Goal: Task Accomplishment & Management: Use online tool/utility

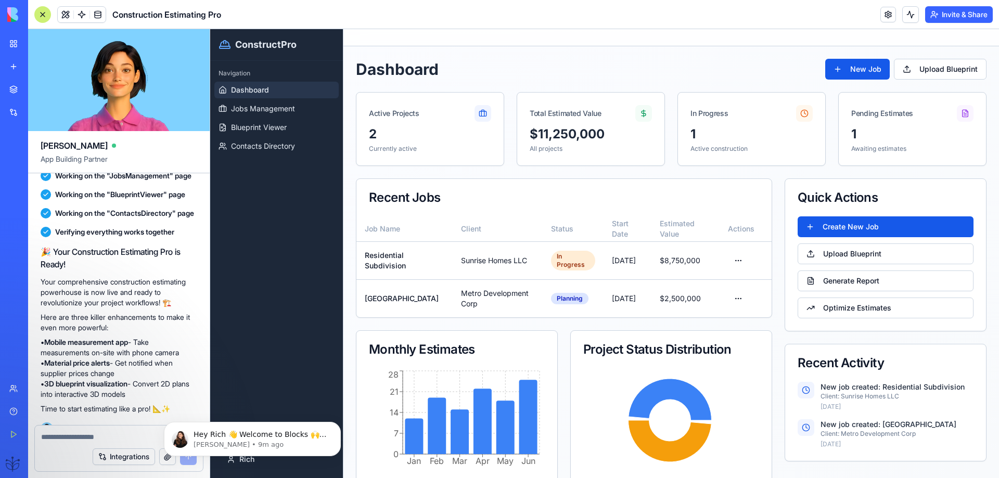
scroll to position [660, 0]
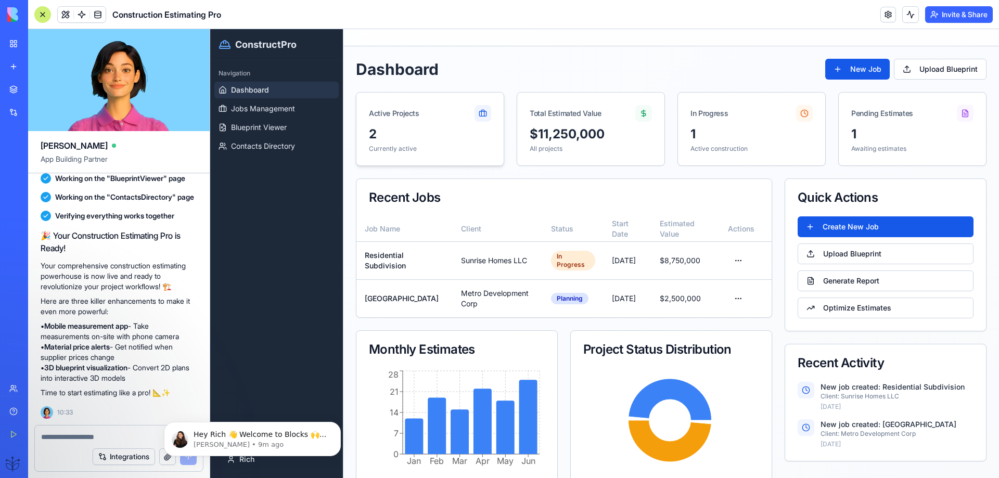
click at [479, 112] on icon at bounding box center [483, 113] width 8 height 8
click at [591, 149] on p "All projects" at bounding box center [591, 149] width 122 height 8
click at [961, 115] on icon at bounding box center [965, 113] width 8 height 8
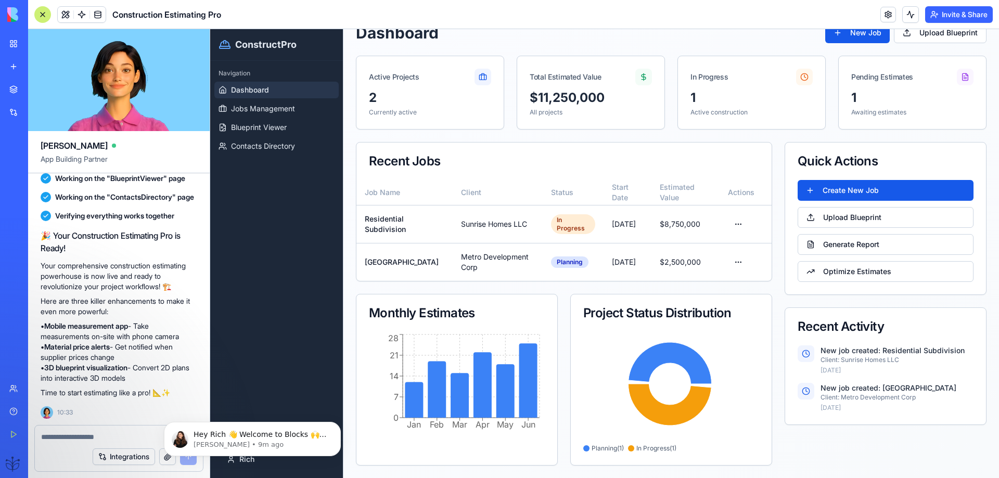
scroll to position [0, 0]
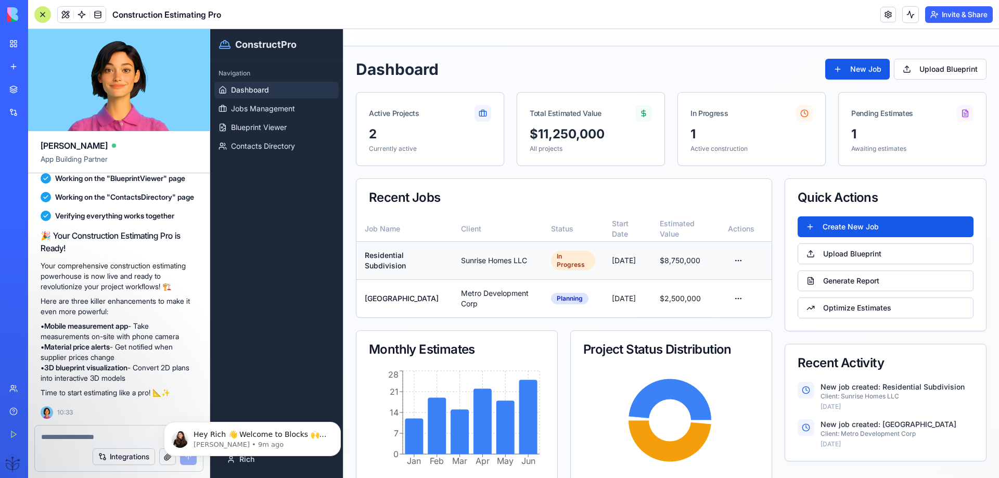
click at [392, 259] on td "Residential Subdivision" at bounding box center [404, 260] width 96 height 38
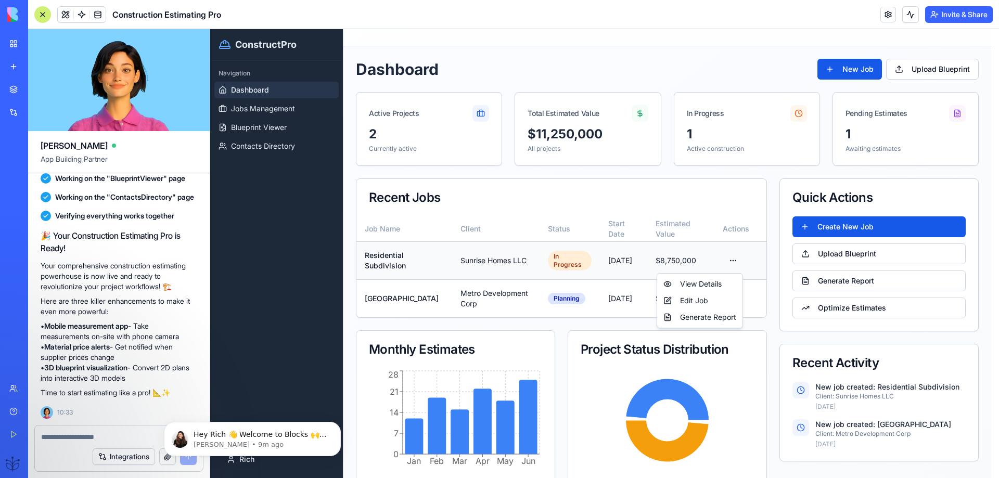
click at [730, 263] on html "ConstructPro Navigation Dashboard Jobs Management Blueprint Viewer Contacts Dir…" at bounding box center [604, 271] width 789 height 485
click at [696, 281] on div "View Details" at bounding box center [699, 284] width 81 height 17
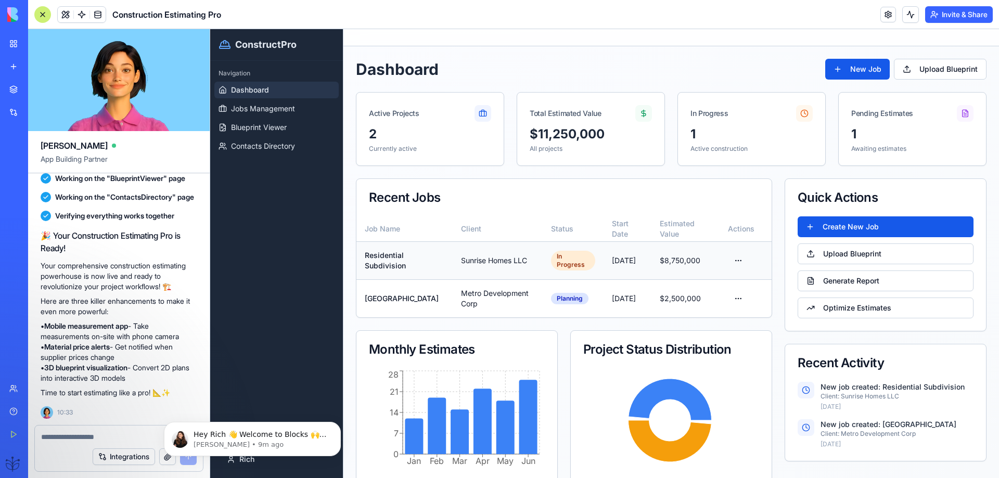
click at [734, 262] on html "ConstructPro Navigation Dashboard Jobs Management Blueprint Viewer Contacts Dir…" at bounding box center [604, 271] width 789 height 485
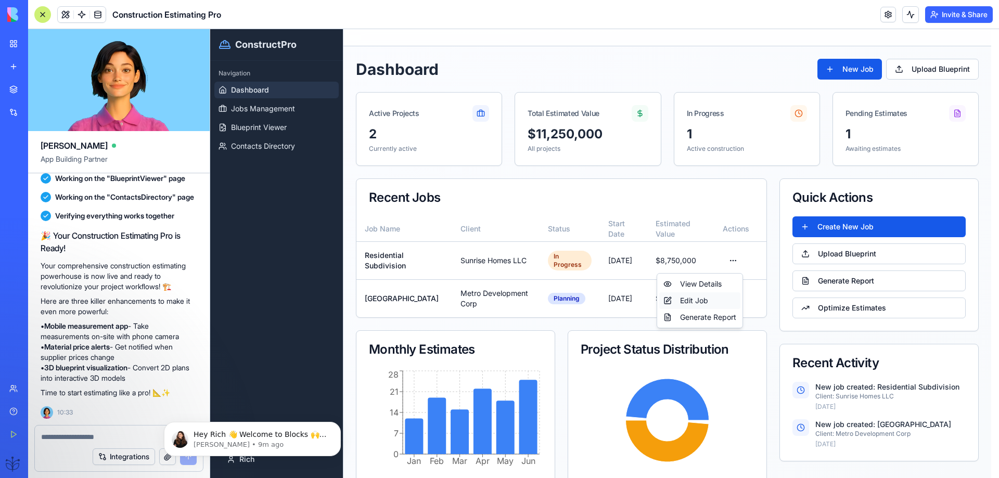
click at [693, 298] on div "Edit Job" at bounding box center [699, 300] width 81 height 17
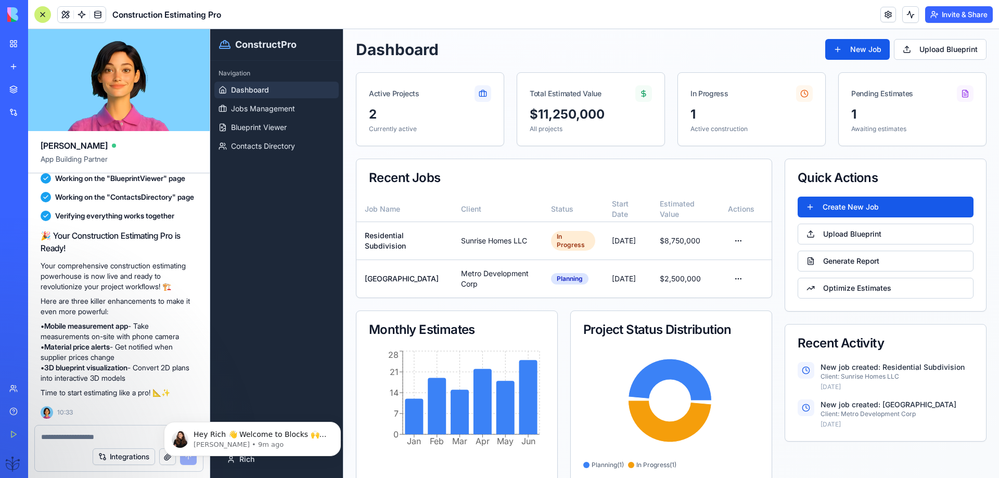
scroll to position [36, 0]
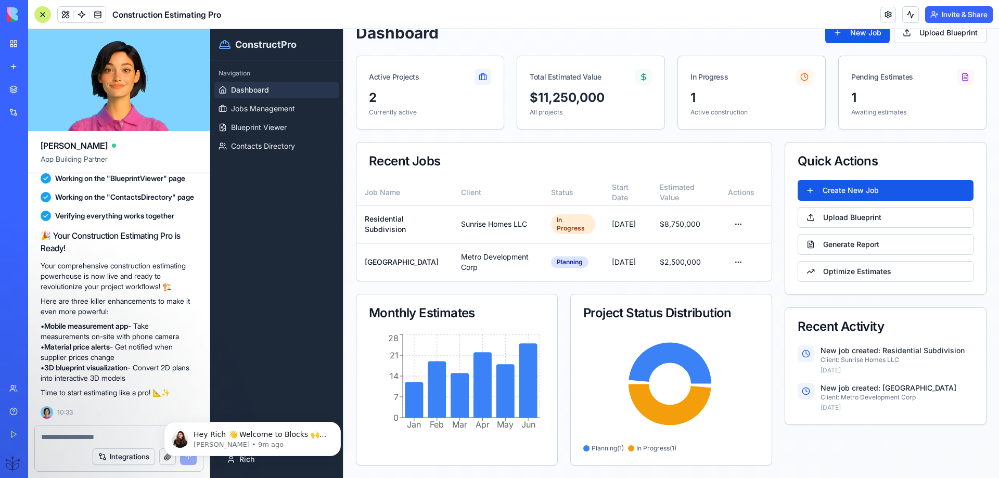
click at [797, 396] on div at bounding box center [805, 391] width 17 height 17
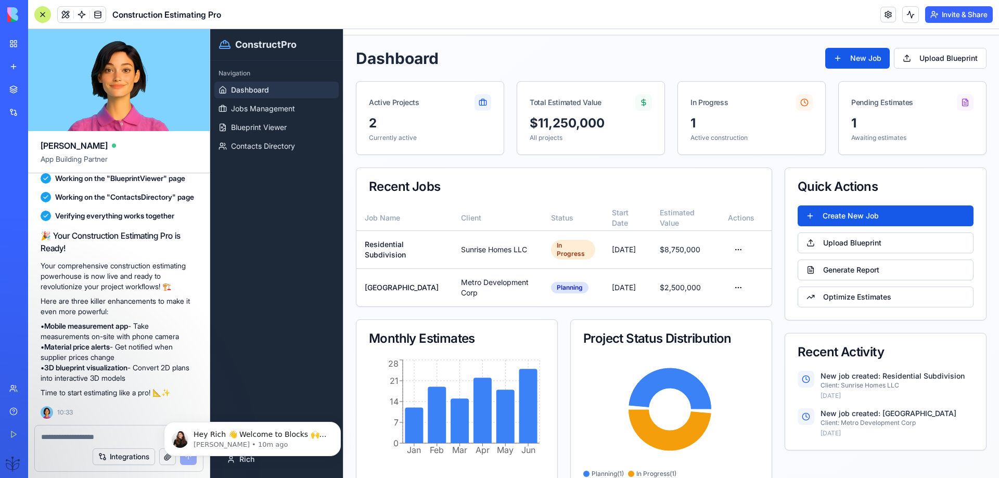
scroll to position [0, 0]
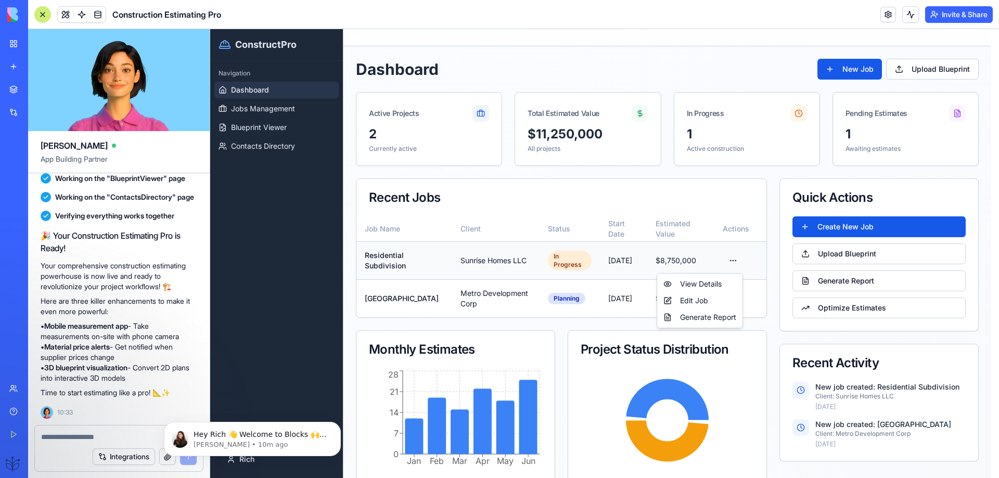
click at [733, 263] on html "ConstructPro Navigation Dashboard Jobs Management Blueprint Viewer Contacts Dir…" at bounding box center [604, 271] width 789 height 485
click at [697, 288] on div "View Details" at bounding box center [699, 284] width 81 height 17
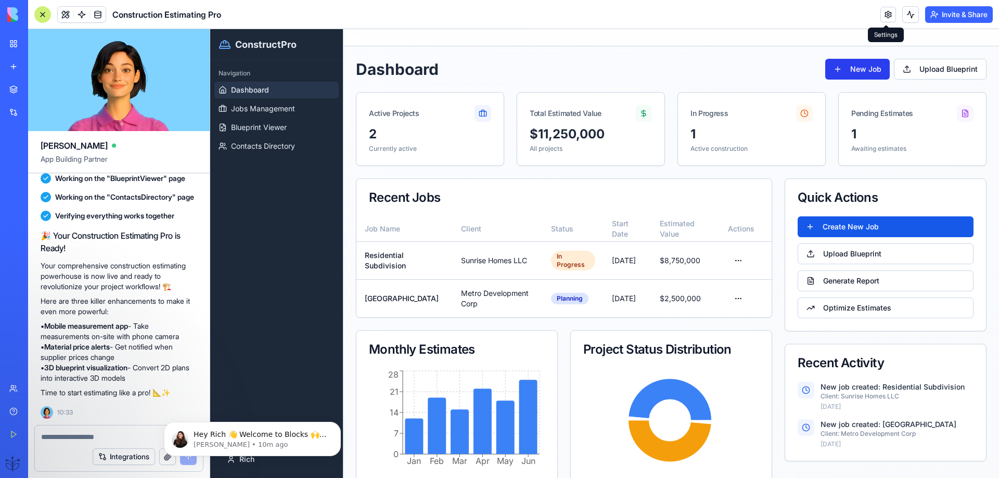
click at [842, 70] on button "New Job" at bounding box center [857, 69] width 65 height 21
click at [246, 110] on span "Jobs Management" at bounding box center [263, 109] width 64 height 10
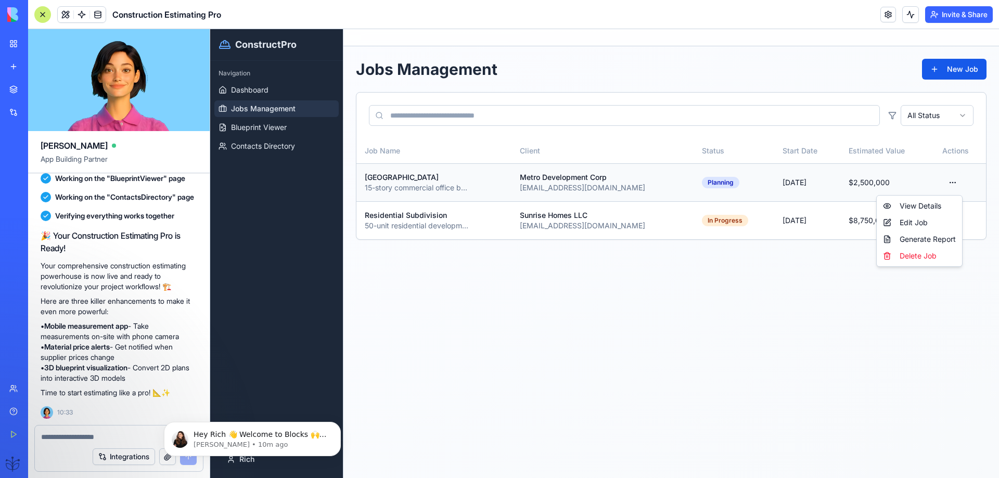
click at [946, 185] on html "ConstructPro Navigation Dashboard Jobs Management Blueprint Viewer Contacts Dir…" at bounding box center [604, 253] width 789 height 449
click at [905, 220] on div "Edit Job" at bounding box center [919, 222] width 81 height 17
click at [955, 183] on html "ConstructPro Navigation Dashboard Jobs Management Blueprint Viewer Contacts Dir…" at bounding box center [604, 253] width 789 height 449
click at [910, 240] on div "Generate Report" at bounding box center [919, 239] width 81 height 17
click at [267, 131] on span "Blueprint Viewer" at bounding box center [259, 127] width 56 height 10
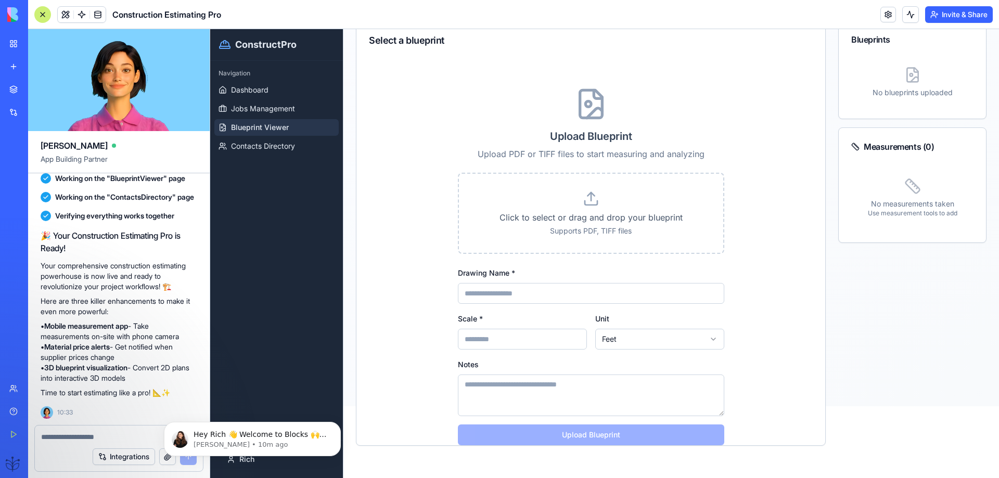
scroll to position [72, 0]
click at [581, 224] on label "Click to select or drag and drop your blueprint Supports PDF, TIFF files" at bounding box center [590, 213] width 231 height 46
click at [210, 29] on input "Click to select or drag and drop your blueprint Supports PDF, TIFF files" at bounding box center [210, 29] width 0 height 0
type input "**********"
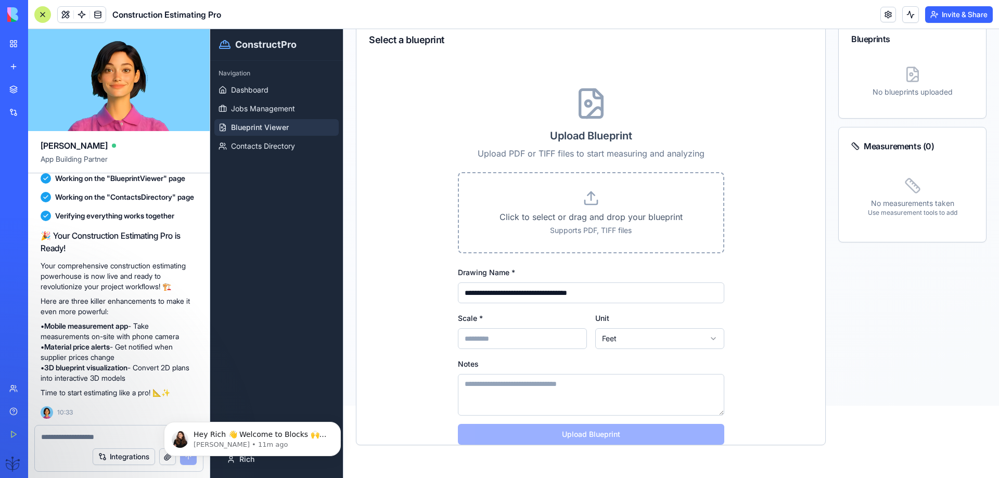
scroll to position [39, 0]
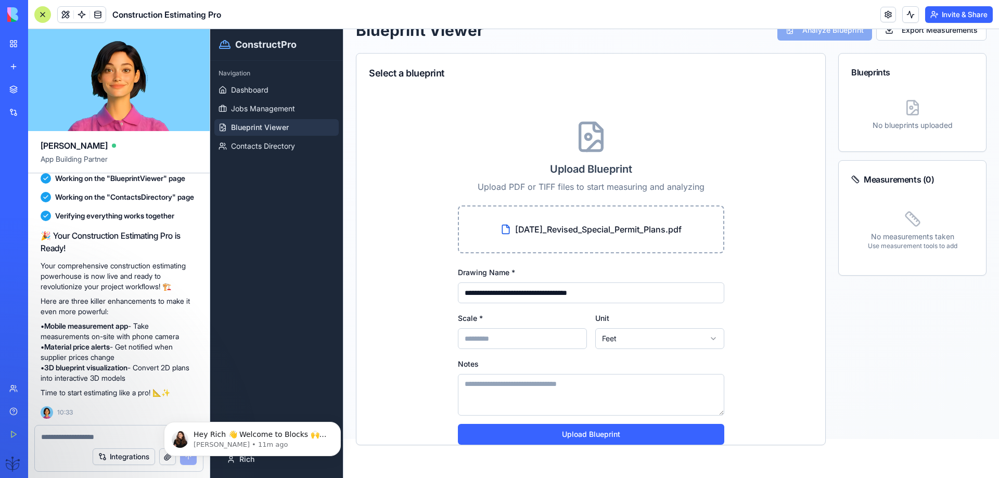
click at [522, 344] on input "Scale *" at bounding box center [522, 338] width 129 height 21
type input "******"
drag, startPoint x: 573, startPoint y: 433, endPoint x: 568, endPoint y: 441, distance: 9.8
click at [568, 441] on button "Upload Blueprint" at bounding box center [591, 434] width 266 height 21
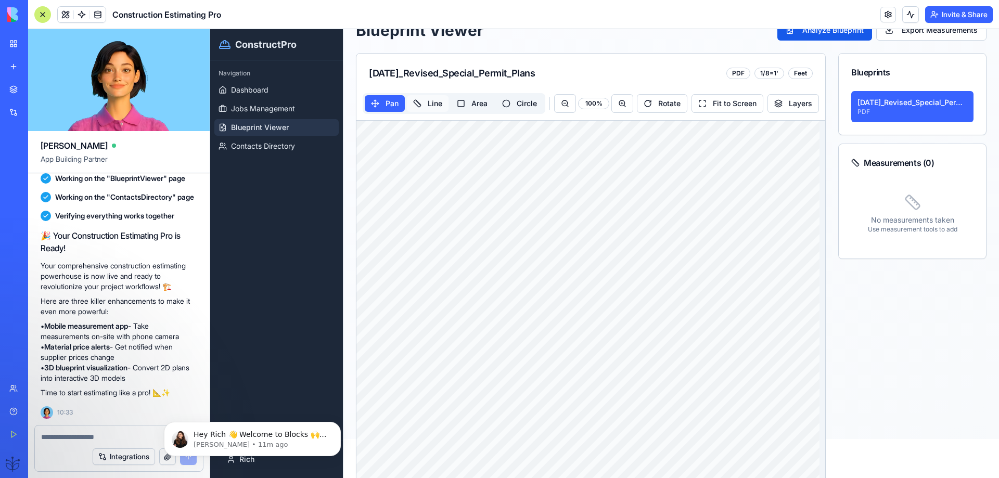
click at [432, 105] on button "Line" at bounding box center [428, 103] width 42 height 17
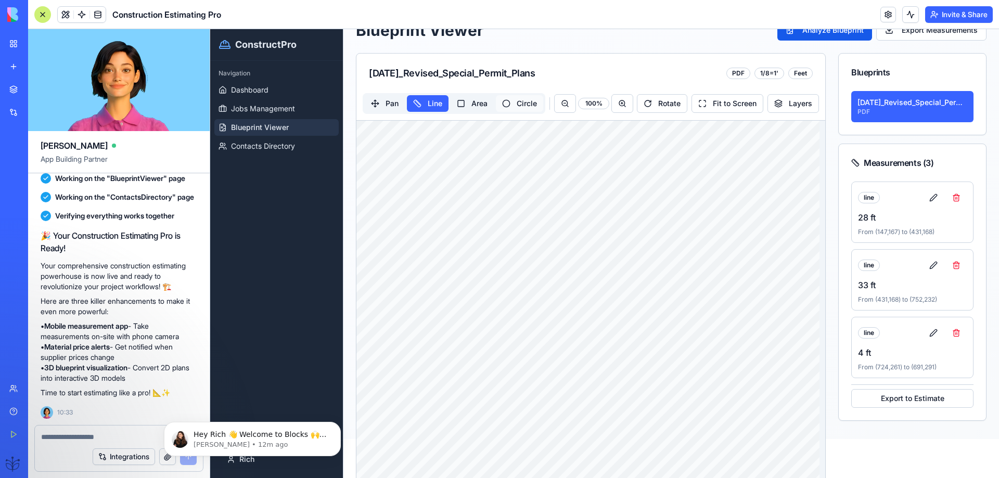
drag, startPoint x: 429, startPoint y: 120, endPoint x: 511, endPoint y: 104, distance: 84.3
click at [511, 104] on button "Circle" at bounding box center [519, 103] width 47 height 17
click at [946, 334] on button at bounding box center [956, 333] width 21 height 19
click at [946, 265] on button at bounding box center [956, 265] width 21 height 19
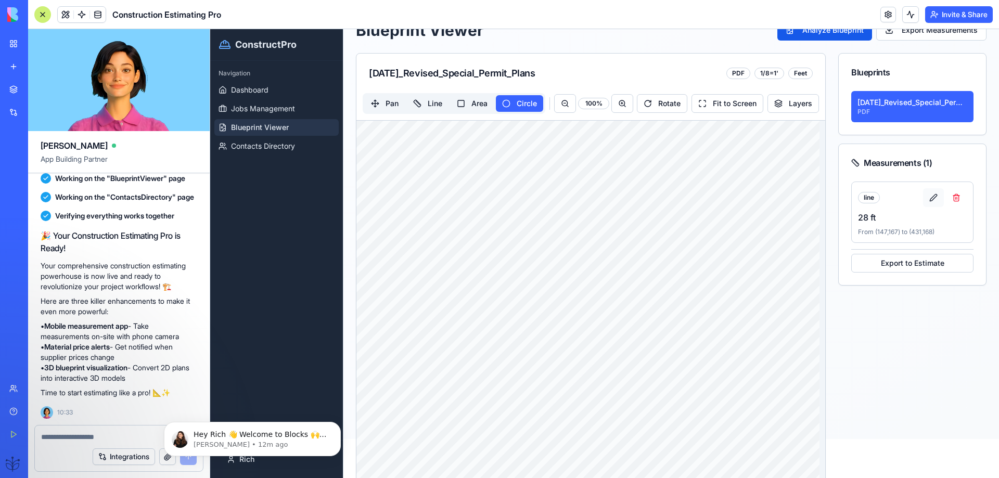
click at [925, 197] on button at bounding box center [933, 197] width 21 height 19
click at [925, 198] on div at bounding box center [945, 197] width 44 height 19
click at [717, 102] on button "Fit to Screen" at bounding box center [727, 103] width 72 height 19
click at [249, 144] on span "Contacts Directory" at bounding box center [263, 146] width 64 height 10
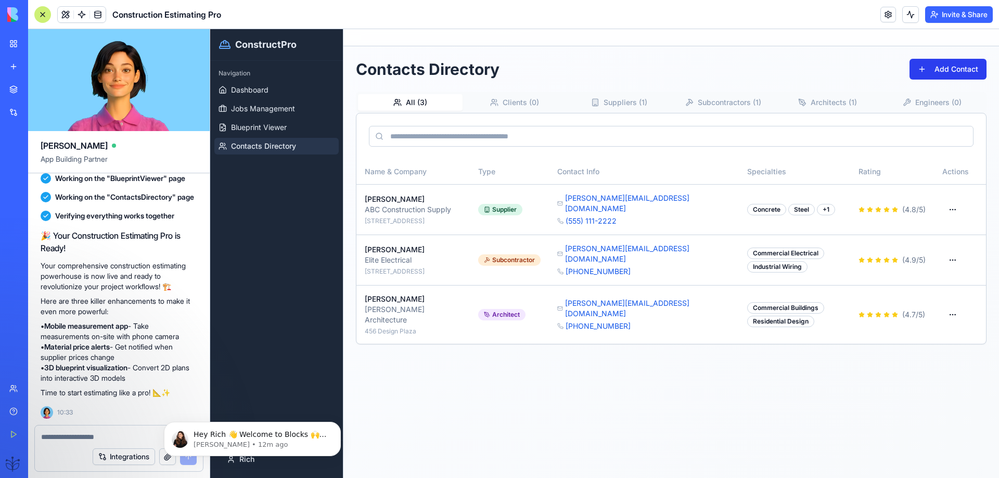
click at [941, 72] on button "Add Contact" at bounding box center [947, 69] width 77 height 21
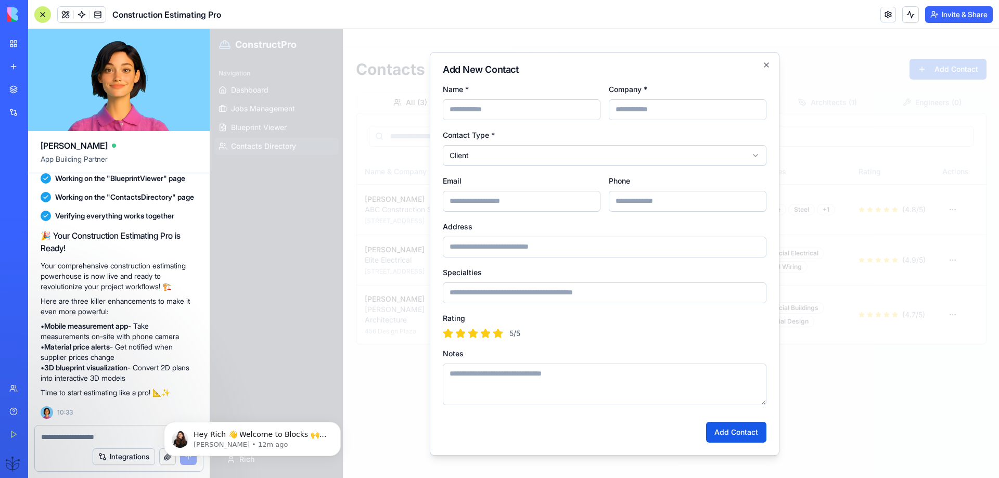
click at [476, 113] on input "Name *" at bounding box center [522, 109] width 158 height 21
type input "**********"
click at [629, 110] on input "Company *" at bounding box center [688, 109] width 158 height 21
type input "*****"
click at [477, 163] on body "**********" at bounding box center [604, 253] width 789 height 449
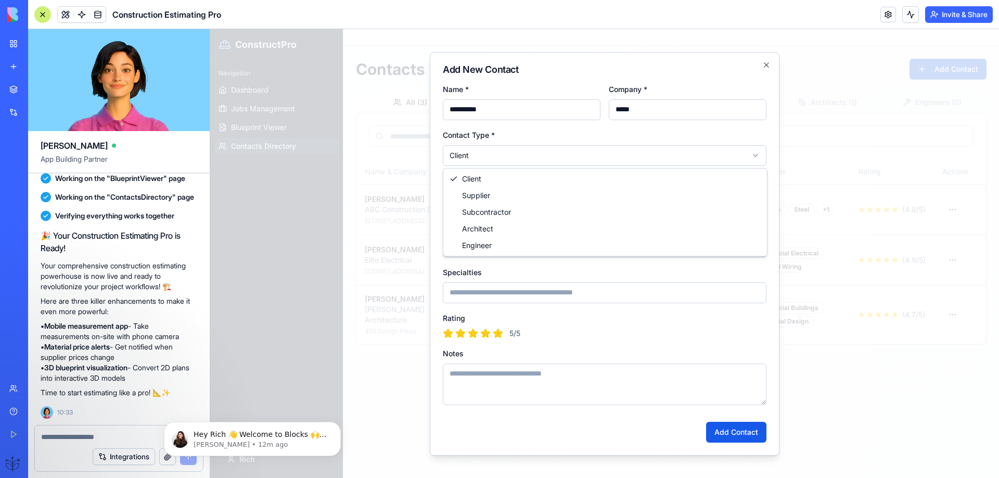
select select "**********"
click at [469, 206] on input "Email" at bounding box center [522, 201] width 158 height 21
type input "**********"
click at [620, 209] on input "Phone" at bounding box center [688, 201] width 158 height 21
type input "**********"
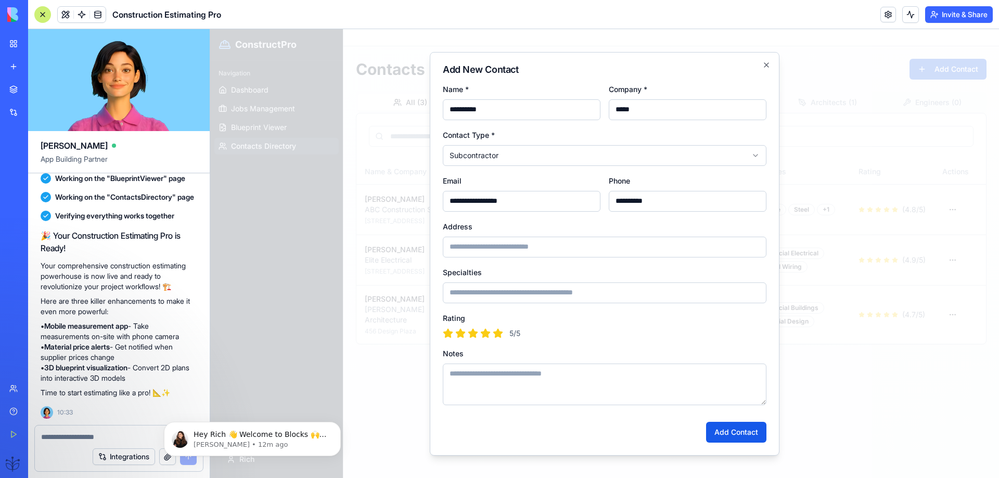
click at [471, 250] on input "Address" at bounding box center [605, 247] width 324 height 21
click at [467, 295] on input "Specialties" at bounding box center [605, 292] width 324 height 21
type input "*******"
click at [474, 251] on input "Address" at bounding box center [605, 247] width 324 height 21
type input "**********"
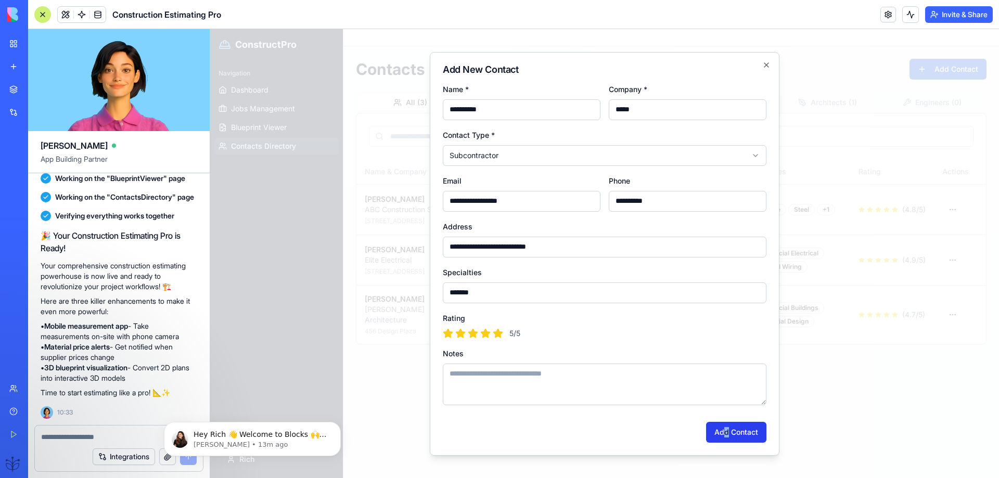
click at [722, 426] on div "Add Contact" at bounding box center [605, 428] width 324 height 29
click at [729, 432] on button "Add Contact" at bounding box center [736, 432] width 60 height 21
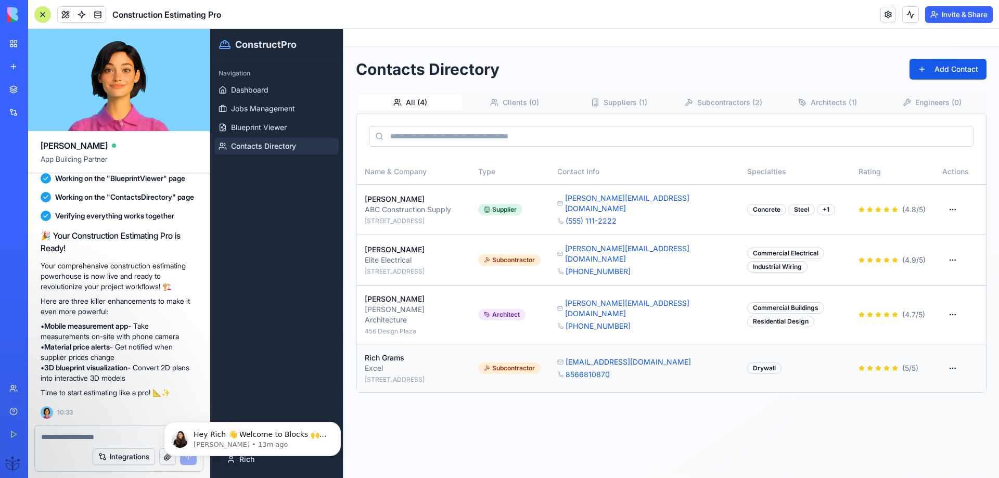
click at [937, 357] on td at bounding box center [960, 368] width 52 height 48
click at [951, 353] on html "ConstructPro Navigation Dashboard Jobs Management Blueprint Viewer Contacts Dir…" at bounding box center [604, 253] width 789 height 449
click at [917, 380] on div "View Details" at bounding box center [922, 377] width 76 height 17
click at [956, 354] on html "ConstructPro Navigation Dashboard Jobs Management Blueprint Viewer Contacts Dir…" at bounding box center [604, 253] width 789 height 449
click at [913, 396] on div "Edit Contact" at bounding box center [922, 393] width 76 height 17
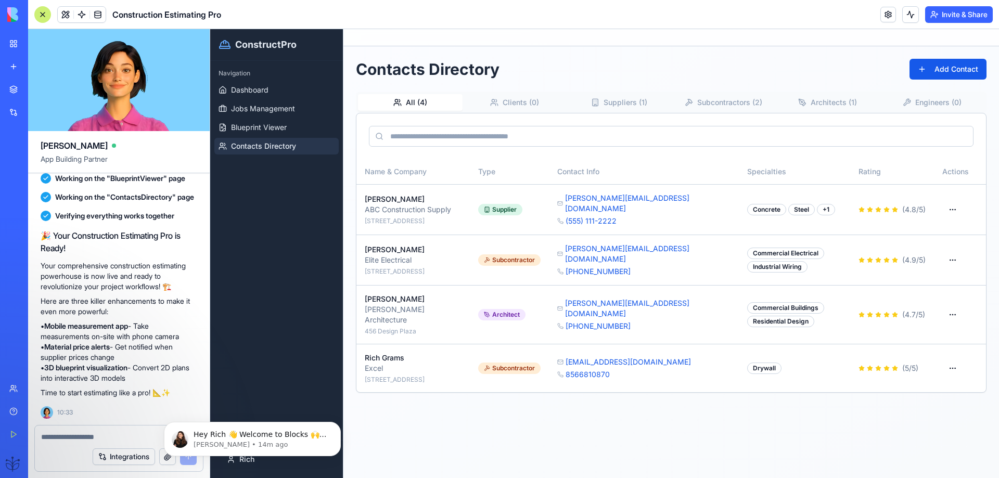
click at [63, 434] on textarea at bounding box center [119, 437] width 156 height 10
type textarea "**********"
click at [183, 456] on body "Hey Rich 👋 Welcome to Blocks 🙌 I'm here if you have any questions! [PERSON_NAME…" at bounding box center [252, 436] width 200 height 65
click at [188, 459] on body "Hey Rich 👋 Welcome to Blocks 🙌 I'm here if you have any questions! [PERSON_NAME…" at bounding box center [252, 436] width 200 height 65
click at [339, 424] on icon "Dismiss notification" at bounding box center [338, 425] width 6 height 6
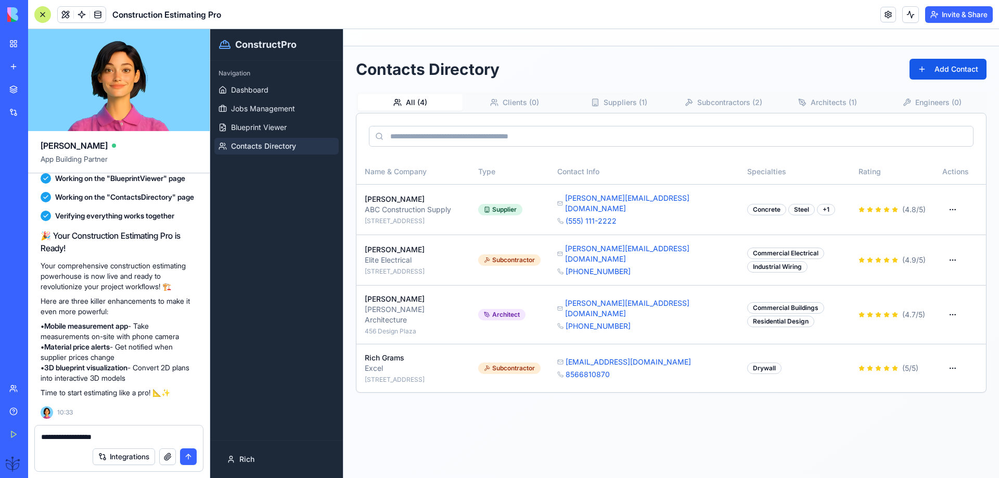
click at [183, 455] on button "submit" at bounding box center [188, 456] width 17 height 17
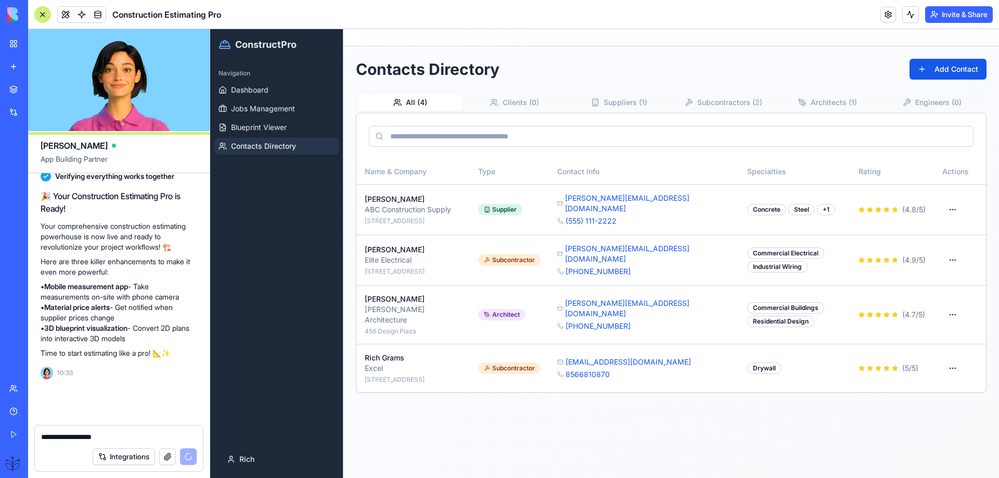
scroll to position [699, 0]
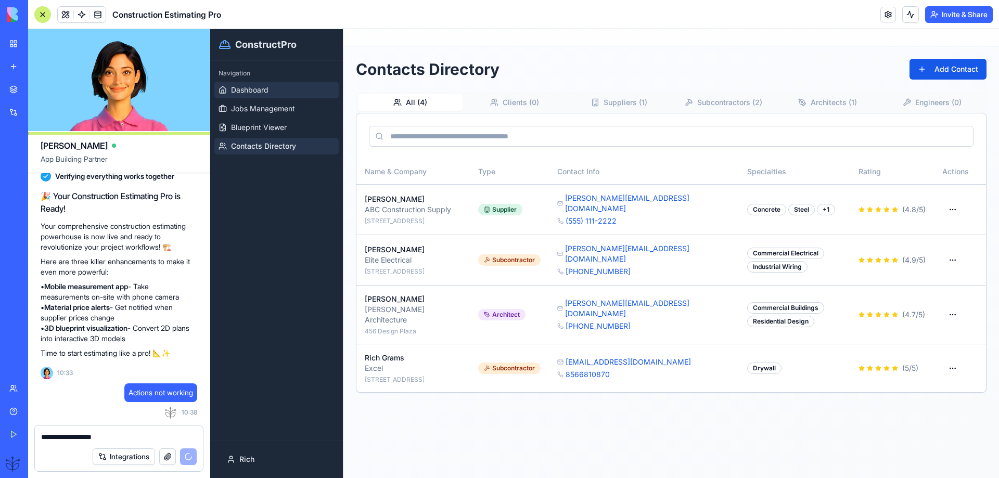
click at [229, 91] on link "Dashboard" at bounding box center [276, 90] width 124 height 17
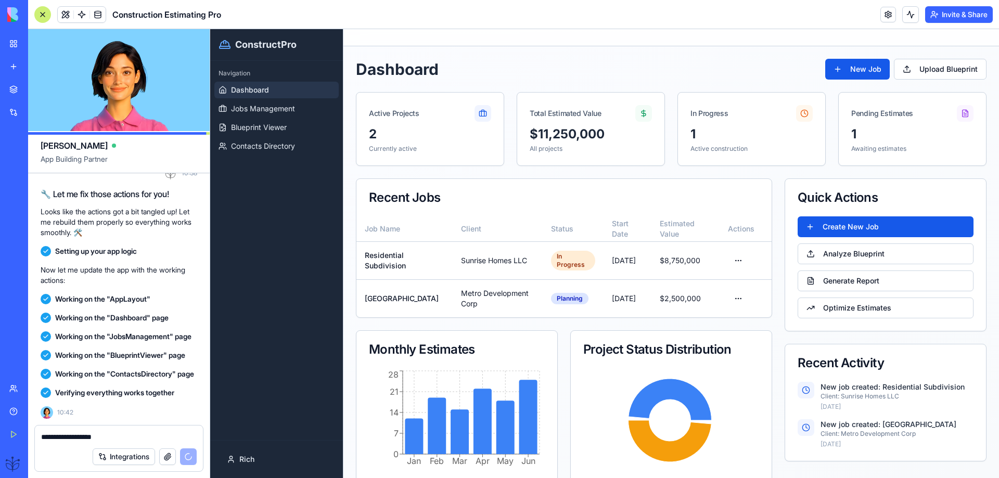
scroll to position [1063, 0]
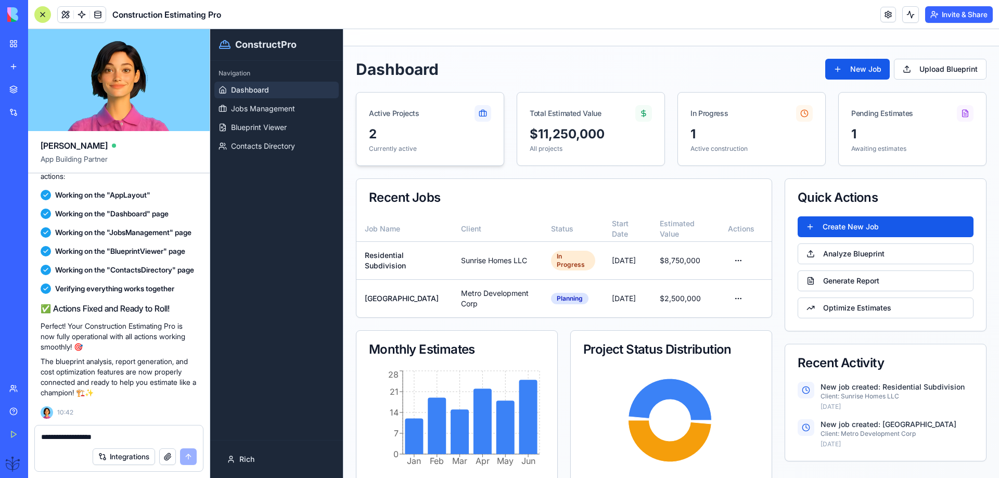
click at [479, 114] on icon at bounding box center [483, 113] width 8 height 8
click at [252, 112] on span "Jobs Management" at bounding box center [263, 109] width 64 height 10
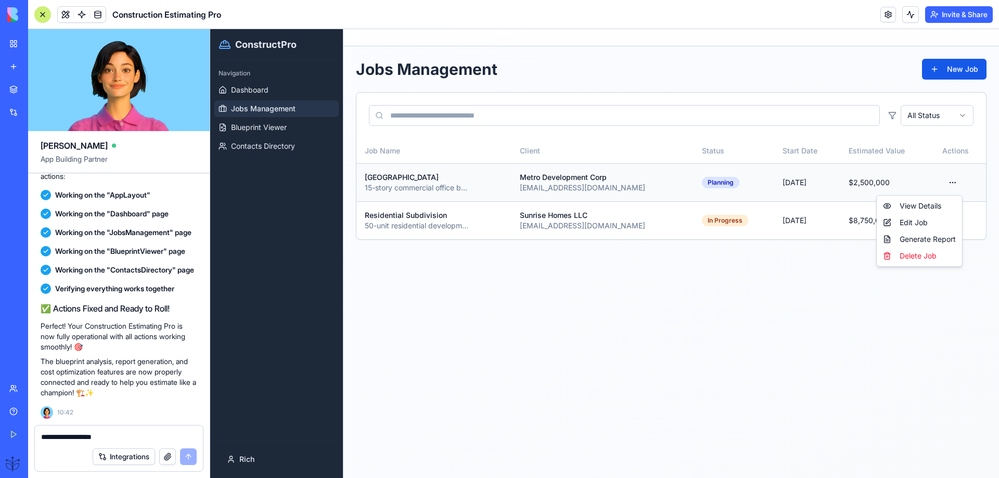
click at [955, 182] on html "ConstructPro Navigation Dashboard Jobs Management Blueprint Viewer Contacts Dir…" at bounding box center [604, 253] width 789 height 449
click at [913, 208] on div "View Details" at bounding box center [919, 206] width 81 height 17
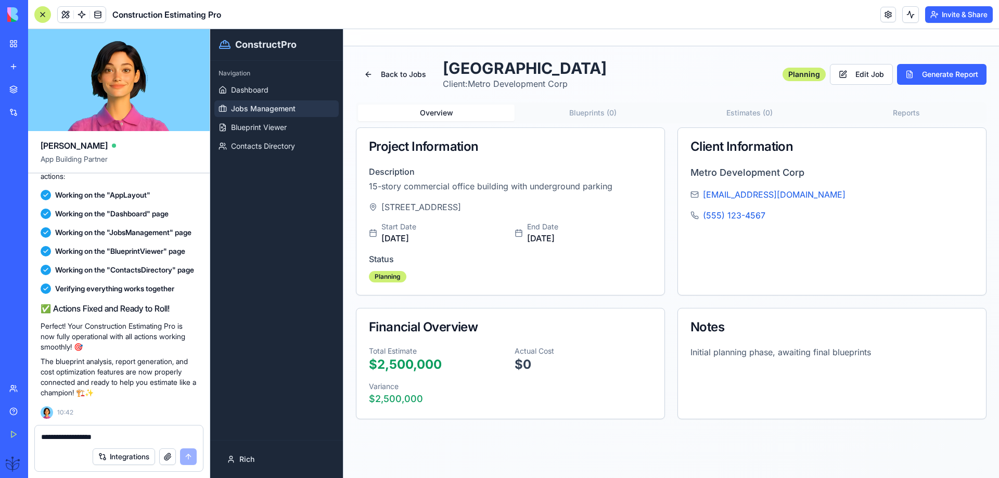
click at [581, 115] on button "Blueprints ( 0 )" at bounding box center [592, 113] width 157 height 17
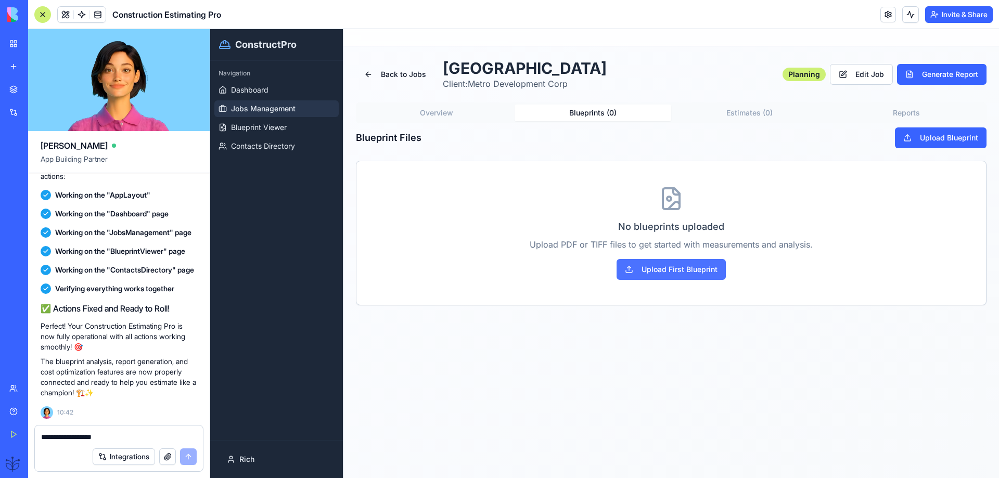
click at [653, 268] on button "Upload First Blueprint" at bounding box center [670, 269] width 109 height 21
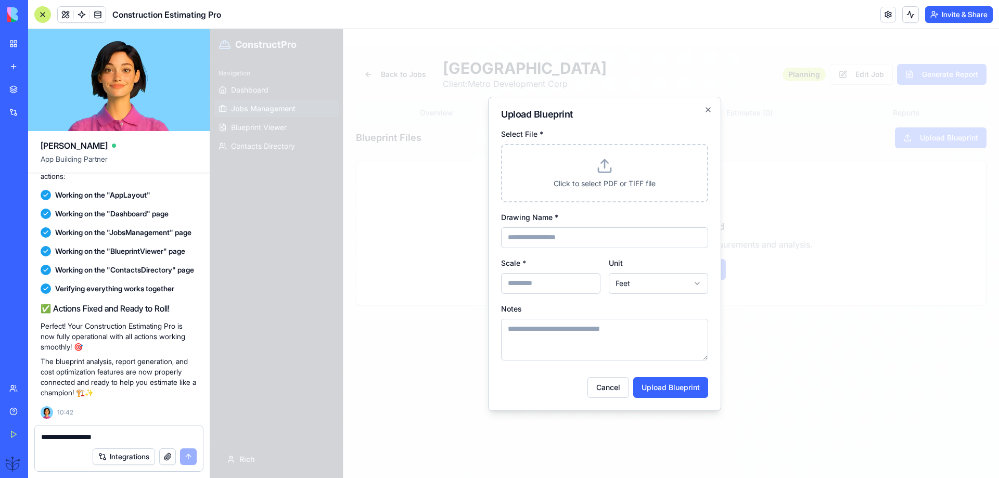
click at [613, 186] on p "Click to select PDF or TIFF file" at bounding box center [604, 183] width 180 height 10
click at [210, 29] on input "Select File *" at bounding box center [210, 29] width 0 height 0
type input "**********"
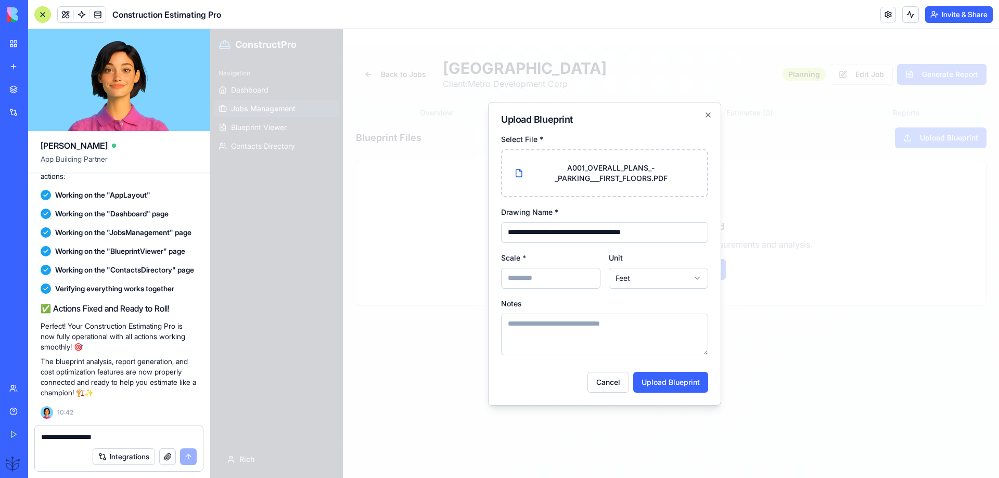
click at [514, 279] on input "Scale *" at bounding box center [550, 278] width 99 height 21
type input "******"
click at [653, 385] on button "Upload Blueprint" at bounding box center [670, 382] width 75 height 21
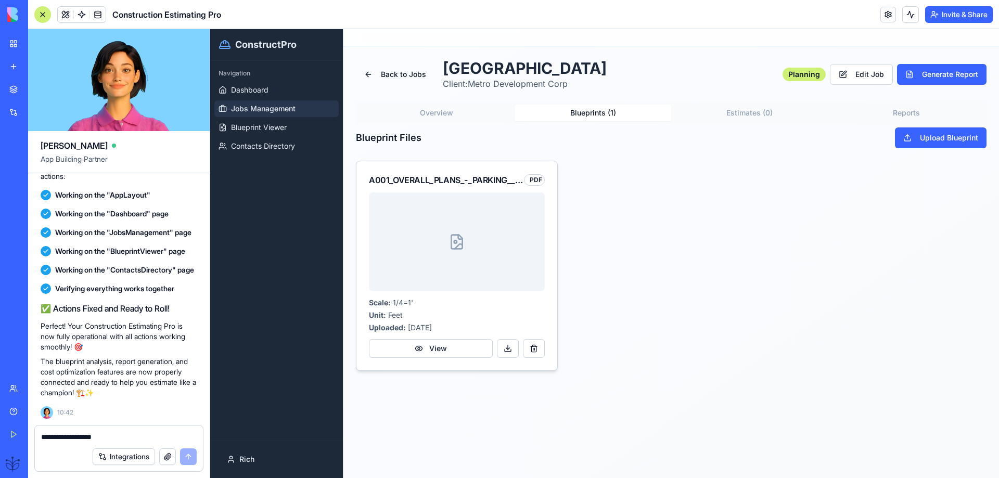
click at [523, 184] on div "A001_OVERALL_PLANS_-_PARKING___FIRST_FLOORS" at bounding box center [446, 180] width 155 height 12
click at [521, 185] on div "A001_OVERALL_PLANS_-_PARKING___FIRST_FLOORS" at bounding box center [446, 180] width 155 height 12
click at [426, 346] on button "View" at bounding box center [431, 348] width 124 height 19
click at [438, 342] on button "View" at bounding box center [431, 348] width 124 height 19
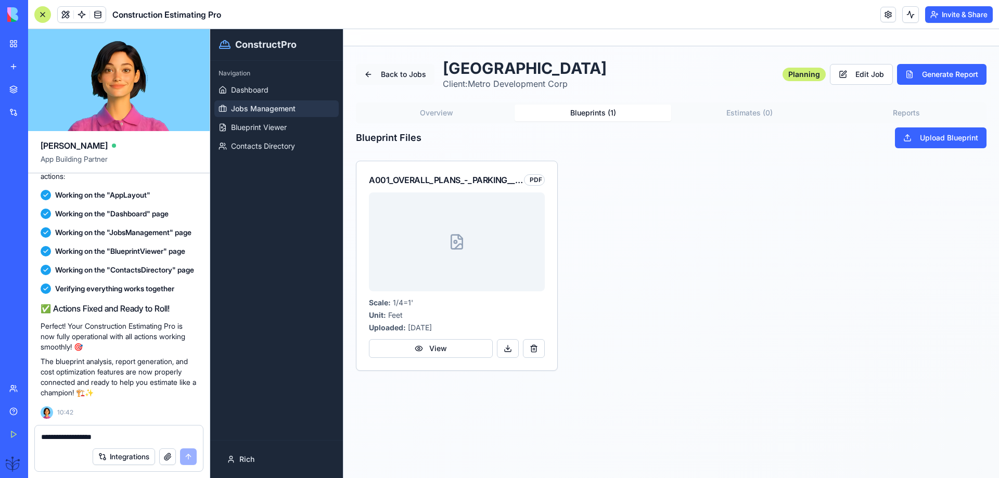
click at [393, 74] on button "Back to Jobs" at bounding box center [395, 74] width 79 height 21
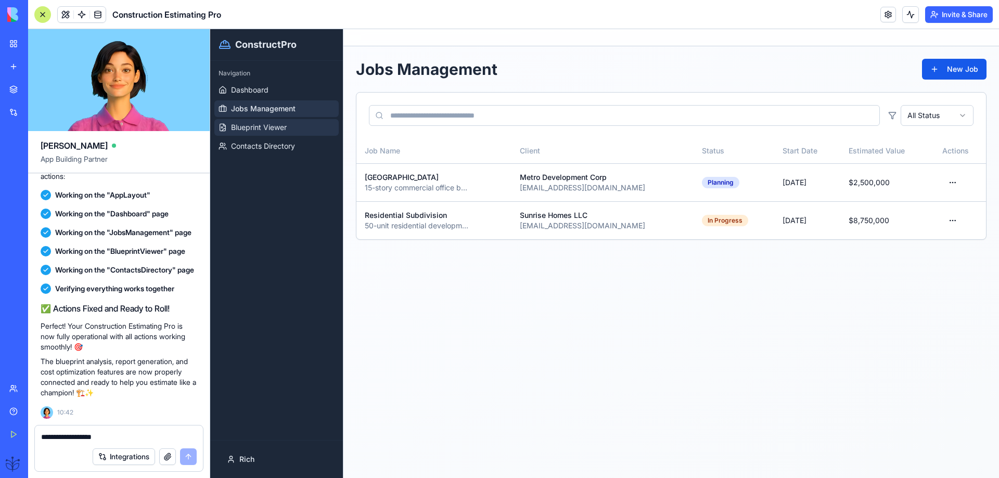
click at [271, 126] on span "Blueprint Viewer" at bounding box center [259, 127] width 56 height 10
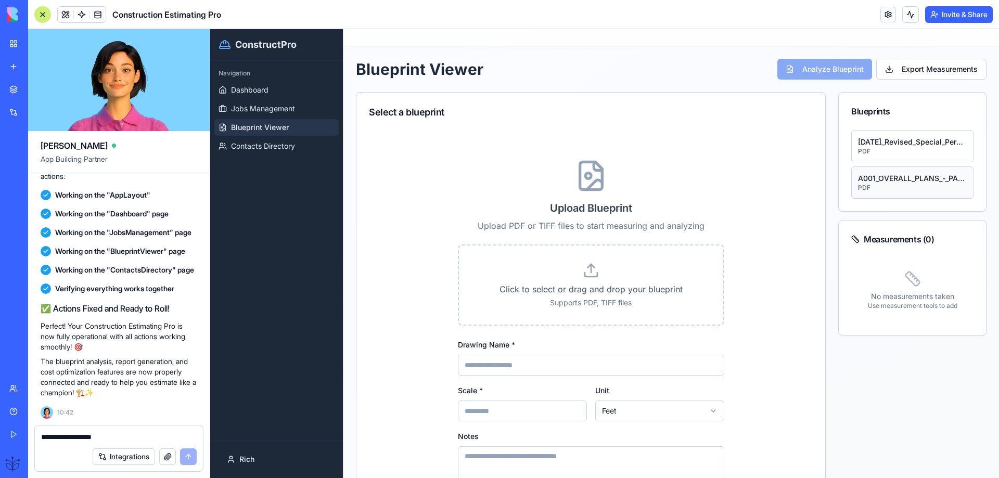
click at [888, 183] on div "A001_OVERALL_PLANS_-_PARKING___FIRST_FLOORS PDF" at bounding box center [912, 182] width 109 height 19
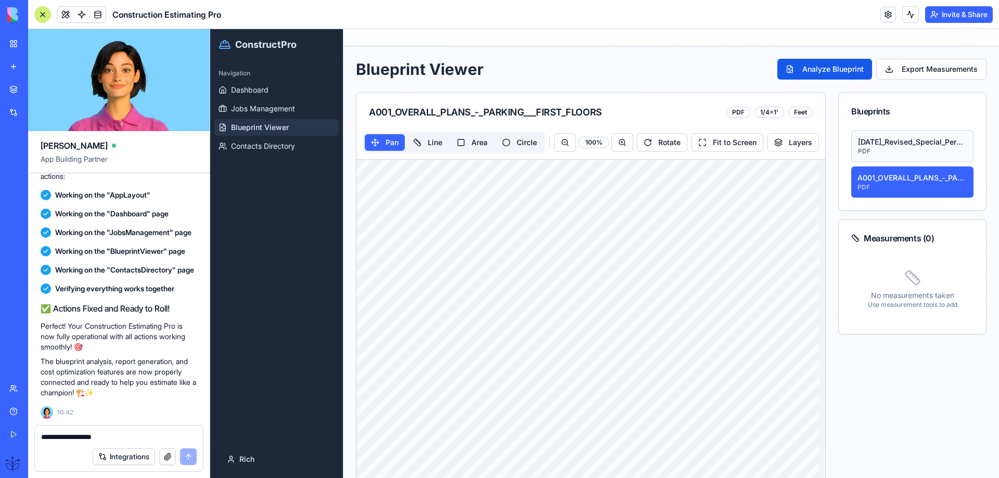
click at [885, 147] on div "PDF" at bounding box center [912, 151] width 109 height 8
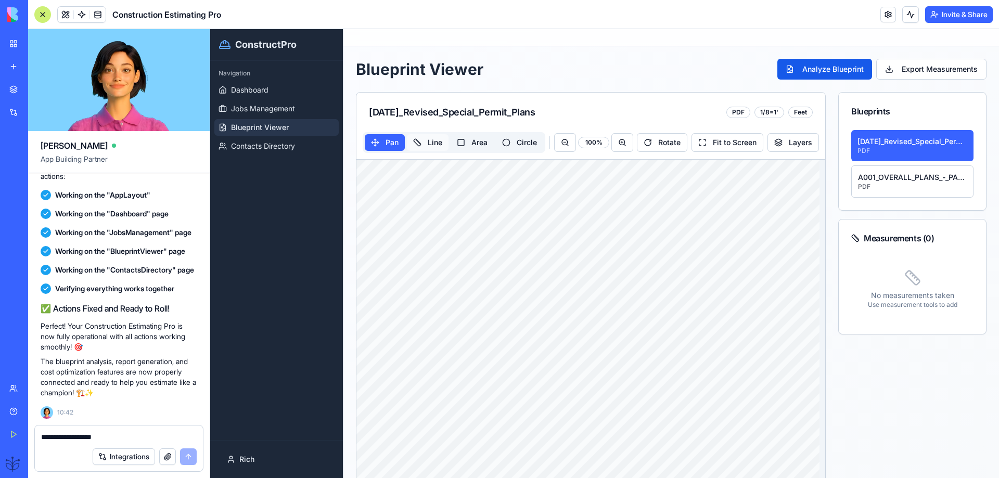
click at [437, 147] on button "Line" at bounding box center [428, 142] width 42 height 17
click at [478, 146] on button "Area" at bounding box center [471, 142] width 43 height 17
click at [64, 438] on textarea "**********" at bounding box center [119, 437] width 156 height 10
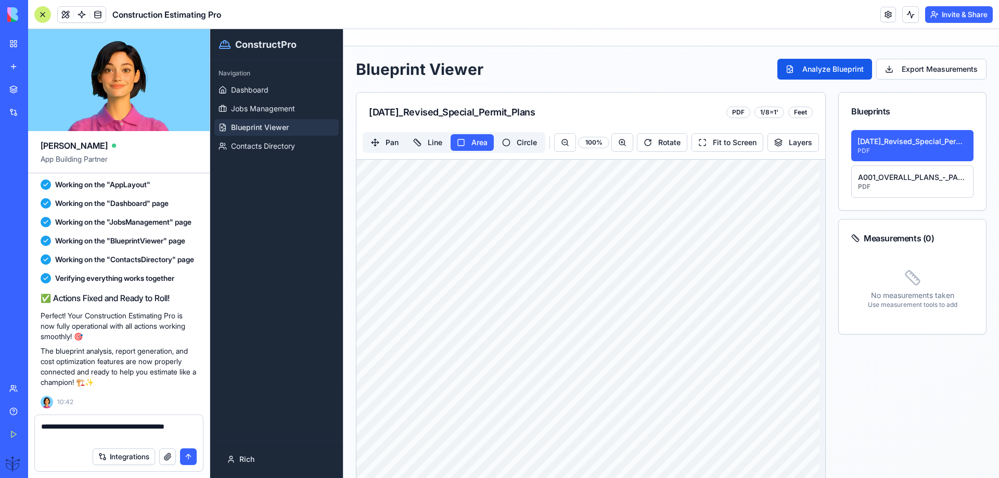
type textarea "**********"
click at [185, 459] on button "submit" at bounding box center [188, 456] width 17 height 17
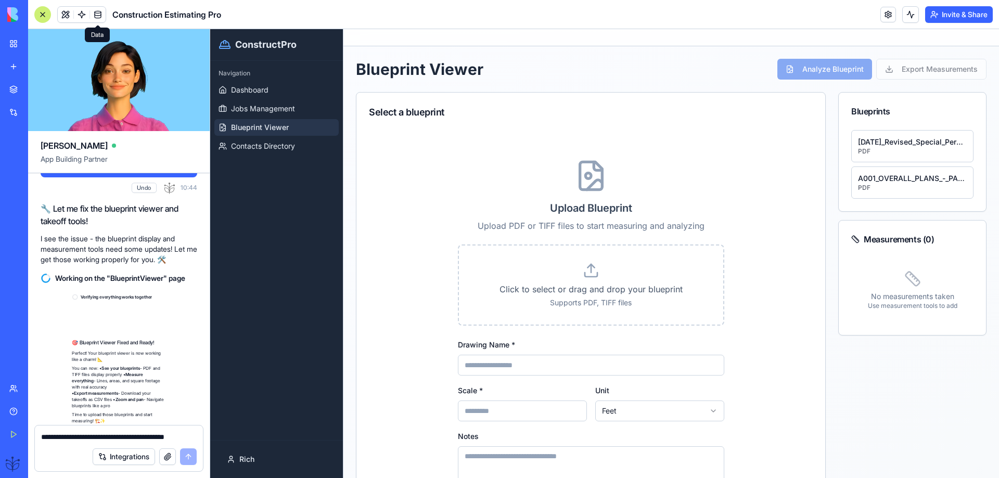
scroll to position [1392, 0]
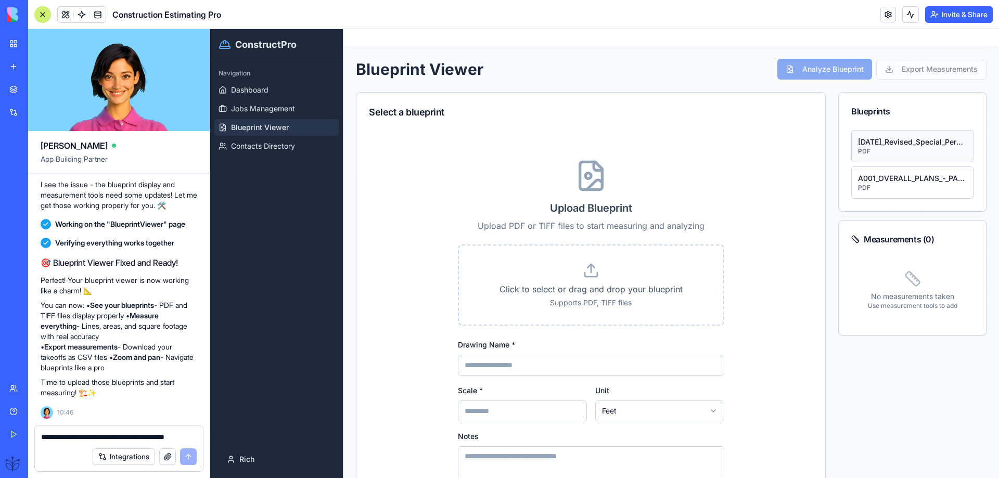
click at [881, 146] on div "[DATE]_Revised_Special_Permit_Plans" at bounding box center [912, 142] width 109 height 10
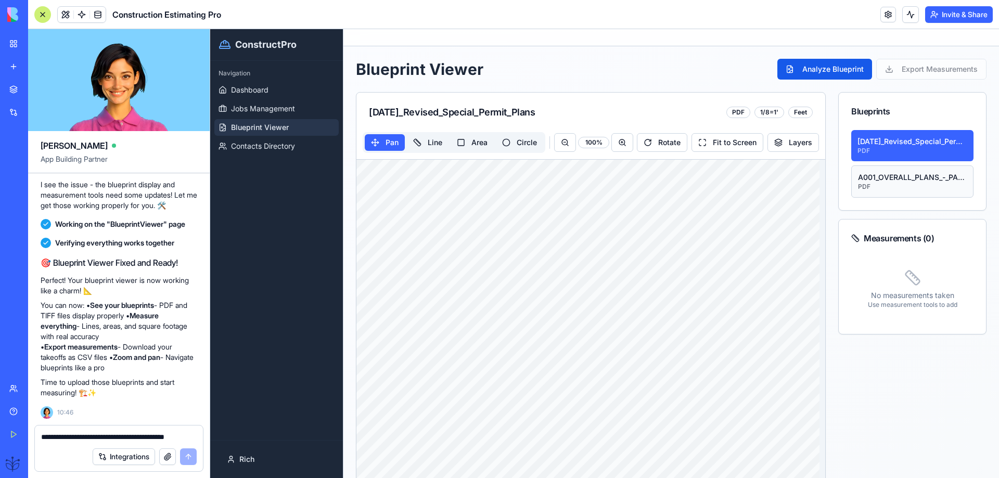
click at [876, 181] on div "A001_OVERALL_PLANS_-_PARKING___FIRST_FLOORS" at bounding box center [912, 177] width 109 height 10
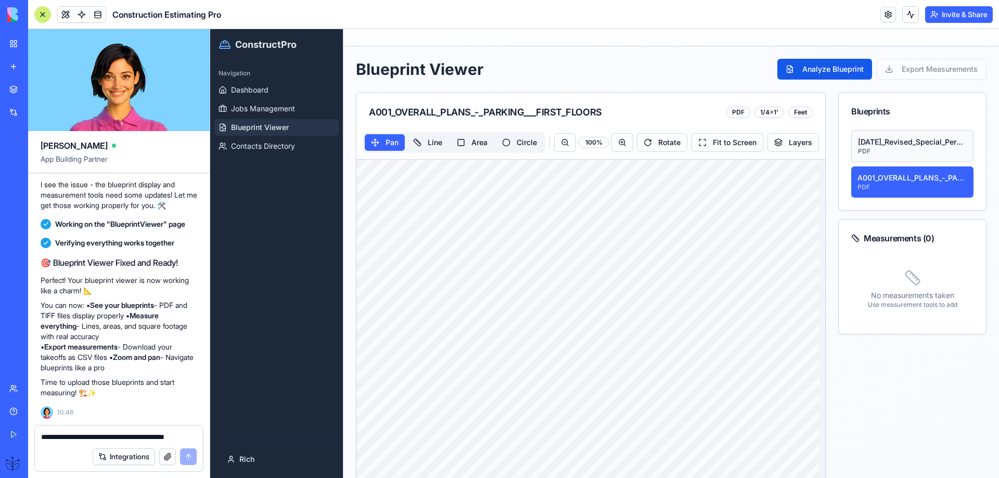
click at [872, 141] on div "[DATE]_Revised_Special_Permit_Plans" at bounding box center [912, 142] width 109 height 10
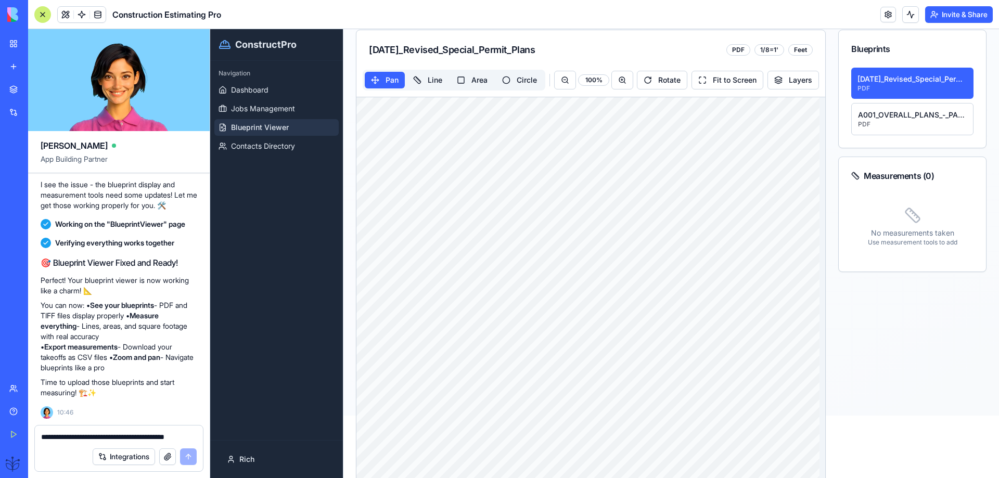
scroll to position [0, 0]
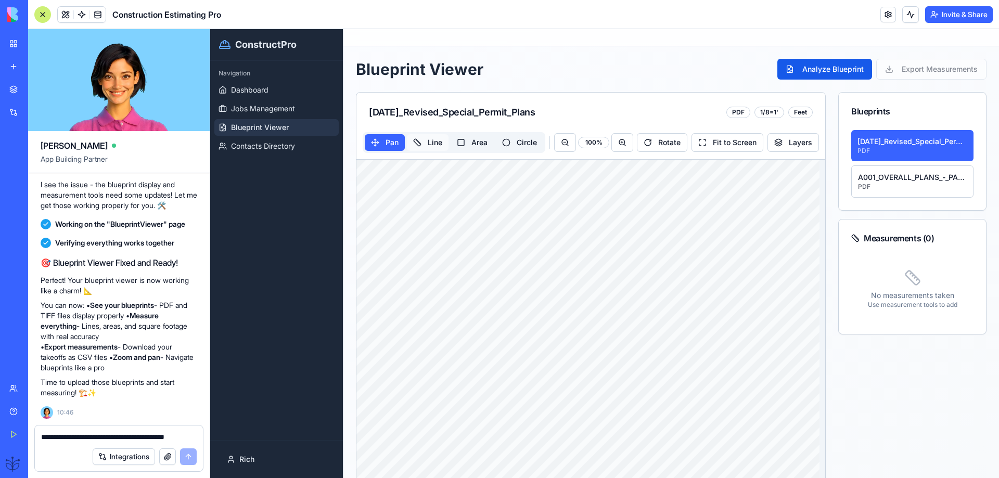
drag, startPoint x: 435, startPoint y: 156, endPoint x: 435, endPoint y: 146, distance: 10.4
click at [437, 150] on div "Pan Line Area Circle 100 % Rotate Fit to Screen Layers" at bounding box center [590, 143] width 469 height 34
click at [435, 146] on button "Line" at bounding box center [428, 142] width 42 height 17
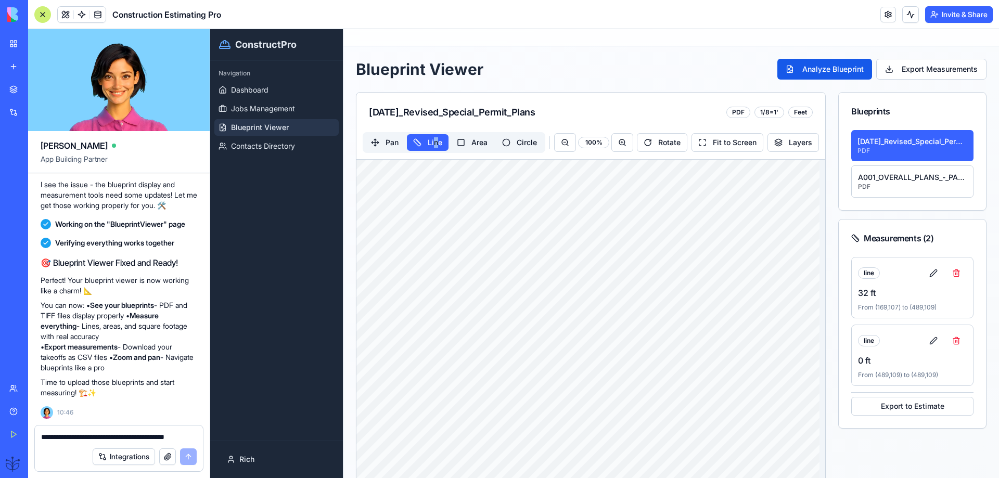
click at [61, 438] on textarea "**********" at bounding box center [119, 437] width 156 height 10
type textarea "**********"
click at [187, 456] on button "submit" at bounding box center [188, 456] width 17 height 17
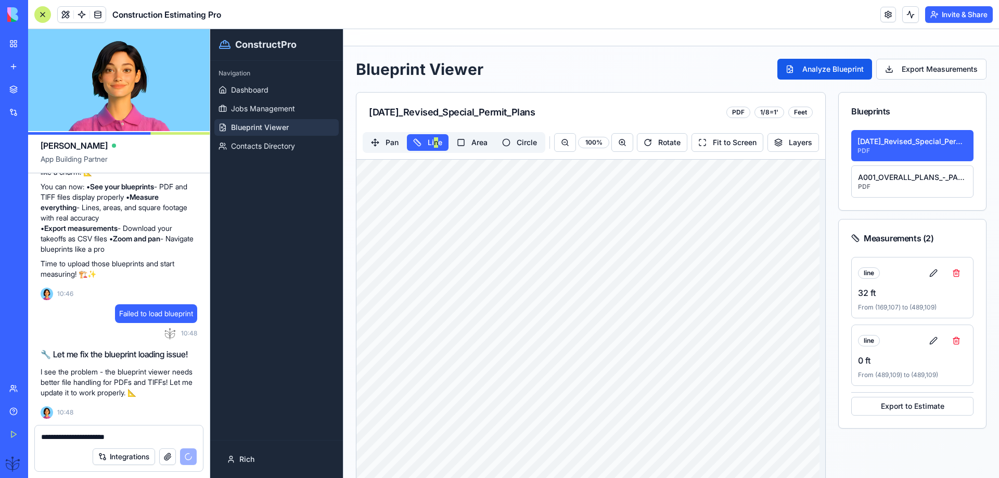
scroll to position [1529, 0]
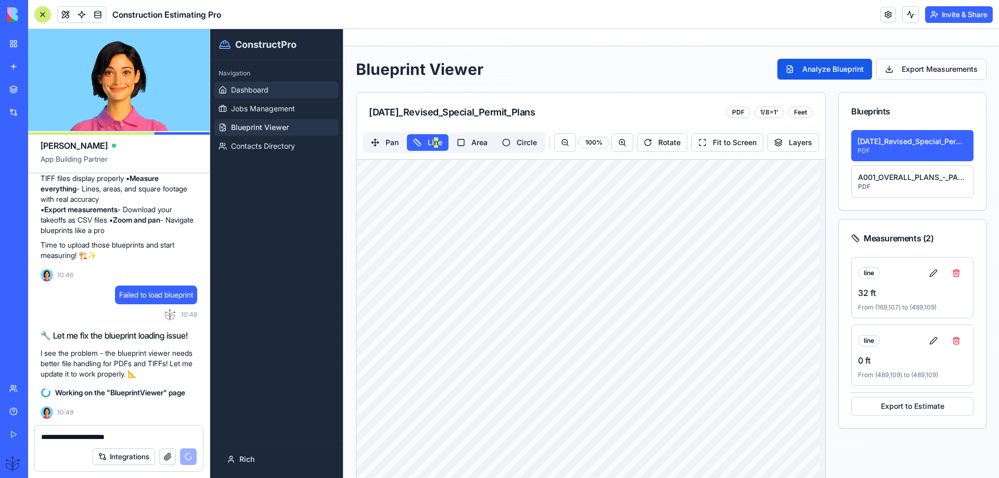
click at [250, 90] on span "Dashboard" at bounding box center [249, 90] width 37 height 10
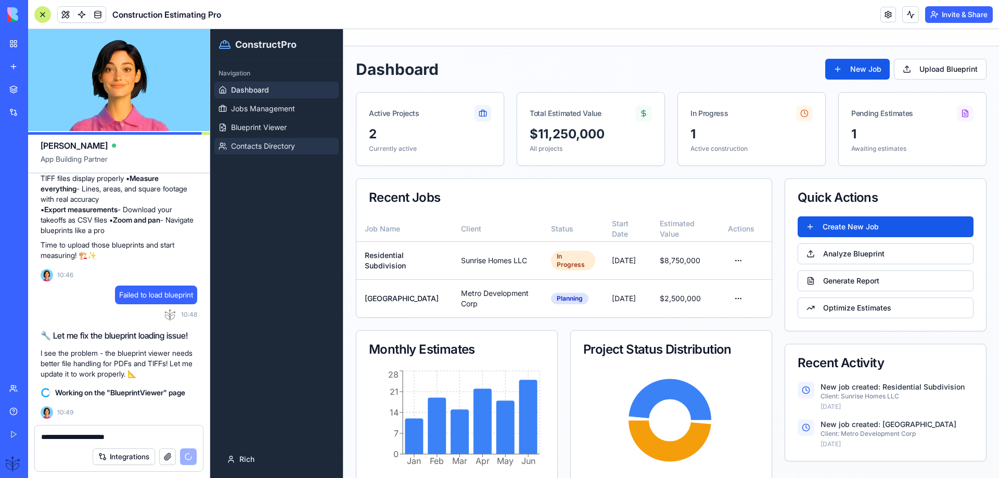
click at [269, 149] on span "Contacts Directory" at bounding box center [263, 146] width 64 height 10
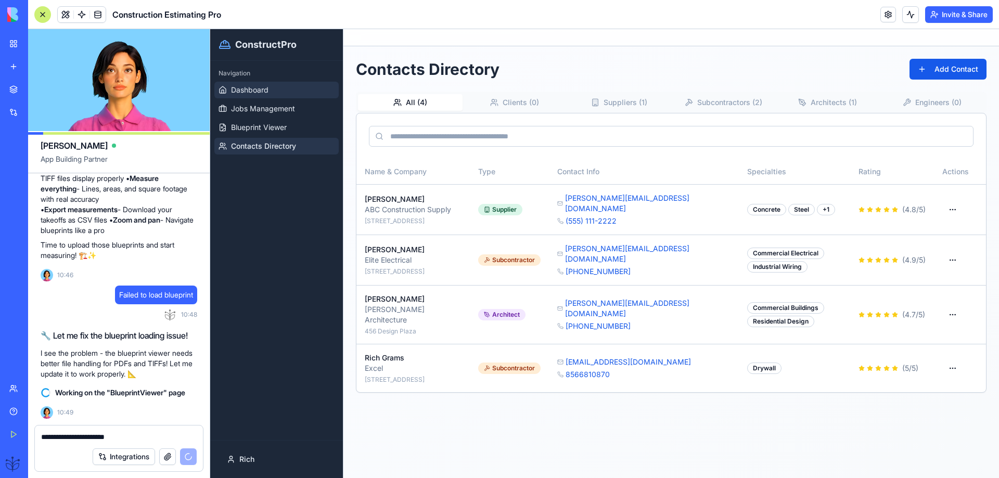
click at [237, 83] on link "Dashboard" at bounding box center [276, 90] width 124 height 17
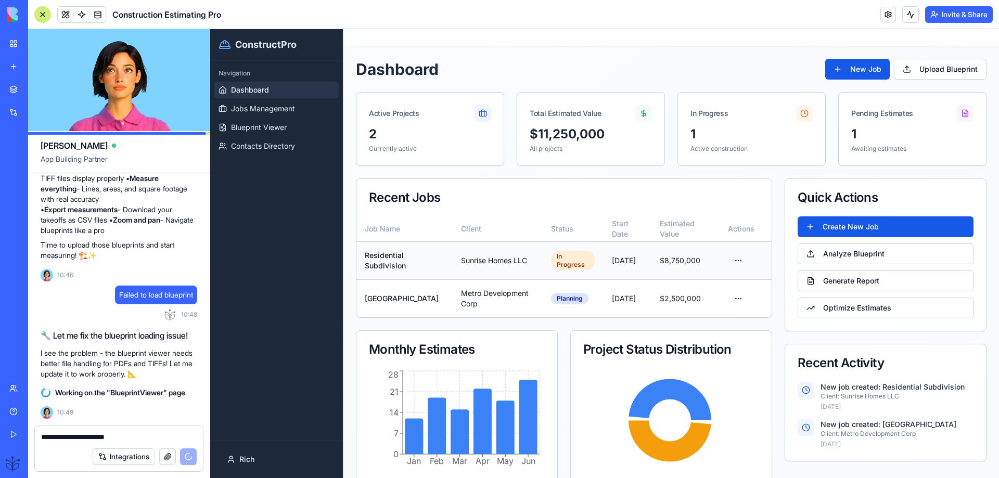
scroll to position [36, 0]
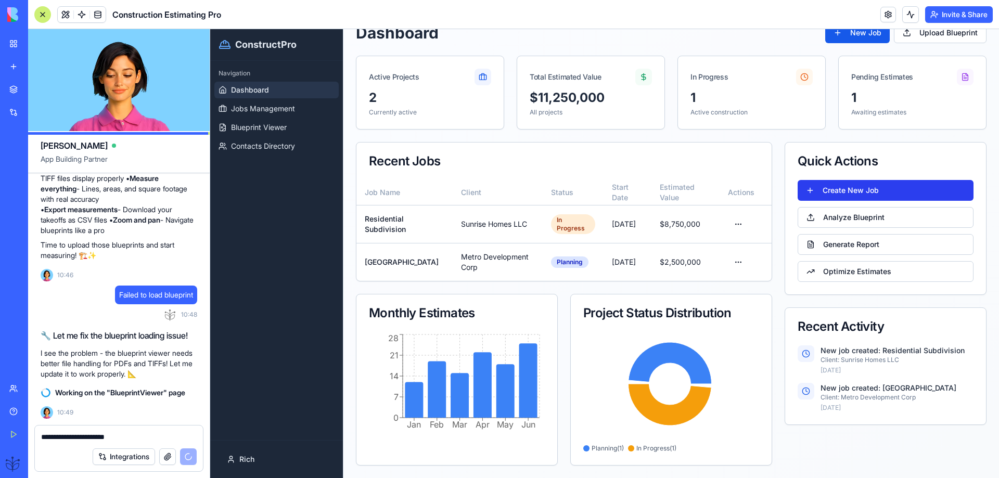
click at [831, 193] on button "Create New Job" at bounding box center [885, 190] width 176 height 21
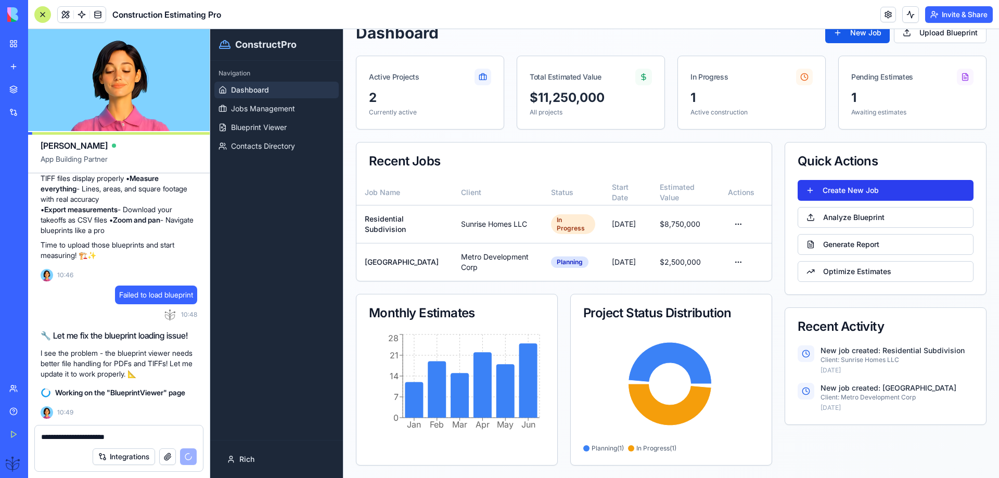
click at [830, 189] on button "Create New Job" at bounding box center [885, 190] width 176 height 21
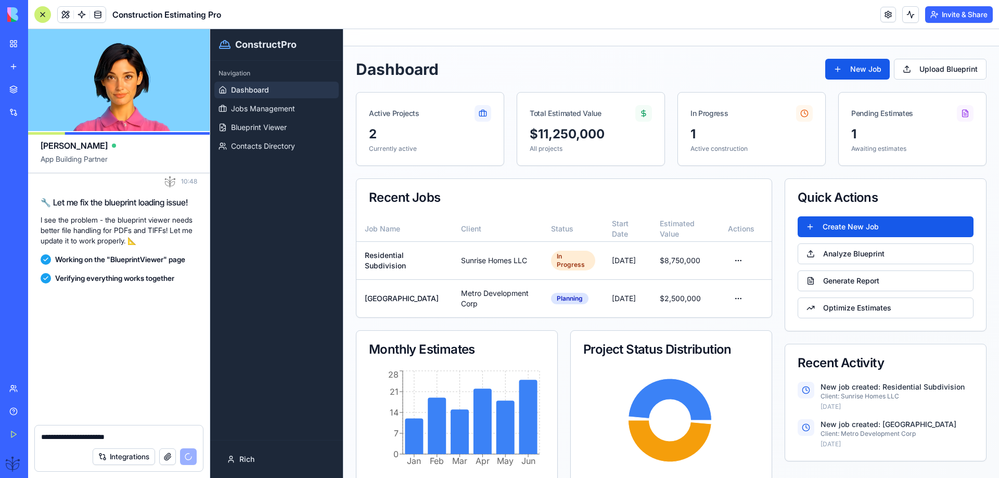
scroll to position [1698, 0]
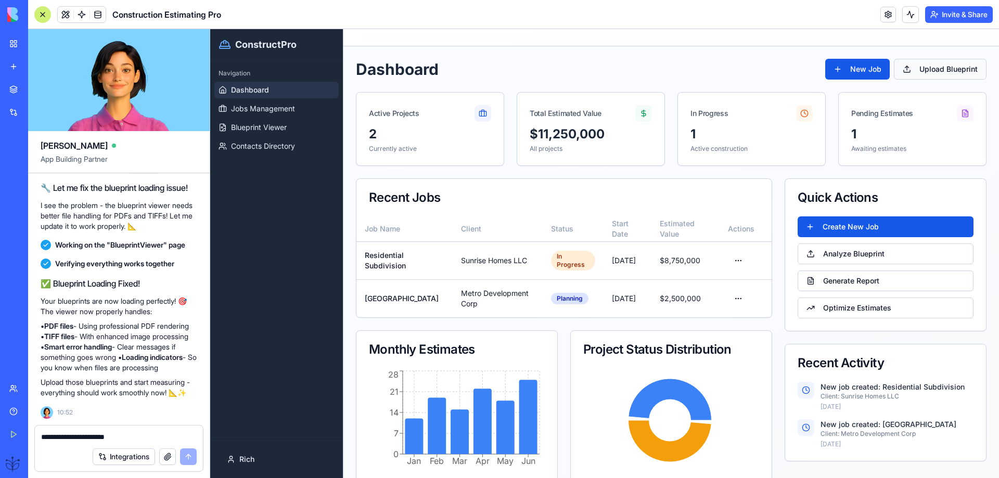
click at [902, 68] on button "Upload Blueprint" at bounding box center [940, 69] width 93 height 21
click at [907, 68] on button "Upload Blueprint" at bounding box center [940, 69] width 93 height 21
click at [906, 69] on button "Upload Blueprint" at bounding box center [940, 69] width 93 height 21
click at [262, 131] on span "Blueprint Viewer" at bounding box center [259, 127] width 56 height 10
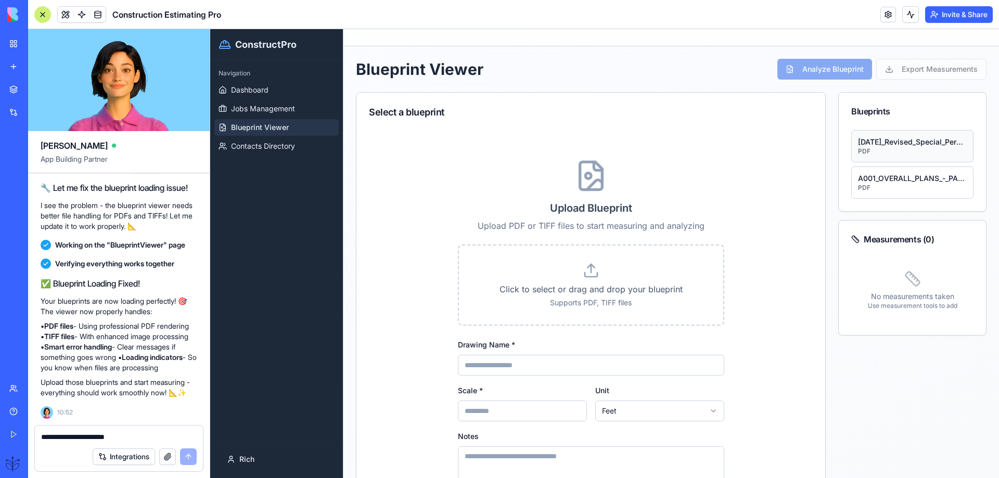
click at [897, 144] on div "[DATE]_Revised_Special_Permit_Plans" at bounding box center [912, 142] width 109 height 10
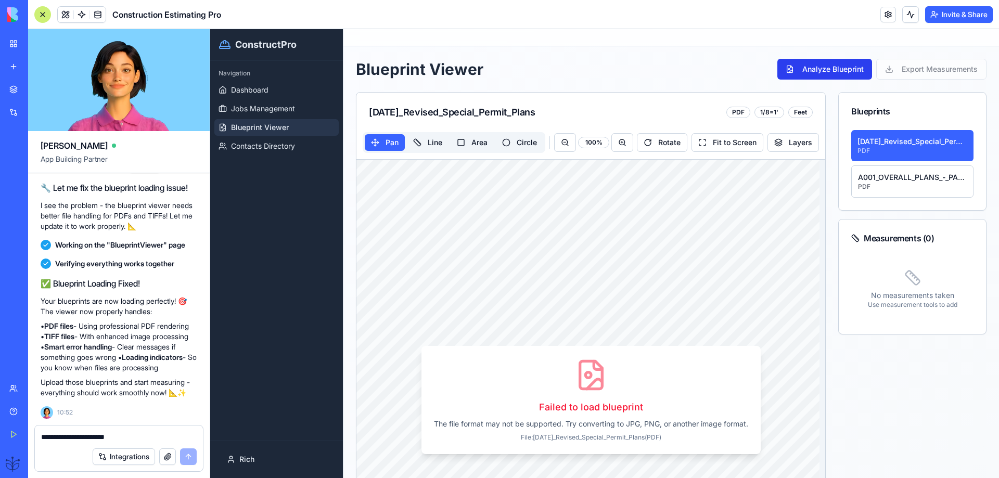
drag, startPoint x: 801, startPoint y: 66, endPoint x: 796, endPoint y: 72, distance: 7.4
click at [796, 72] on button "Analyze Blueprint" at bounding box center [824, 69] width 95 height 21
click at [55, 438] on textarea "**********" at bounding box center [119, 437] width 156 height 10
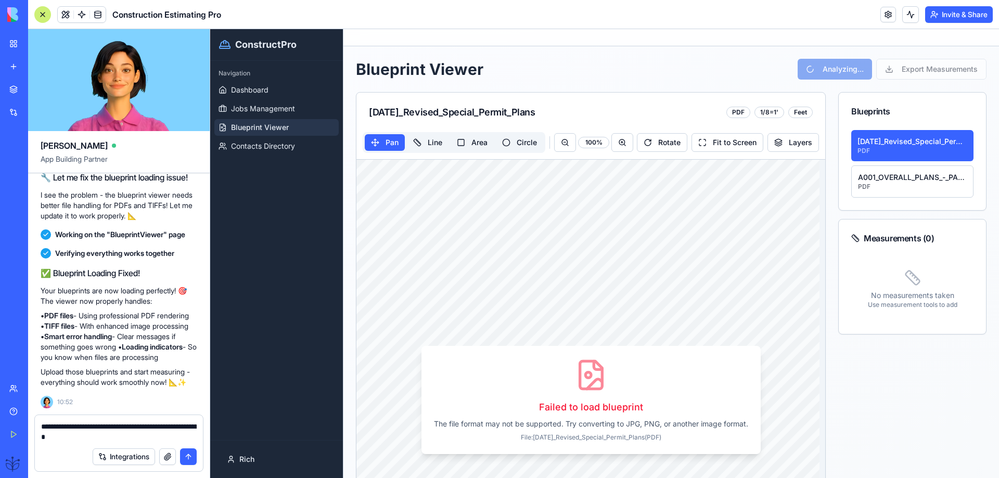
click at [148, 427] on textarea "**********" at bounding box center [119, 431] width 156 height 21
drag, startPoint x: 174, startPoint y: 427, endPoint x: 171, endPoint y: 435, distance: 8.9
click at [174, 427] on textarea "**********" at bounding box center [119, 431] width 156 height 21
click at [175, 428] on textarea "**********" at bounding box center [119, 431] width 156 height 21
click at [93, 437] on textarea "**********" at bounding box center [119, 431] width 156 height 21
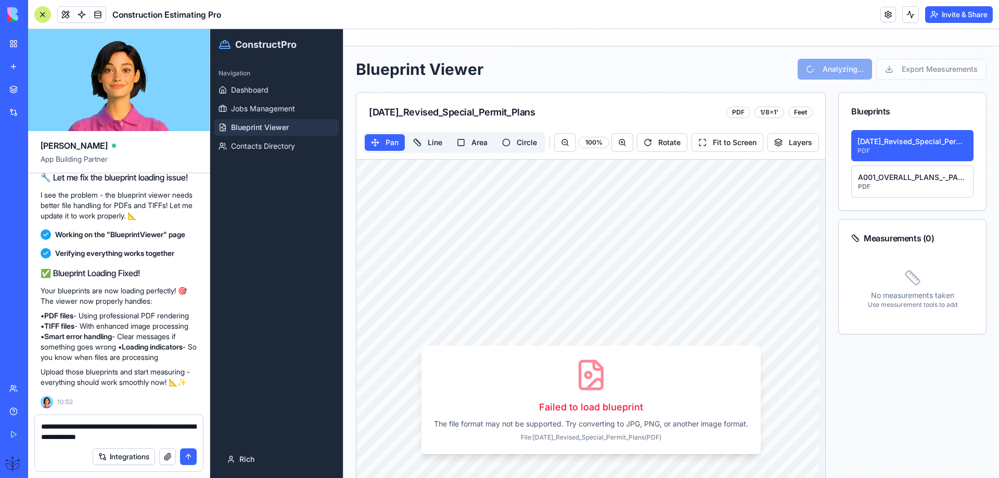
click at [149, 434] on textarea "**********" at bounding box center [119, 431] width 156 height 21
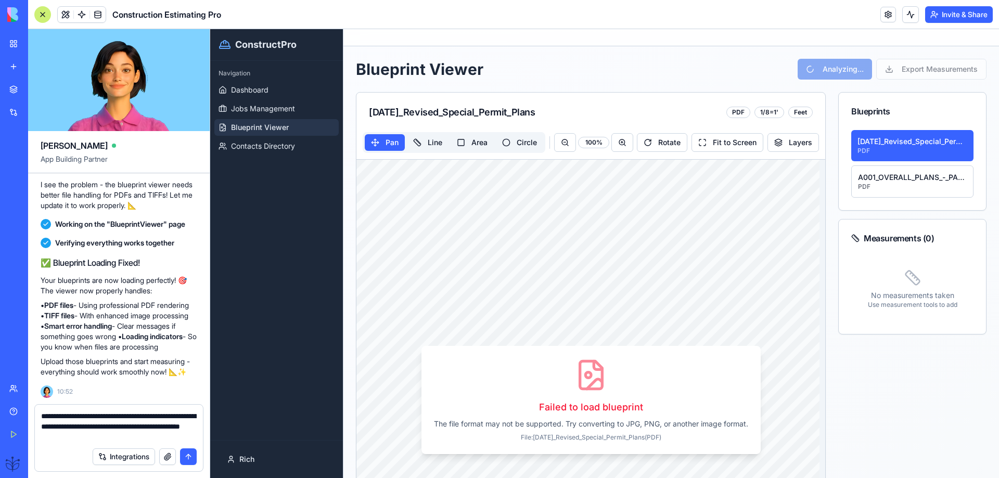
type textarea "**********"
click at [188, 457] on button "submit" at bounding box center [188, 456] width 17 height 17
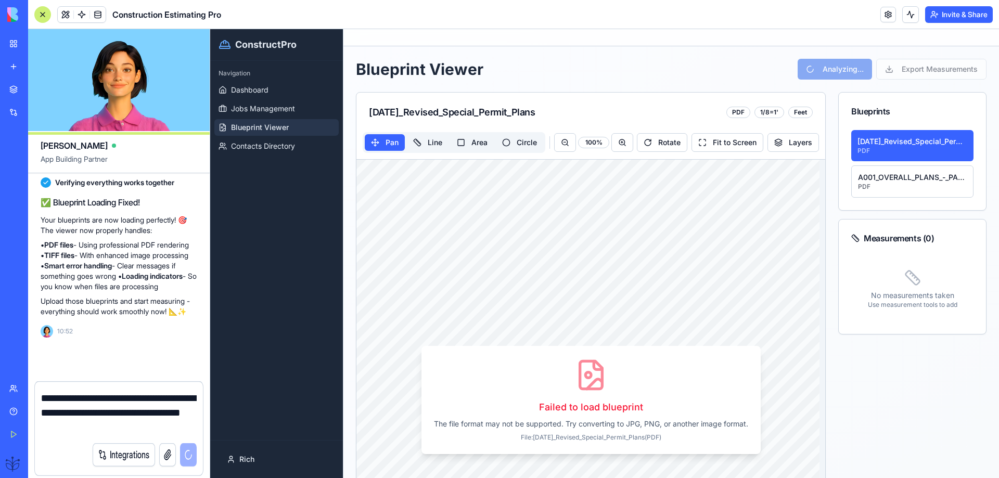
scroll to position [1758, 0]
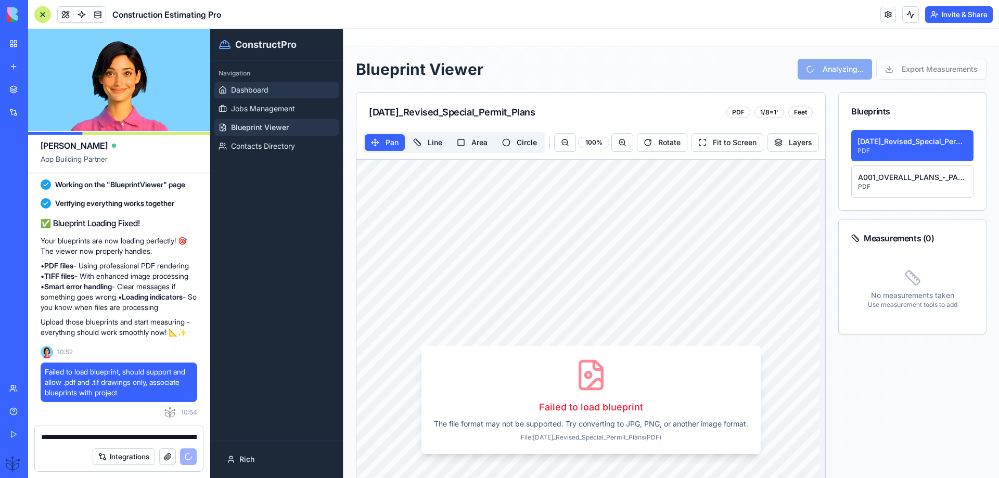
click at [247, 88] on span "Dashboard" at bounding box center [249, 90] width 37 height 10
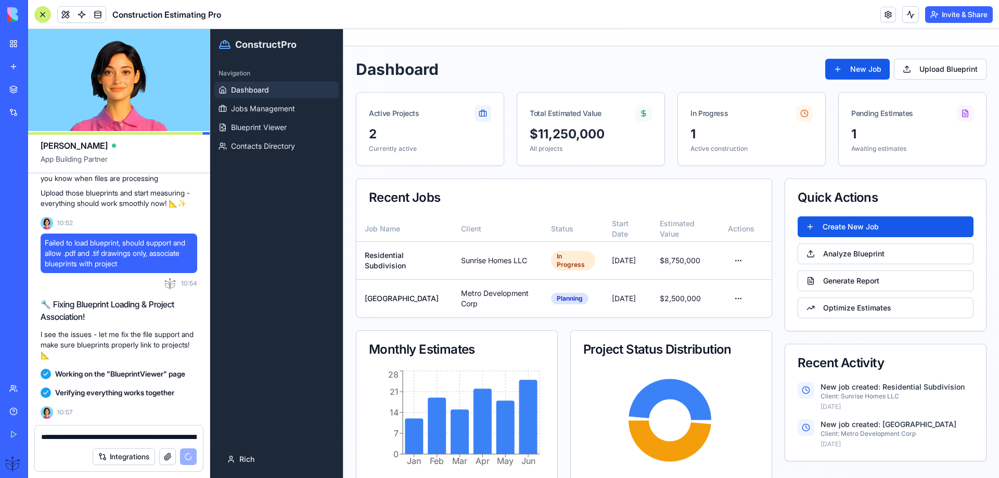
scroll to position [2060, 0]
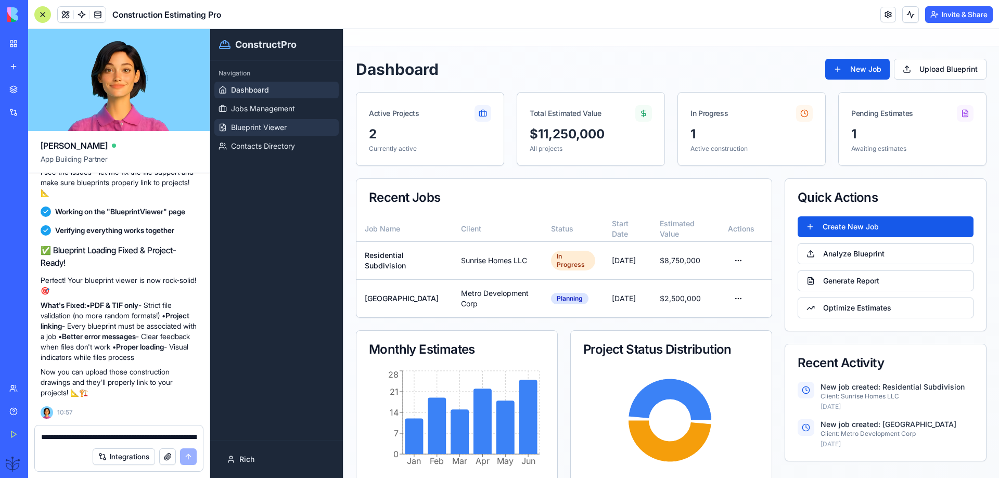
click at [241, 124] on span "Blueprint Viewer" at bounding box center [259, 127] width 56 height 10
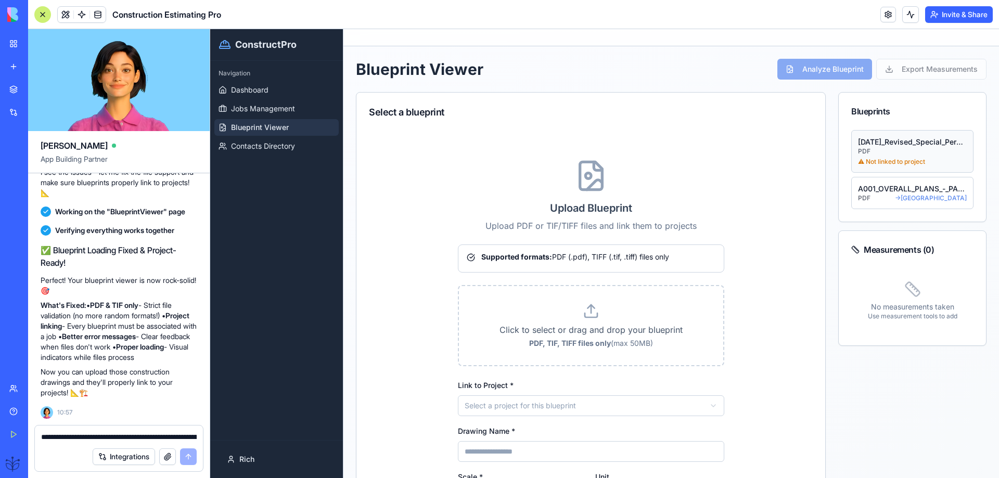
click at [877, 150] on div "PDF" at bounding box center [912, 151] width 109 height 8
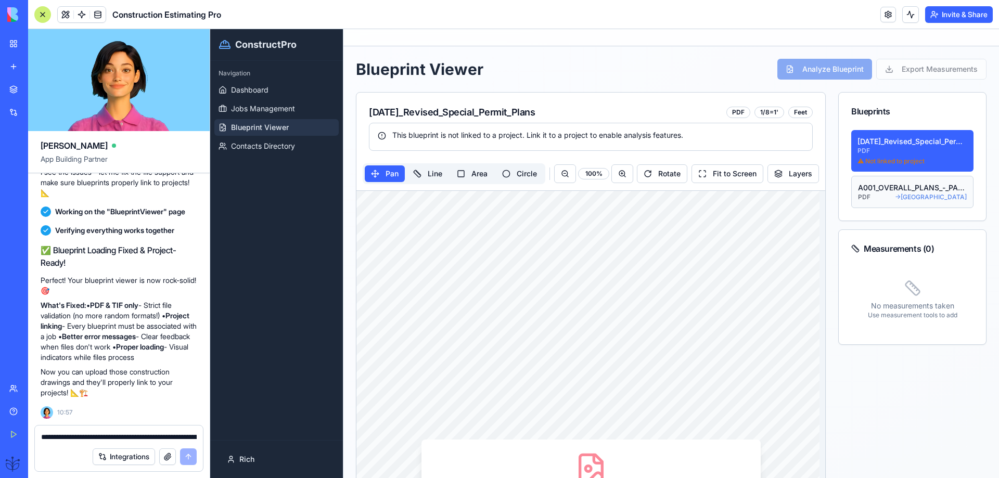
click at [895, 197] on span "→ [GEOGRAPHIC_DATA]" at bounding box center [931, 197] width 72 height 8
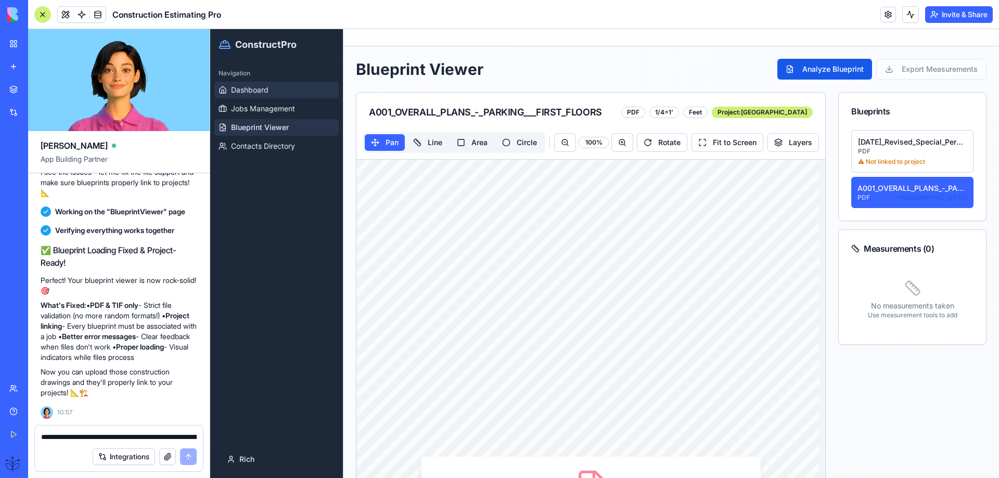
click at [242, 93] on span "Dashboard" at bounding box center [249, 90] width 37 height 10
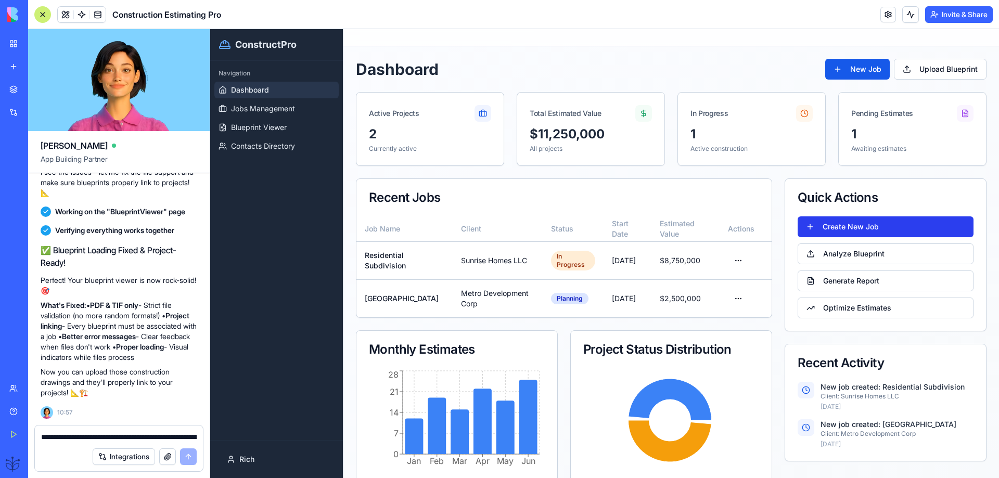
click at [829, 226] on button "Create New Job" at bounding box center [885, 226] width 176 height 21
click at [828, 227] on button "Create New Job" at bounding box center [885, 226] width 176 height 21
click at [831, 258] on button "Analyze Blueprint" at bounding box center [885, 253] width 176 height 21
click at [251, 130] on span "Blueprint Viewer" at bounding box center [259, 127] width 56 height 10
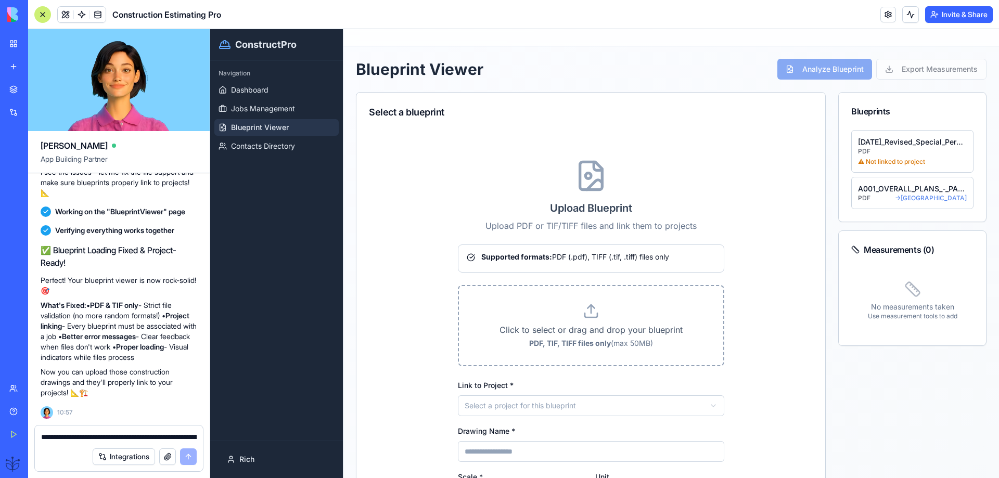
click at [589, 316] on icon at bounding box center [591, 311] width 17 height 17
click at [210, 29] on input "Click to select or drag and drop your blueprint PDF, TIF, TIFF files only (max …" at bounding box center [210, 29] width 0 height 0
type input "**********"
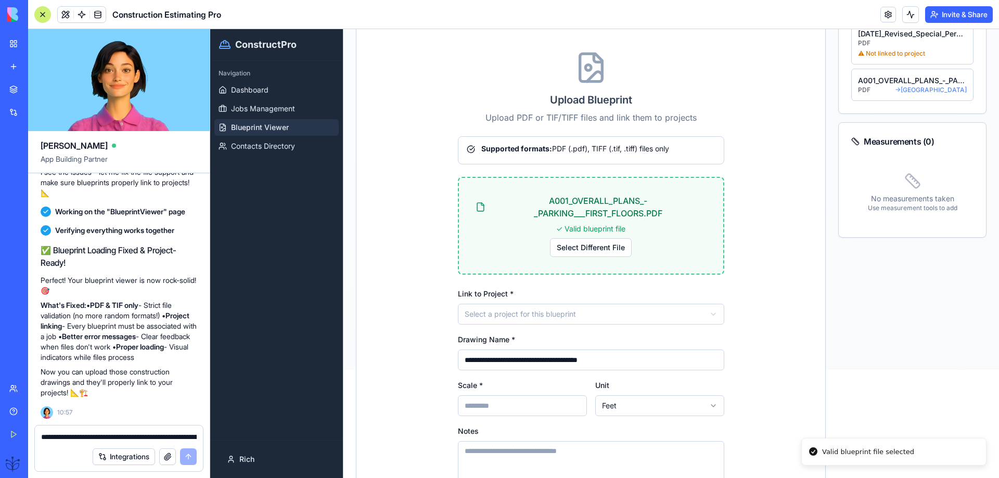
scroll to position [139, 0]
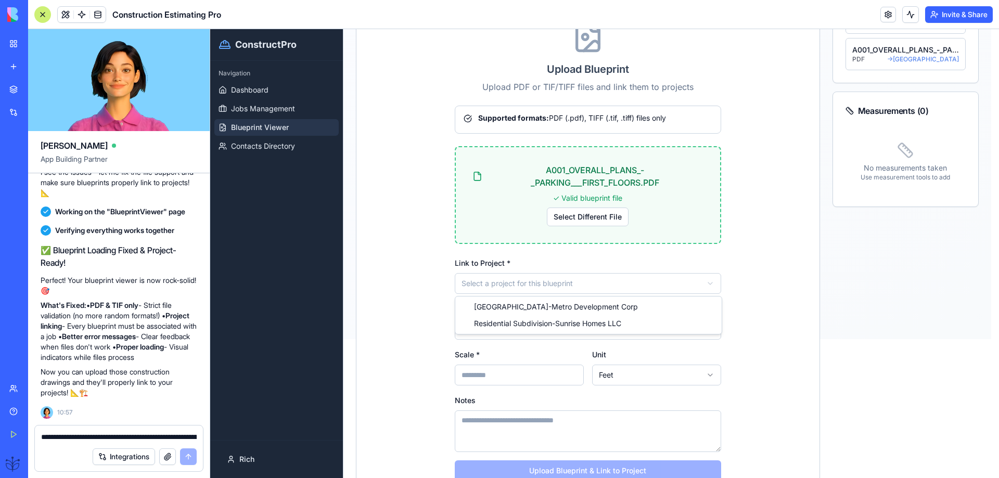
click at [476, 287] on html "**********" at bounding box center [604, 114] width 789 height 449
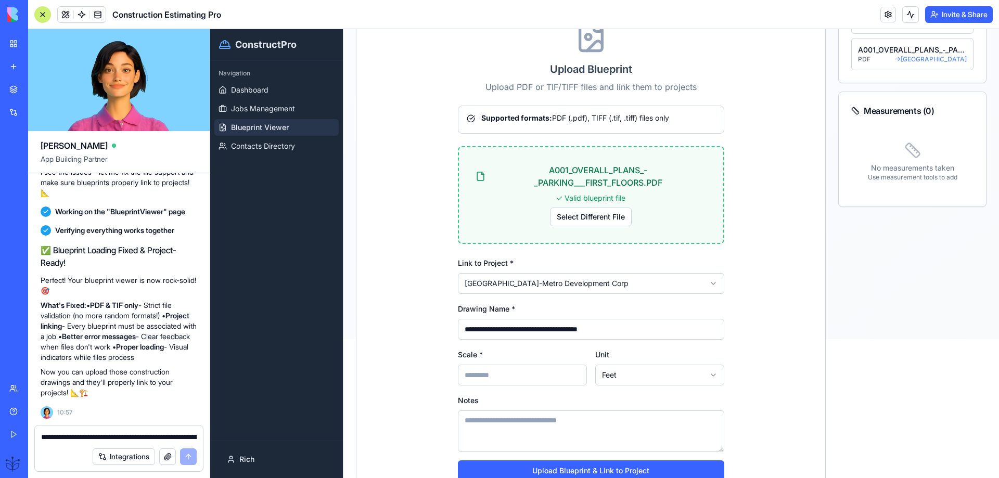
click at [471, 378] on input "Scale *" at bounding box center [522, 375] width 129 height 21
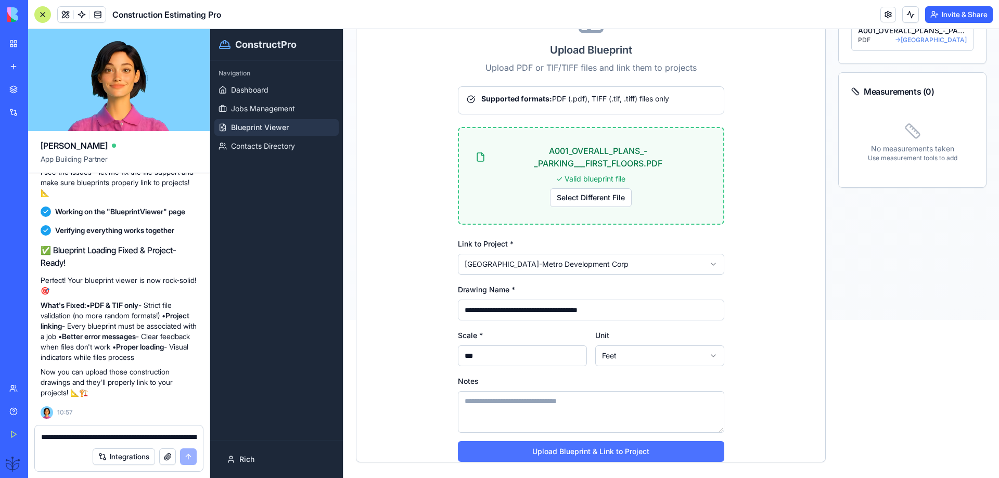
scroll to position [175, 0]
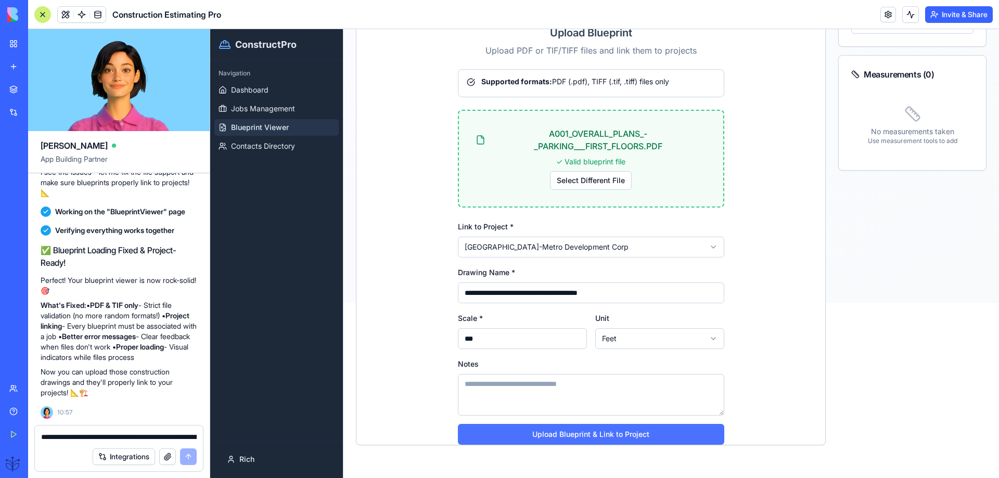
type input "***"
click at [567, 436] on button "Upload Blueprint & Link to Project" at bounding box center [591, 434] width 266 height 21
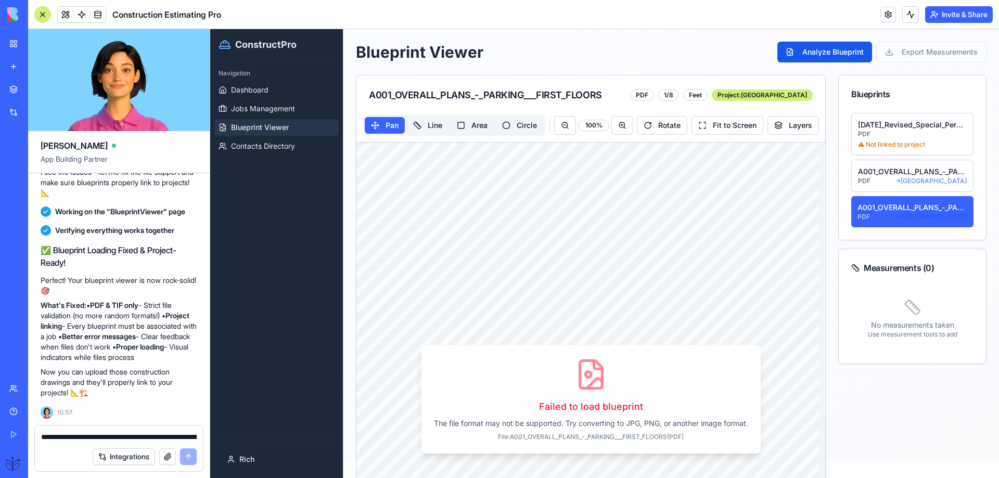
scroll to position [0, 0]
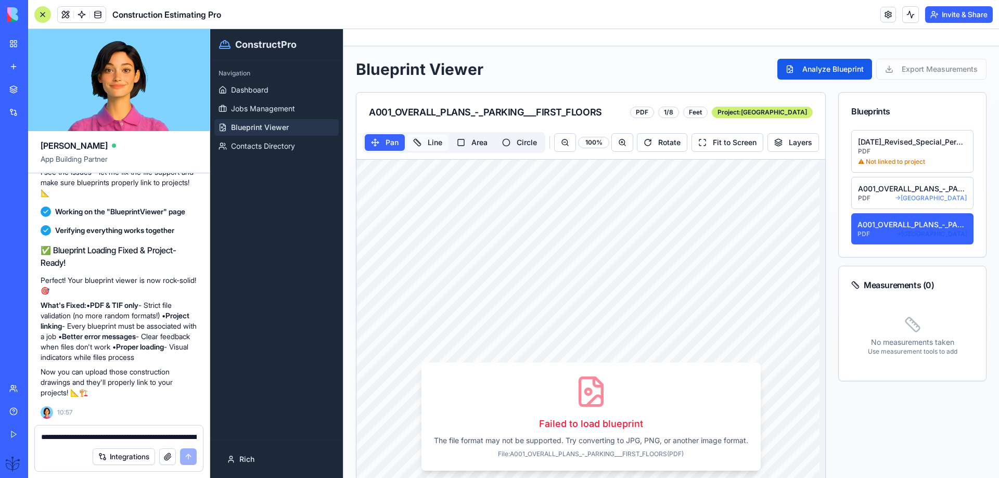
click at [432, 143] on button "Line" at bounding box center [428, 142] width 42 height 17
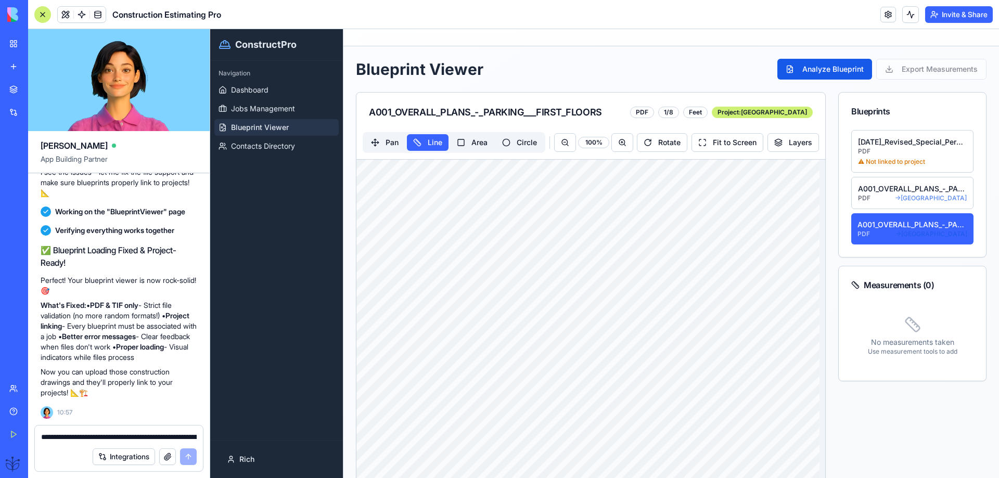
drag, startPoint x: 433, startPoint y: 224, endPoint x: 721, endPoint y: 226, distance: 287.7
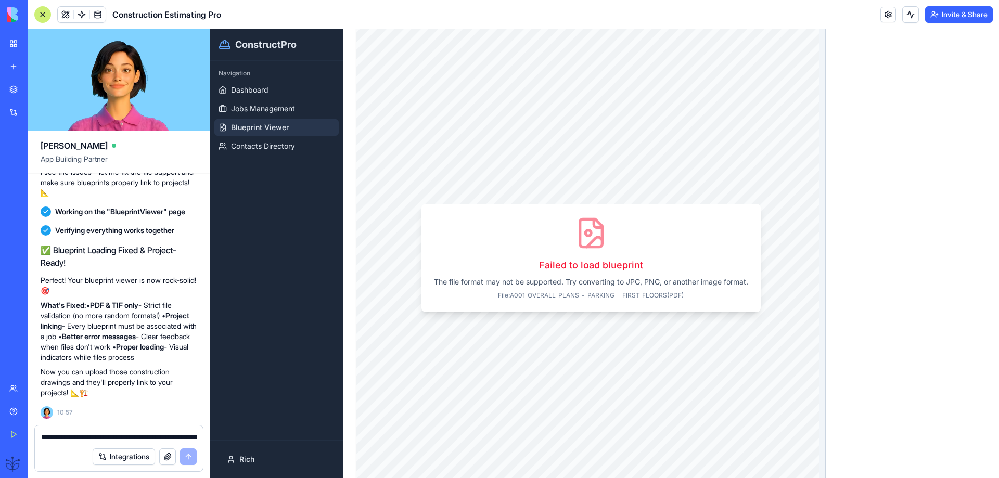
scroll to position [2150, 0]
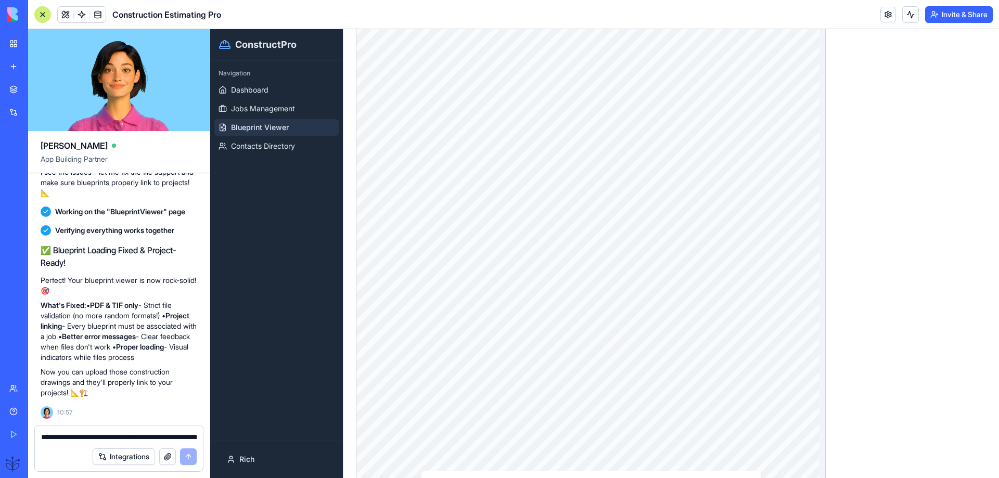
drag, startPoint x: 627, startPoint y: 243, endPoint x: 623, endPoint y: 249, distance: 6.7
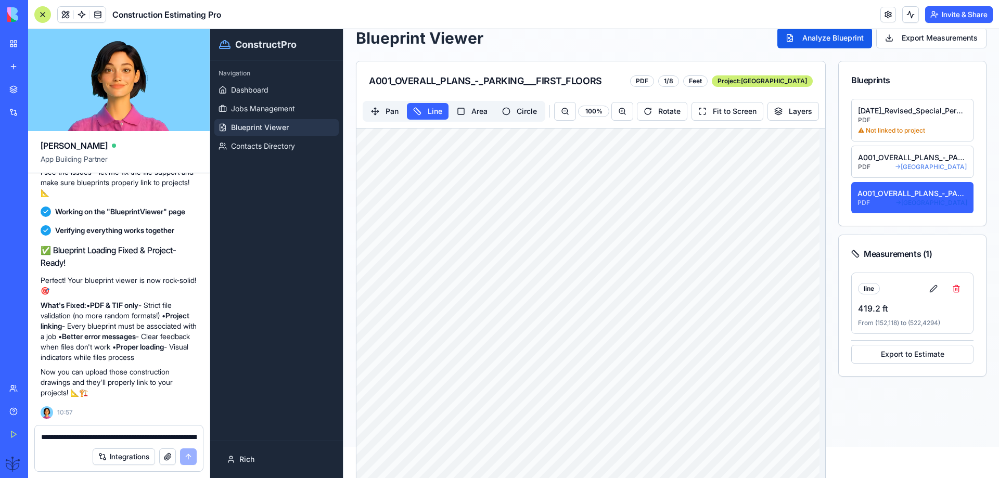
scroll to position [0, 0]
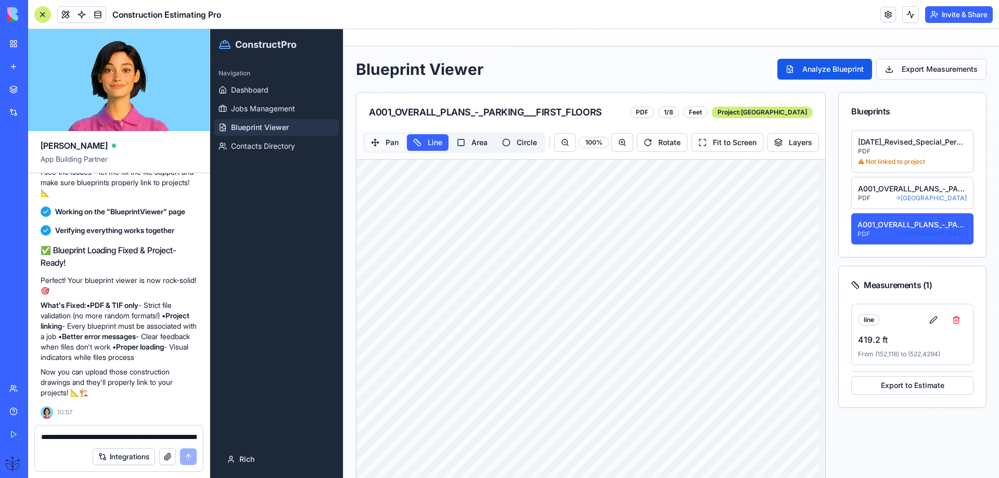
click at [382, 141] on button "Pan" at bounding box center [385, 142] width 40 height 17
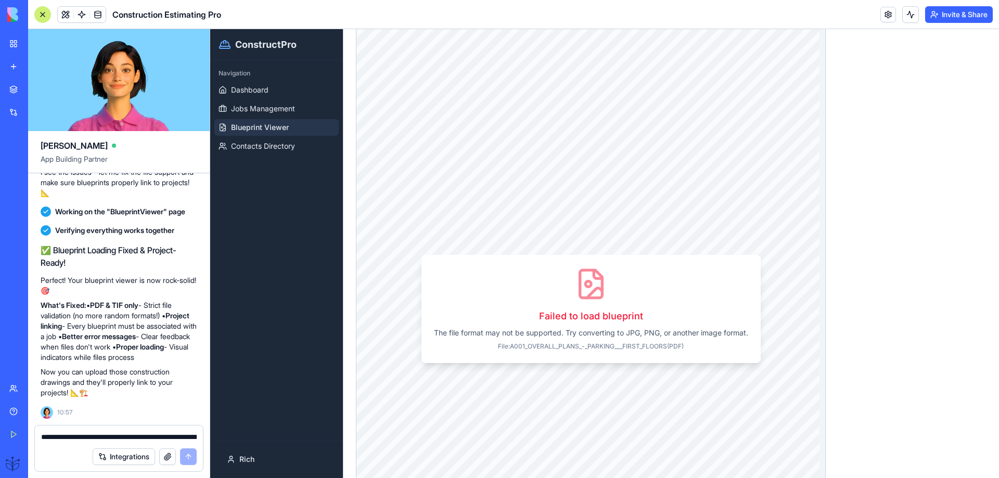
scroll to position [2497, 0]
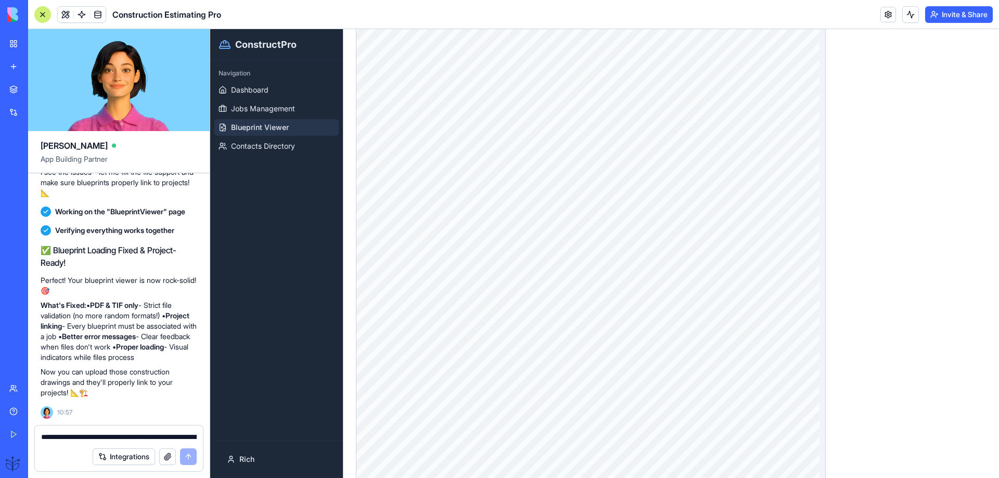
drag, startPoint x: 696, startPoint y: 260, endPoint x: 591, endPoint y: 261, distance: 105.1
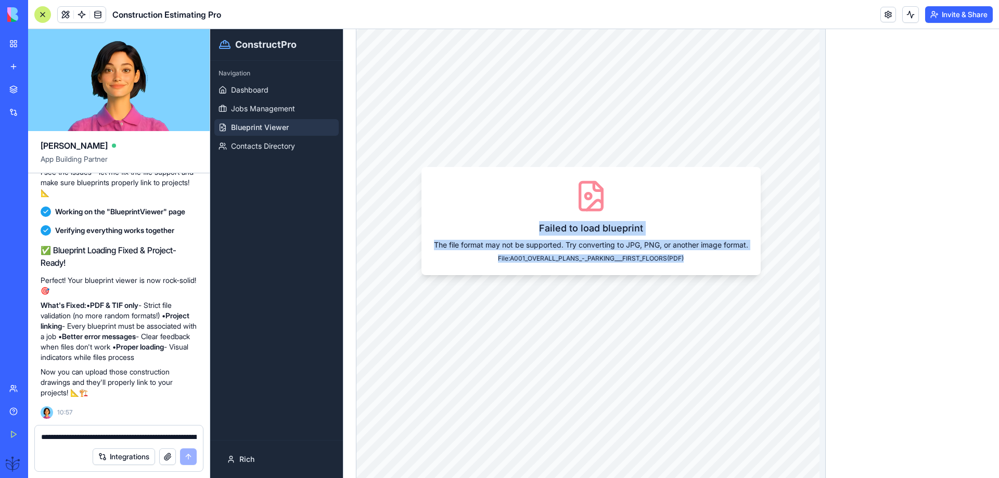
scroll to position [2982, 0]
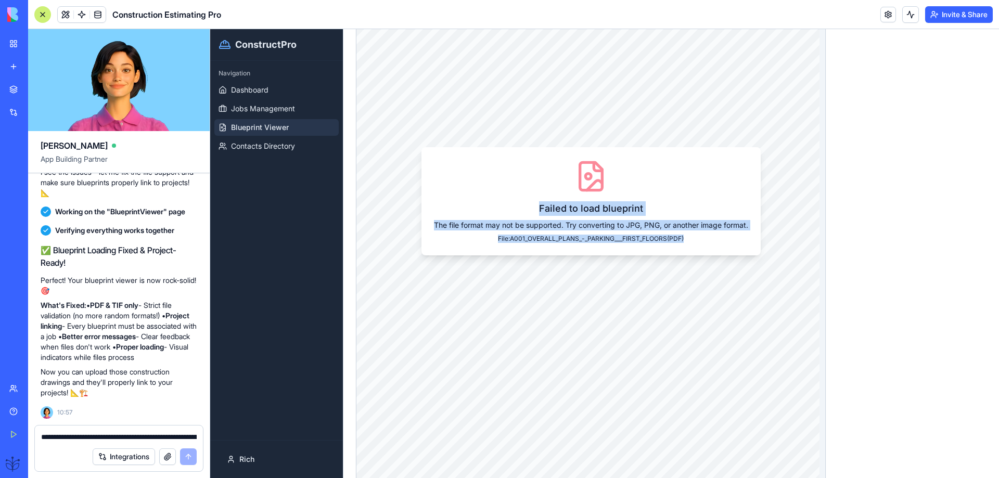
copy div "Failed to load blueprint The file format may not be supported. Try converting t…"
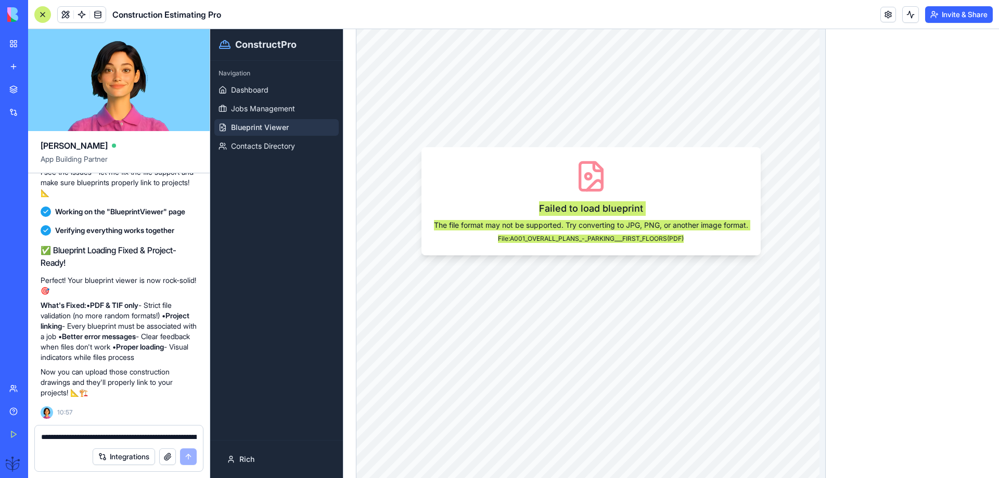
click at [54, 438] on textarea "**********" at bounding box center [119, 437] width 156 height 10
paste textarea "**********"
type textarea "**********"
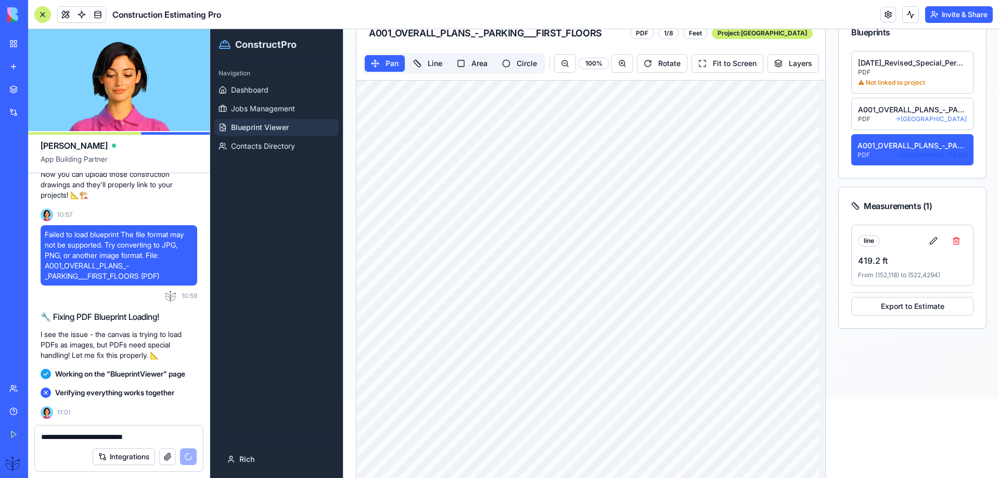
scroll to position [0, 0]
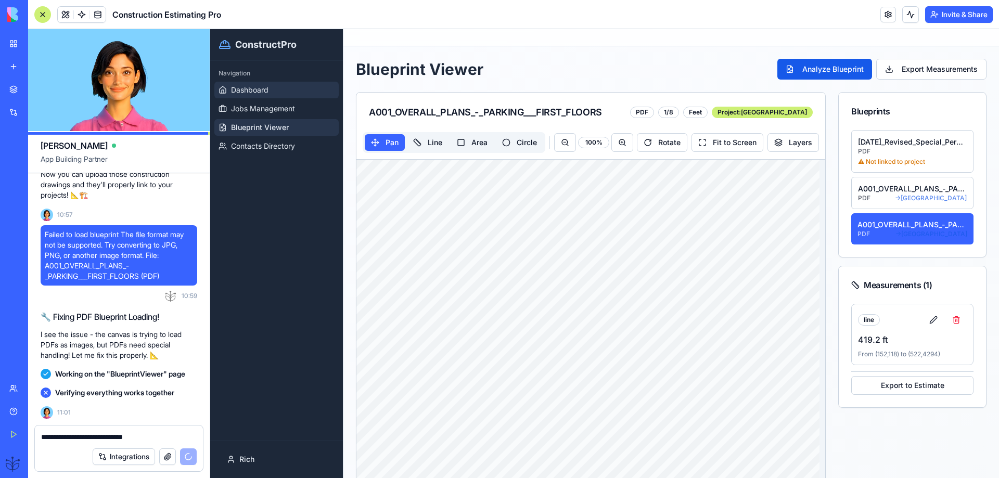
type textarea "**********"
click at [246, 92] on span "Dashboard" at bounding box center [249, 90] width 37 height 10
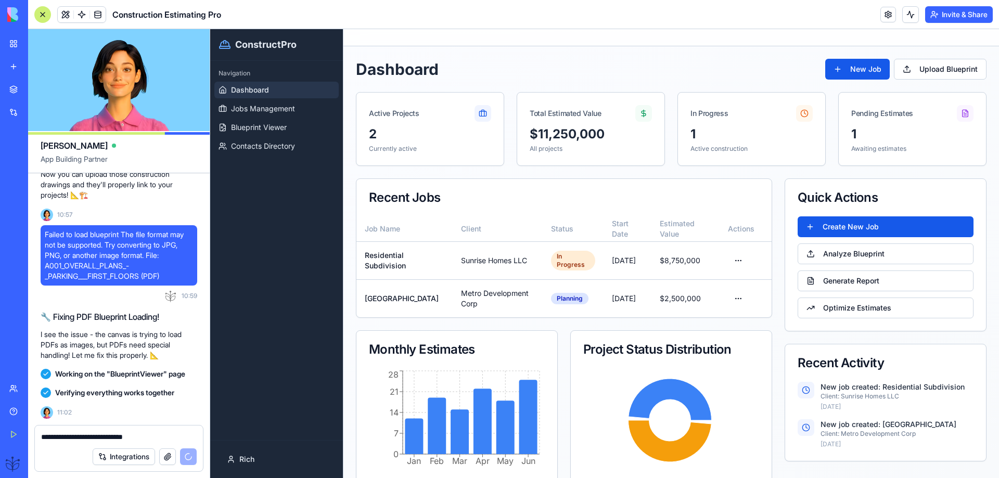
scroll to position [2397, 0]
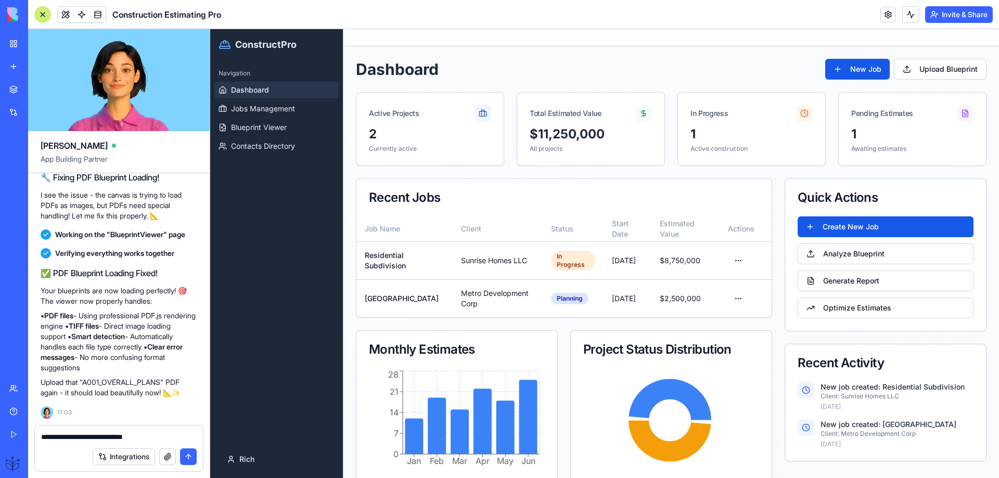
drag, startPoint x: 86, startPoint y: 438, endPoint x: 93, endPoint y: 439, distance: 6.8
click at [84, 438] on textarea "**********" at bounding box center [119, 437] width 156 height 10
drag, startPoint x: 147, startPoint y: 441, endPoint x: 31, endPoint y: 448, distance: 115.7
click at [31, 448] on div "**********" at bounding box center [119, 451] width 182 height 53
click at [172, 417] on div "✅ PDF Blueprint Loading Fixed! Your blueprints are now loading perfectly! 🎯 The…" at bounding box center [119, 341] width 157 height 156
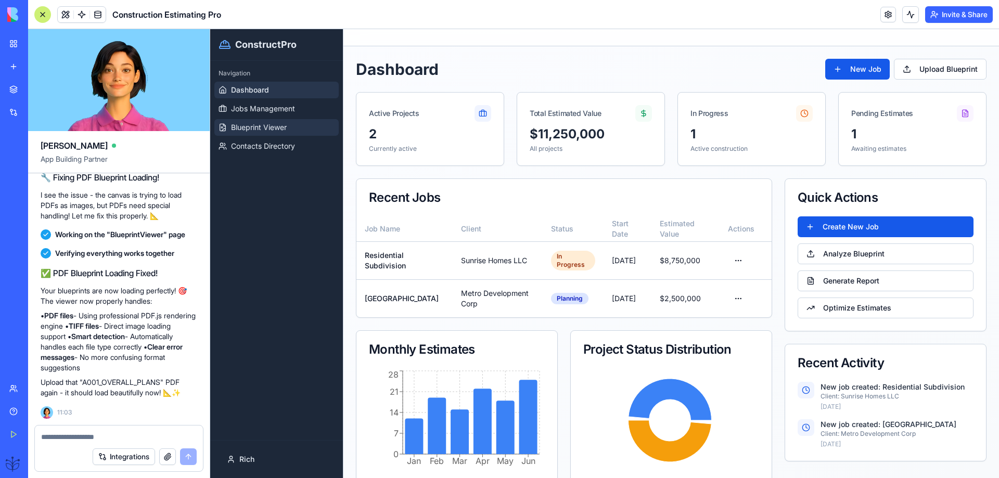
click at [265, 125] on span "Blueprint Viewer" at bounding box center [259, 127] width 56 height 10
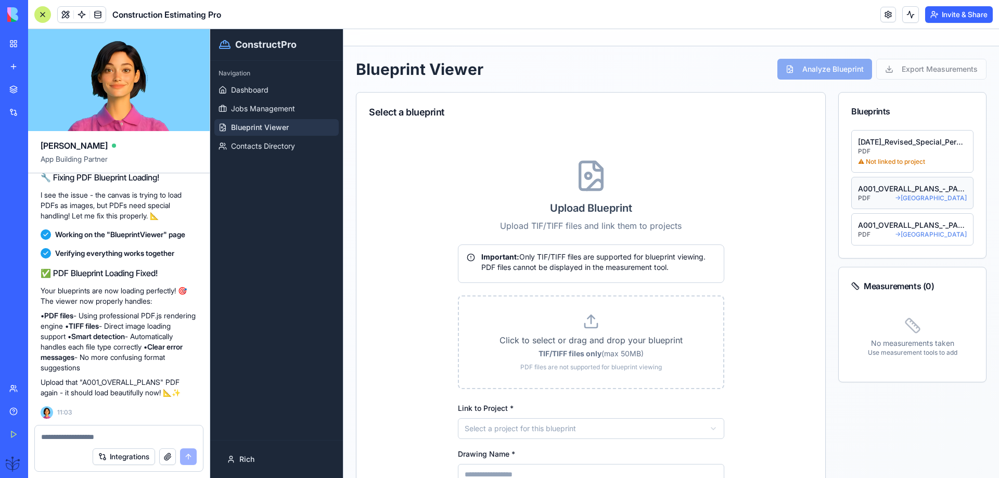
click at [895, 198] on span "→ [GEOGRAPHIC_DATA]" at bounding box center [931, 198] width 72 height 8
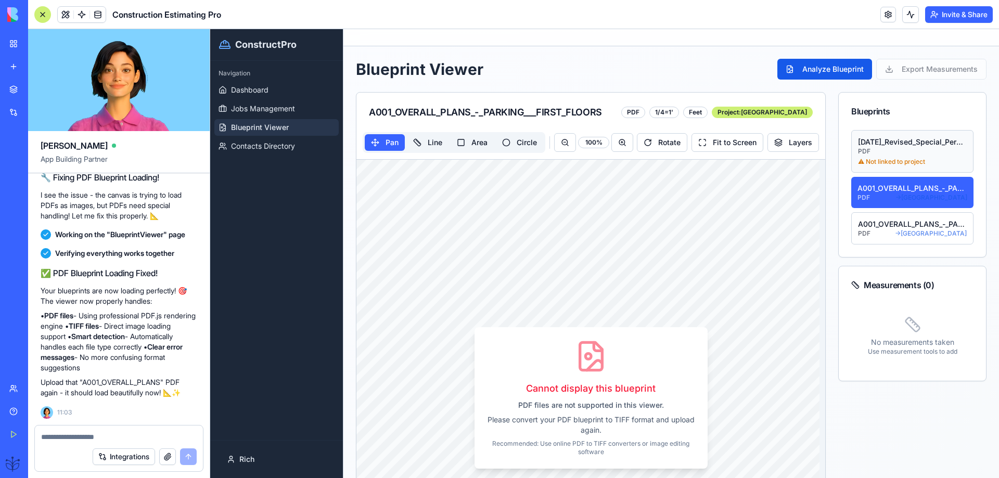
click at [868, 162] on div "⚠ Not linked to project" at bounding box center [912, 162] width 109 height 8
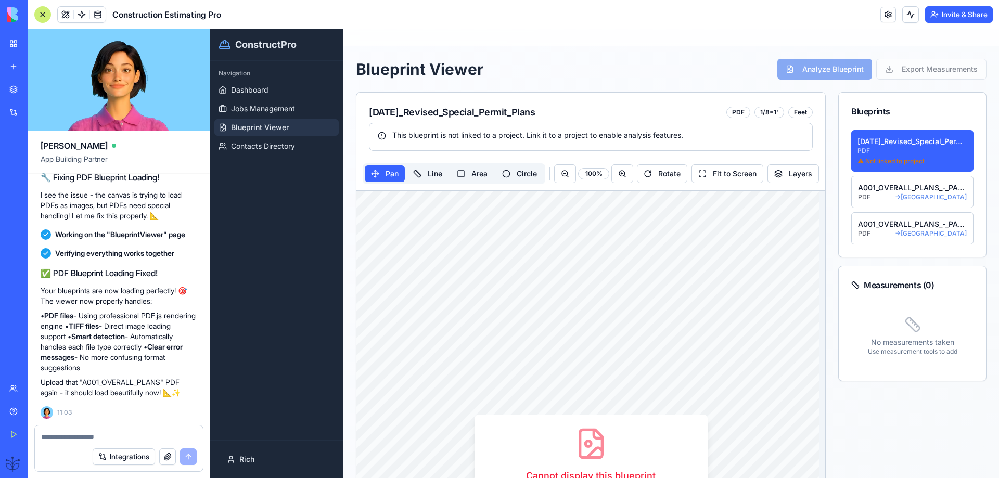
click at [62, 437] on textarea at bounding box center [119, 437] width 156 height 10
type textarea "**********"
click at [185, 454] on button "submit" at bounding box center [188, 456] width 17 height 17
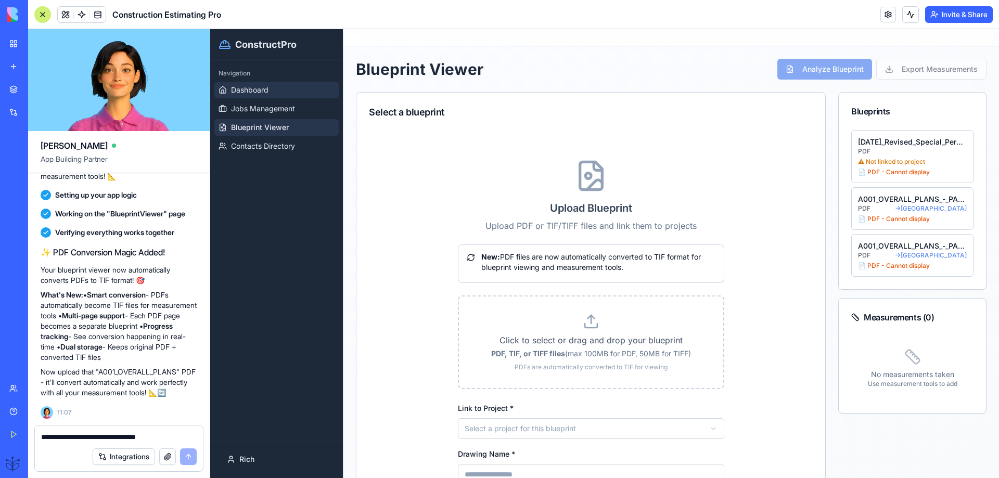
click at [242, 91] on span "Dashboard" at bounding box center [249, 90] width 37 height 10
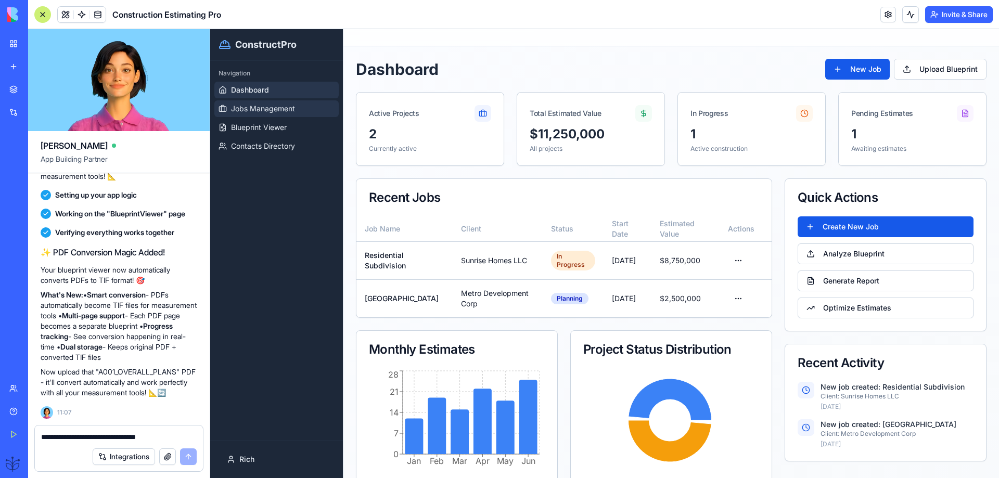
click at [243, 104] on span "Jobs Management" at bounding box center [263, 109] width 64 height 10
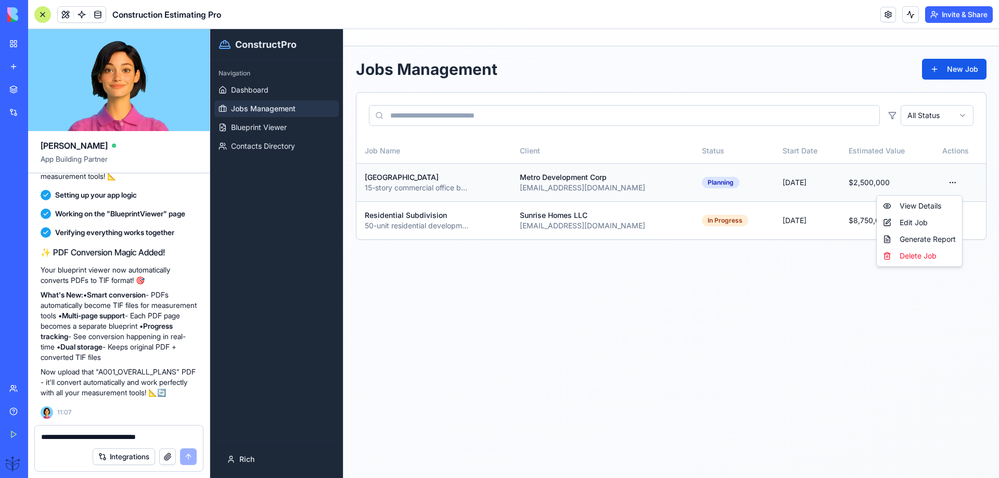
click at [949, 182] on html "ConstructPro Navigation Dashboard Jobs Management Blueprint Viewer Contacts Dir…" at bounding box center [604, 253] width 789 height 449
click at [904, 224] on div "Edit Job" at bounding box center [919, 222] width 81 height 17
click at [937, 72] on button "New Job" at bounding box center [954, 69] width 65 height 21
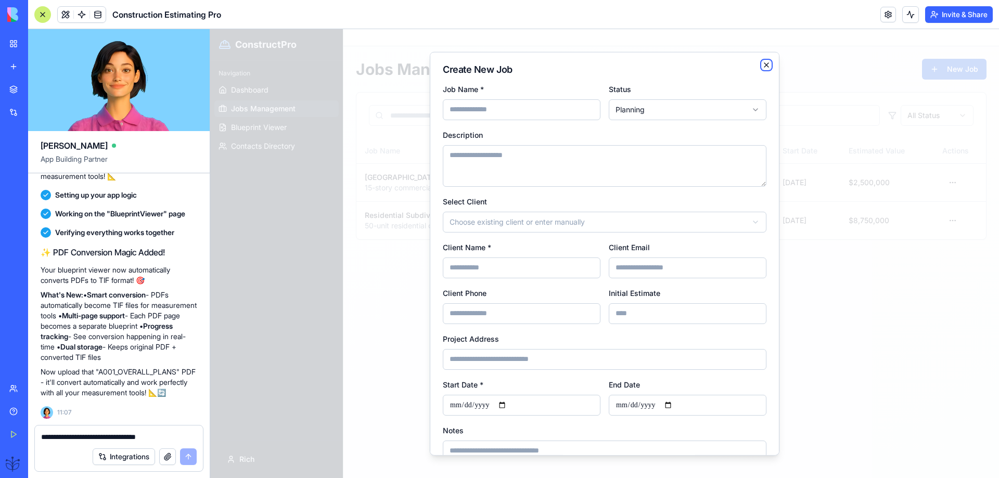
click at [762, 66] on icon "button" at bounding box center [766, 64] width 8 height 8
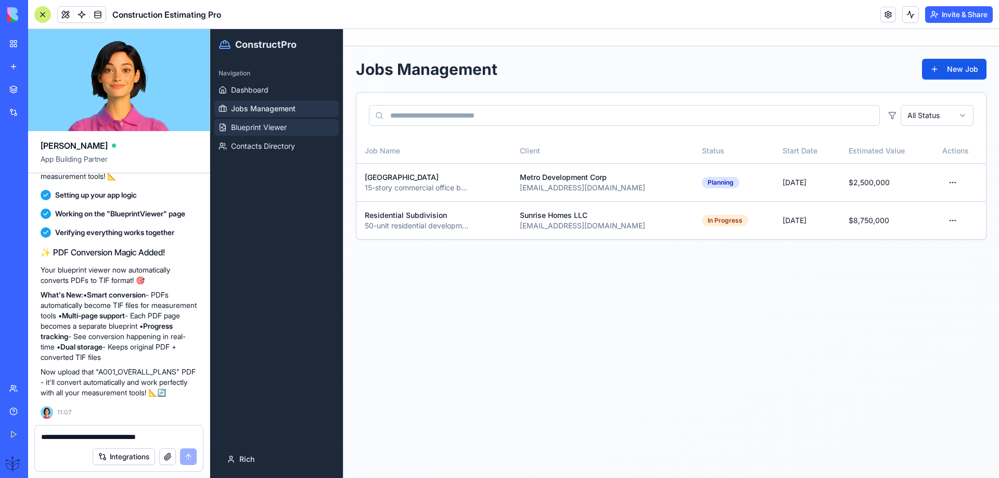
click at [260, 128] on span "Blueprint Viewer" at bounding box center [259, 127] width 56 height 10
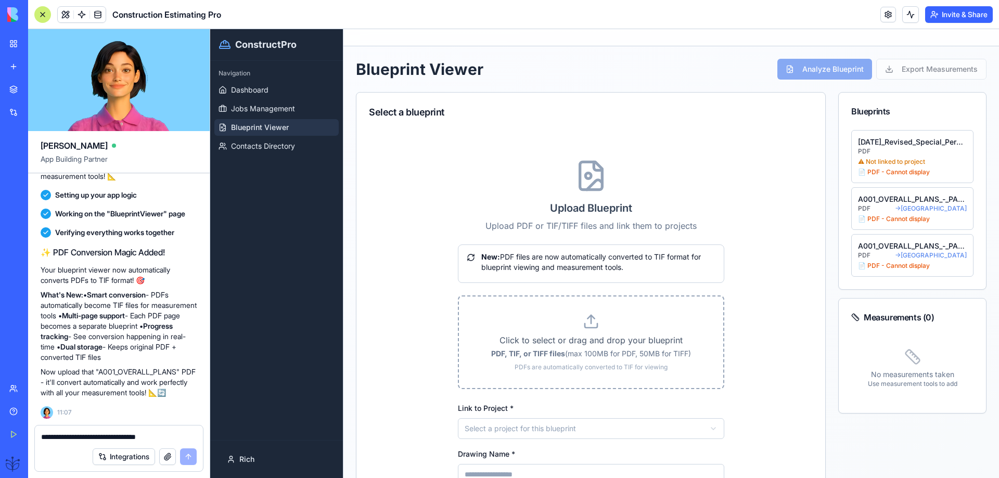
click at [585, 327] on icon at bounding box center [591, 326] width 12 height 4
click at [210, 29] on input "Click to select or drag and drop your blueprint PDF, TIF, or TIFF files (max 10…" at bounding box center [210, 29] width 0 height 0
type input "**********"
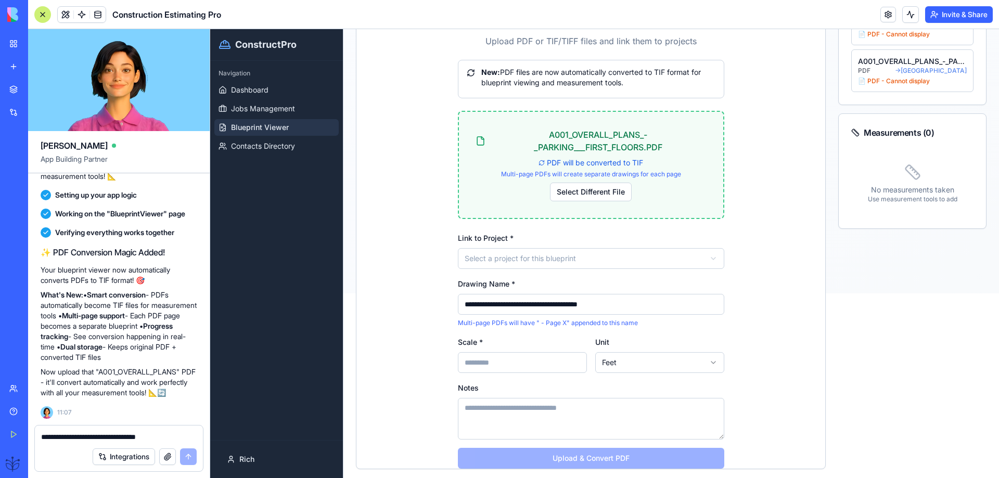
scroll to position [208, 0]
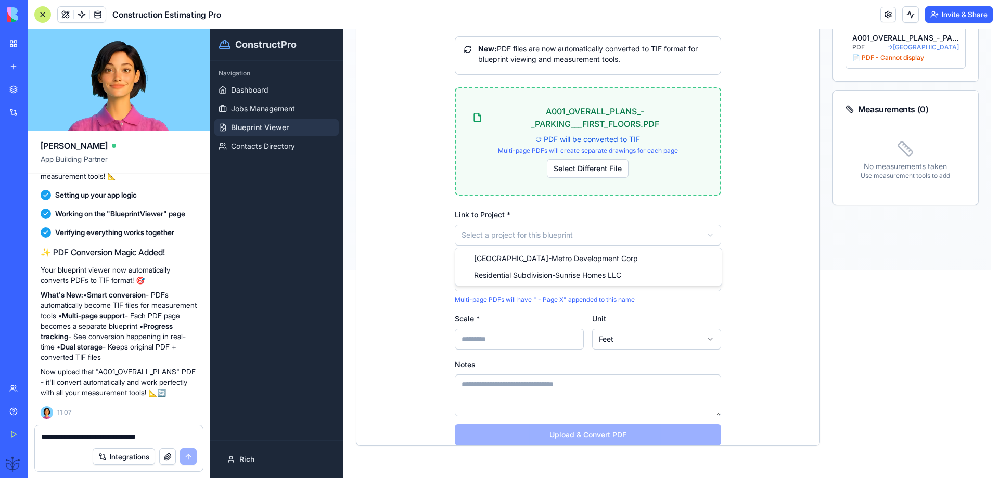
click at [494, 239] on html "**********" at bounding box center [604, 45] width 789 height 449
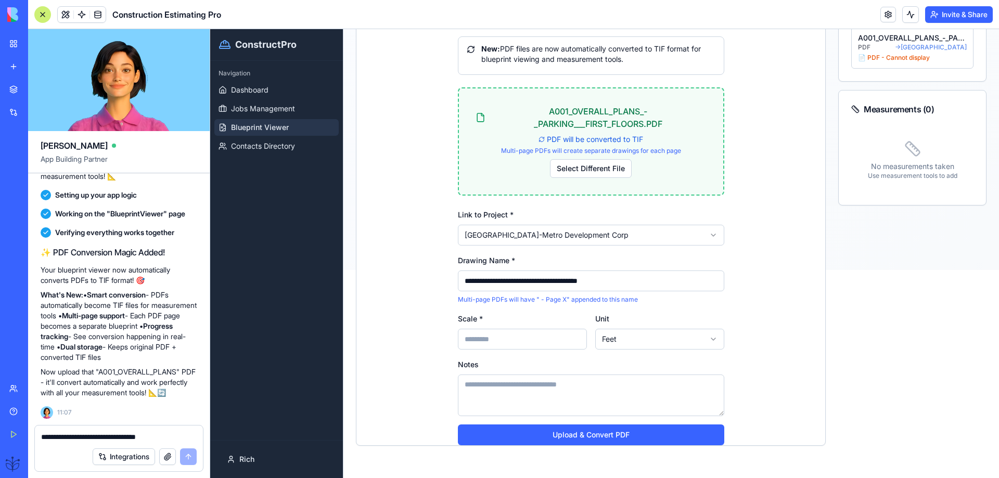
click at [468, 342] on input "Scale *" at bounding box center [522, 339] width 129 height 21
type input "***"
click at [573, 435] on button "Upload & Convert PDF" at bounding box center [591, 434] width 266 height 21
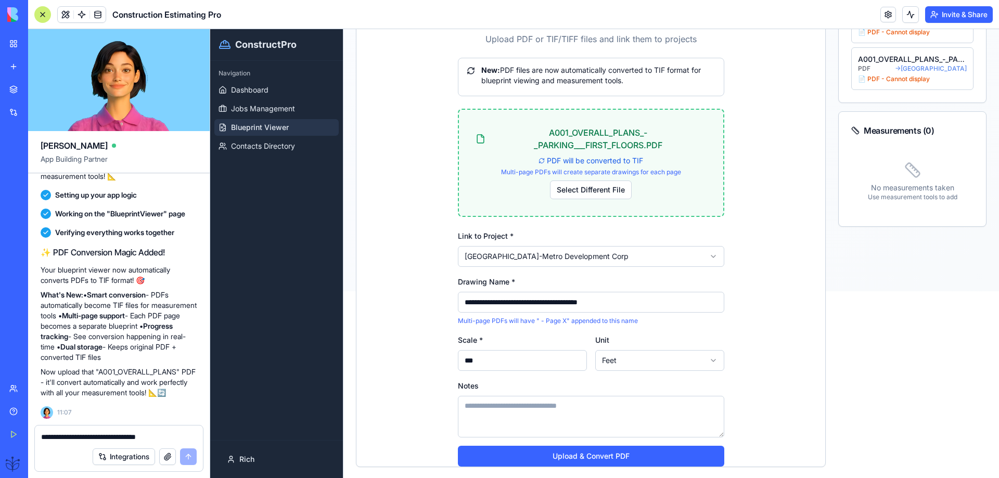
scroll to position [209, 0]
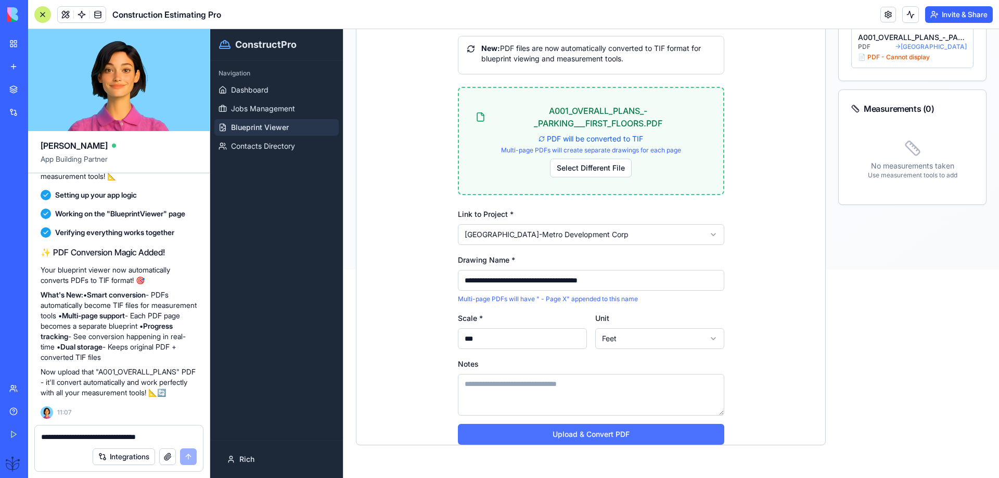
click at [586, 438] on button "Upload & Convert PDF" at bounding box center [591, 434] width 266 height 21
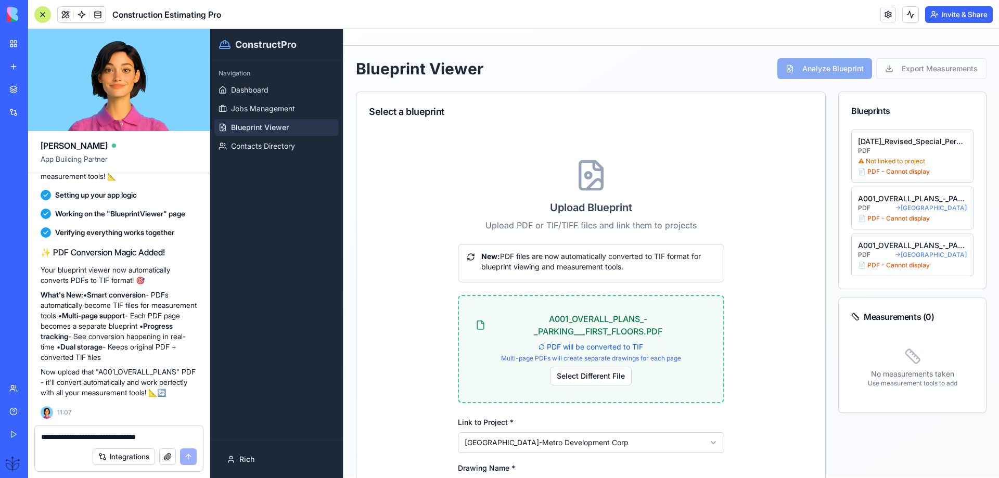
scroll to position [0, 0]
click at [255, 114] on link "Jobs Management" at bounding box center [276, 108] width 124 height 17
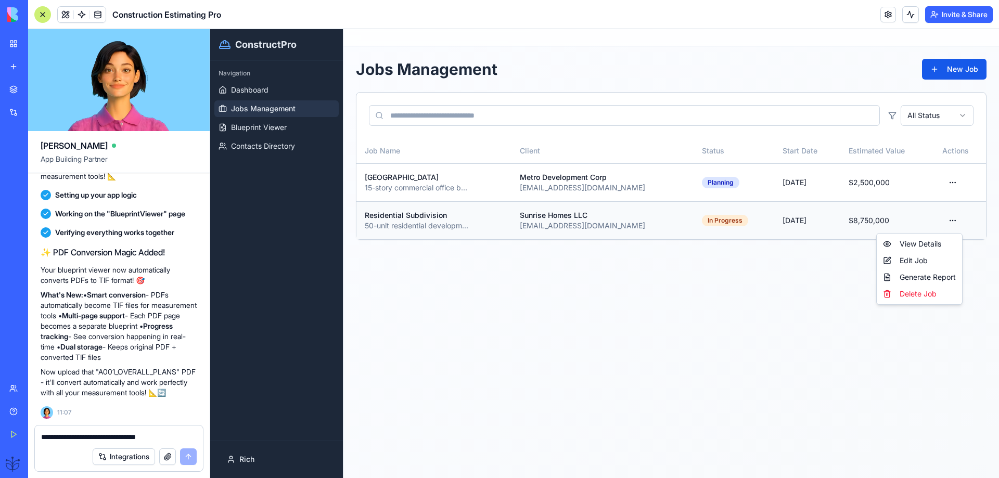
click at [951, 220] on html "ConstructPro Navigation Dashboard Jobs Management Blueprint Viewer Contacts Dir…" at bounding box center [604, 253] width 789 height 449
click at [904, 241] on div "View Details" at bounding box center [919, 244] width 81 height 17
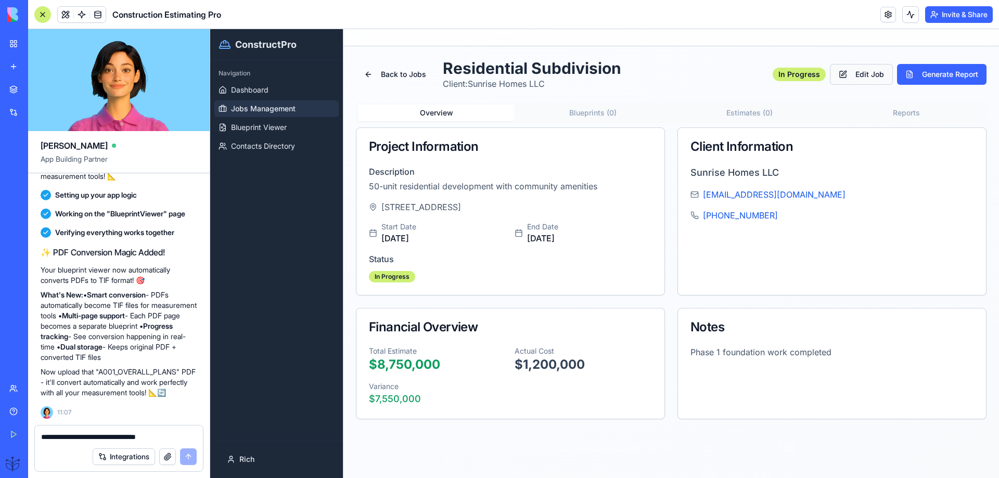
click at [853, 79] on button "Edit Job" at bounding box center [861, 74] width 63 height 21
click at [854, 72] on button "Edit Job" at bounding box center [861, 74] width 63 height 21
click at [408, 230] on p "Start Date" at bounding box center [398, 227] width 35 height 10
drag, startPoint x: 405, startPoint y: 184, endPoint x: 402, endPoint y: 189, distance: 5.6
click at [402, 189] on p "50-unit residential development with community amenities" at bounding box center [510, 186] width 283 height 12
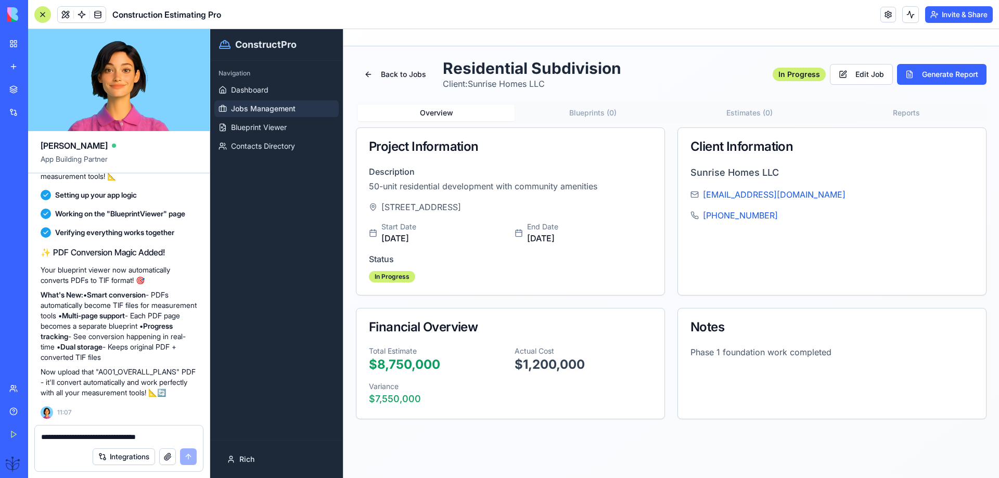
drag, startPoint x: 402, startPoint y: 189, endPoint x: 405, endPoint y: 181, distance: 8.9
click at [402, 187] on p "50-unit residential development with community amenities" at bounding box center [510, 186] width 283 height 12
click at [438, 115] on button "Overview" at bounding box center [436, 113] width 157 height 17
click at [389, 78] on button "Back to Jobs" at bounding box center [395, 74] width 79 height 21
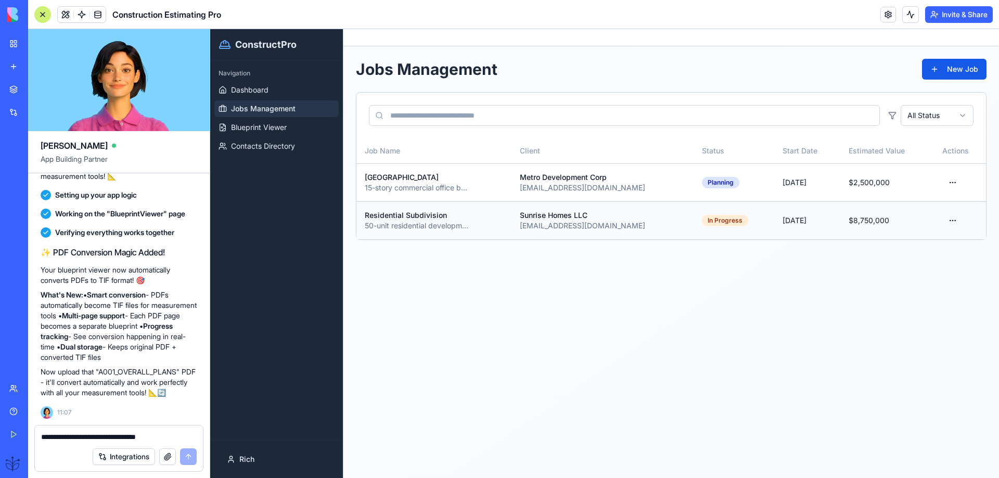
click at [414, 221] on div "50-unit residential development with community amenities" at bounding box center [417, 226] width 104 height 10
click at [949, 223] on html "ConstructPro Navigation Dashboard Jobs Management Blueprint Viewer Contacts Dir…" at bounding box center [604, 253] width 789 height 449
click at [915, 247] on div "View Details" at bounding box center [919, 244] width 81 height 17
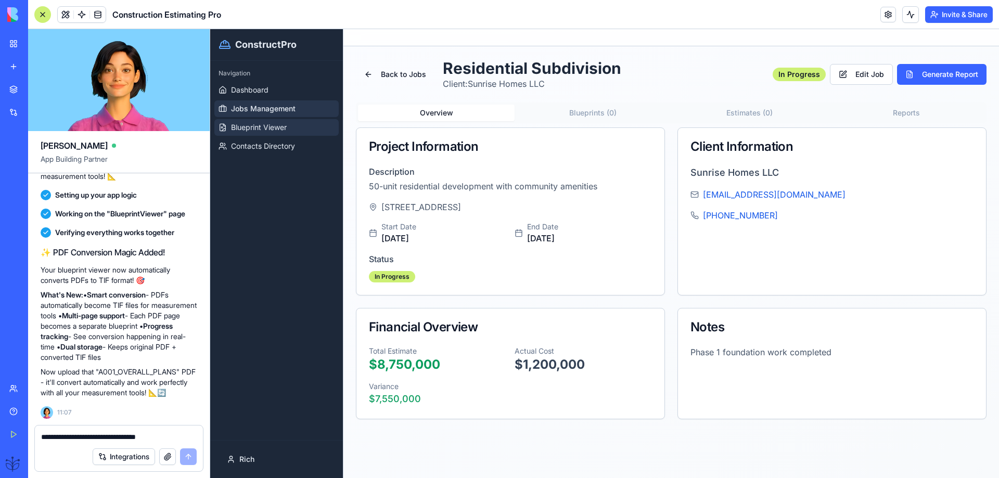
click at [258, 130] on span "Blueprint Viewer" at bounding box center [259, 127] width 56 height 10
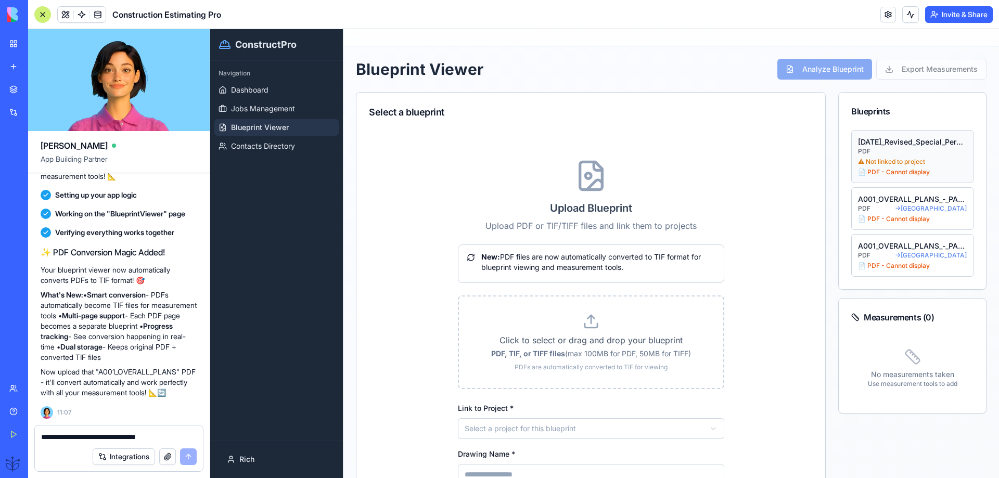
click at [885, 166] on div "[DATE]_Revised_Special_Permit_Plans PDF ⚠ Not linked to project 📄 PDF - Cannot …" at bounding box center [912, 157] width 109 height 40
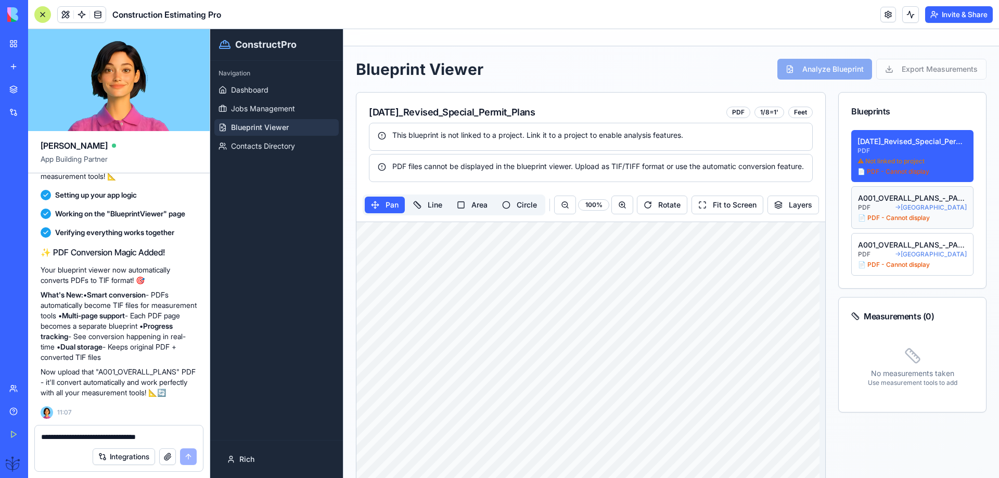
click at [879, 203] on div "A001_OVERALL_PLANS_-_PARKING___FIRST_FLOORS" at bounding box center [912, 198] width 109 height 10
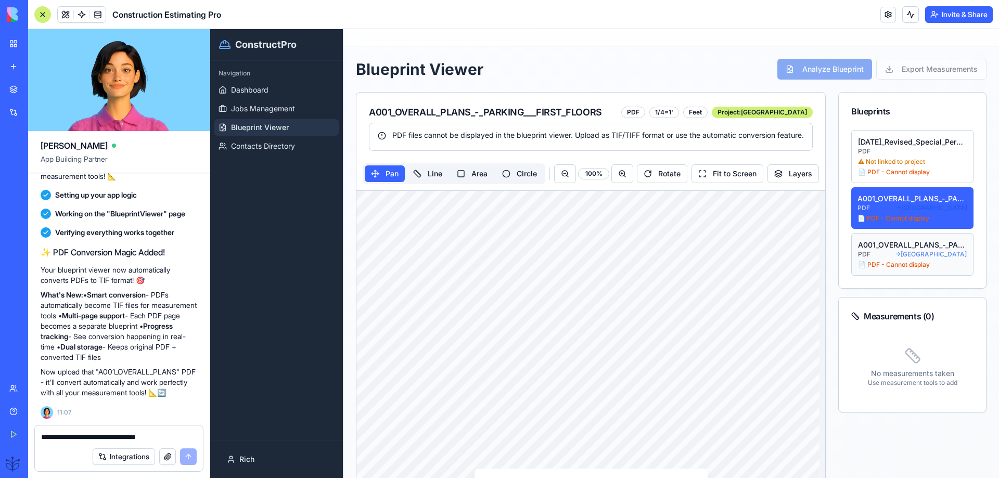
click at [881, 245] on div "A001_OVERALL_PLANS_-_PARKING___FIRST_FLOORS" at bounding box center [912, 245] width 109 height 10
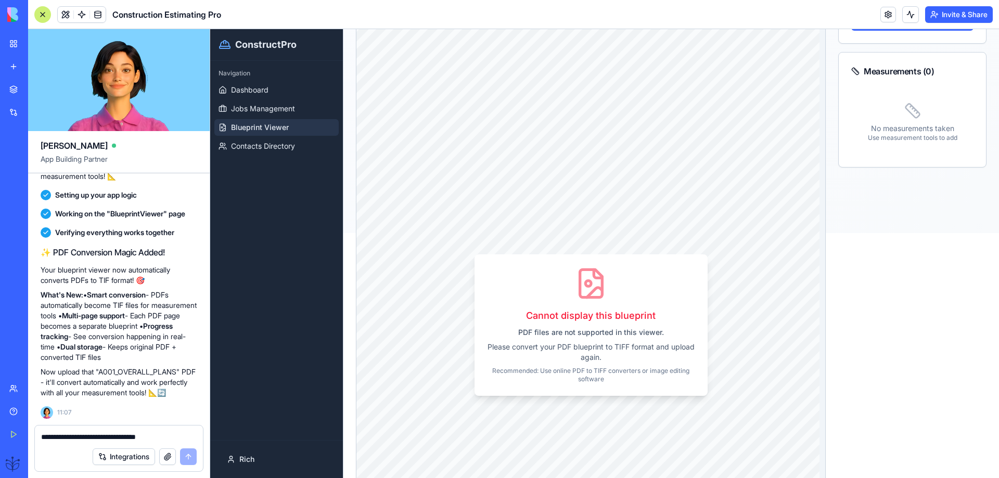
scroll to position [277, 0]
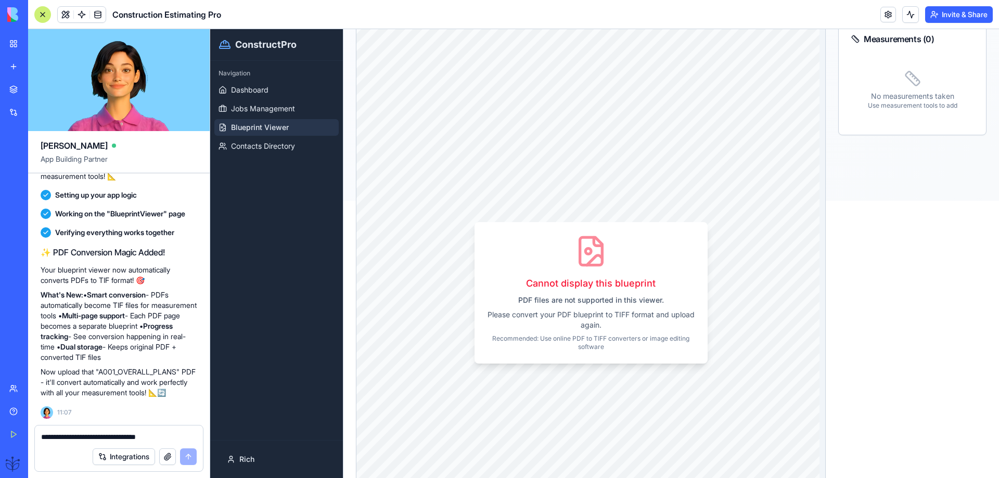
click at [54, 434] on textarea "**********" at bounding box center [119, 437] width 156 height 10
type textarea "**********"
click at [183, 454] on button "submit" at bounding box center [188, 456] width 17 height 17
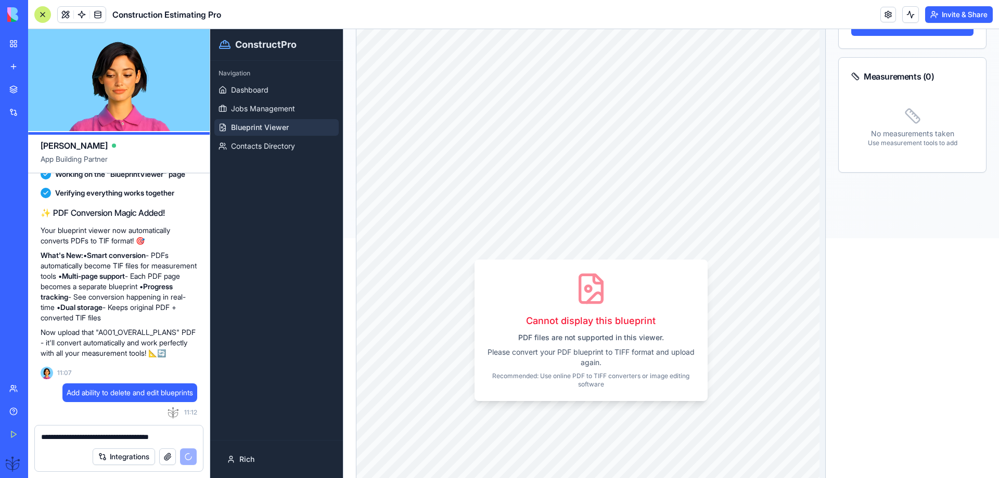
scroll to position [208, 0]
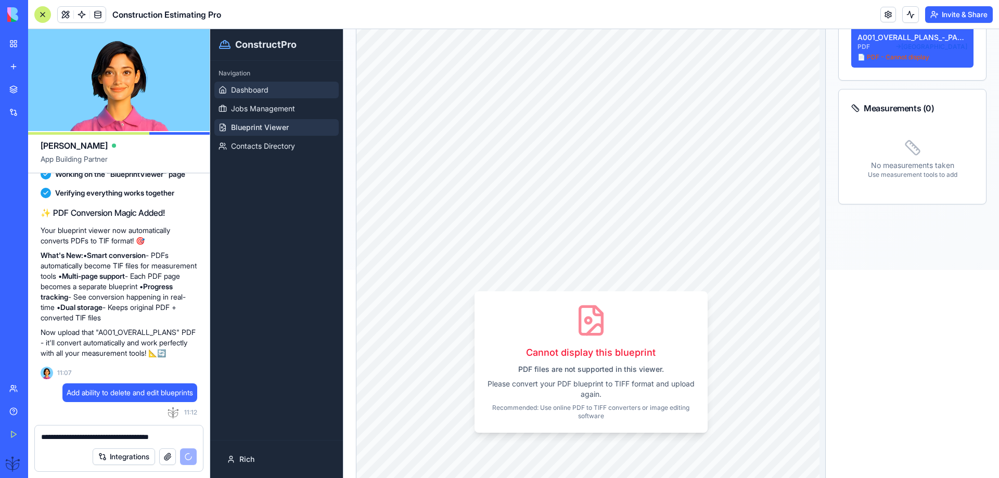
click at [248, 95] on link "Dashboard" at bounding box center [276, 90] width 124 height 17
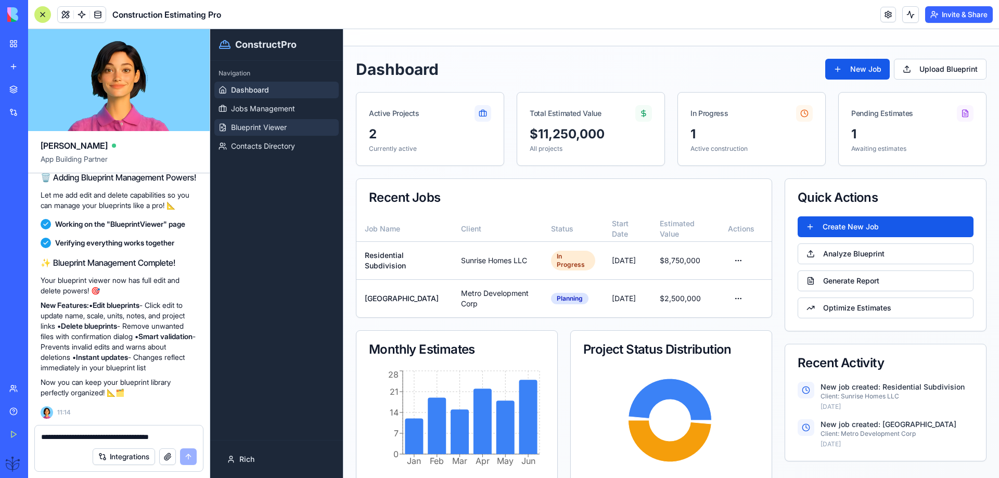
click at [258, 132] on span "Blueprint Viewer" at bounding box center [259, 127] width 56 height 10
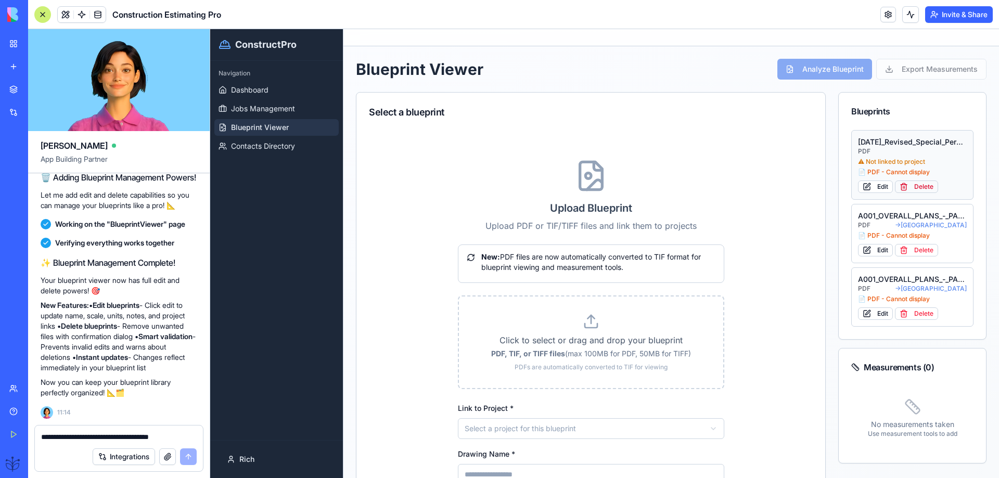
click at [915, 188] on button "Delete" at bounding box center [916, 187] width 43 height 12
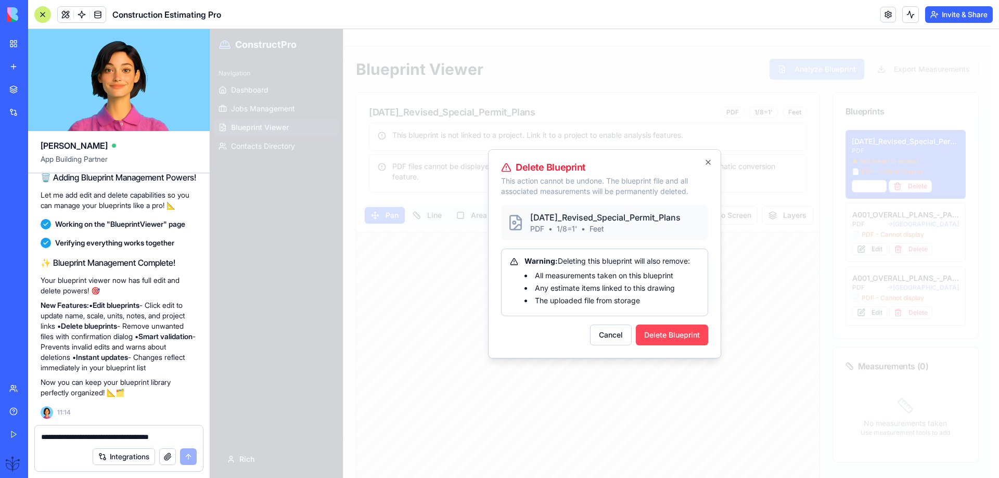
click at [668, 329] on button "Delete Blueprint" at bounding box center [672, 335] width 72 height 21
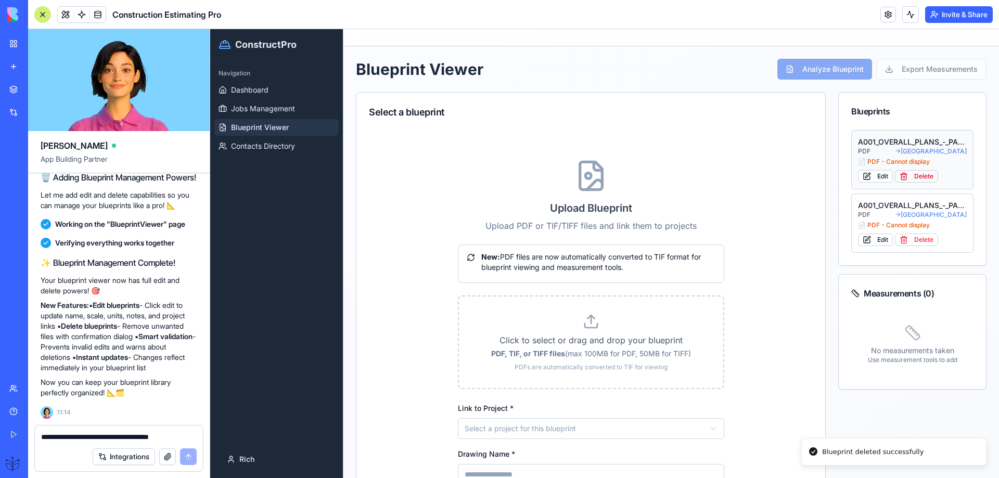
click at [909, 176] on button "Delete" at bounding box center [916, 176] width 43 height 12
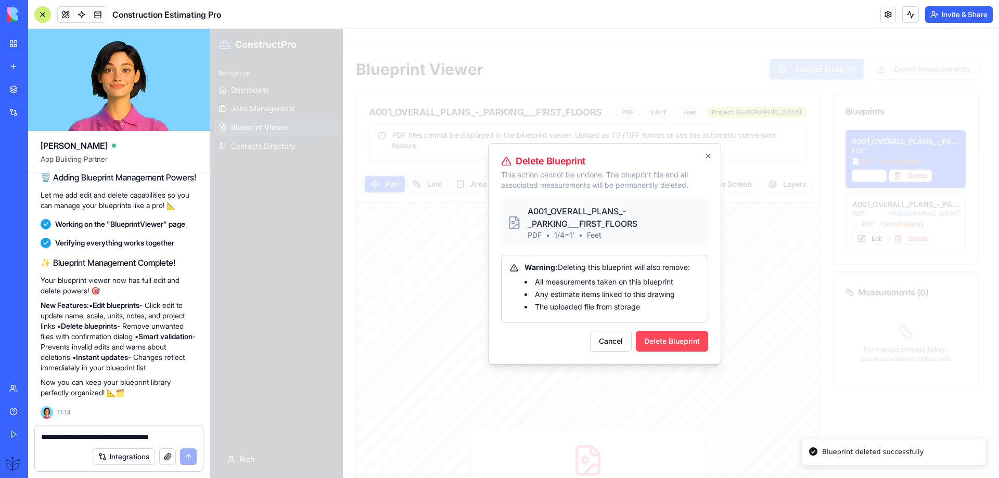
click at [655, 334] on button "Delete Blueprint" at bounding box center [672, 341] width 72 height 21
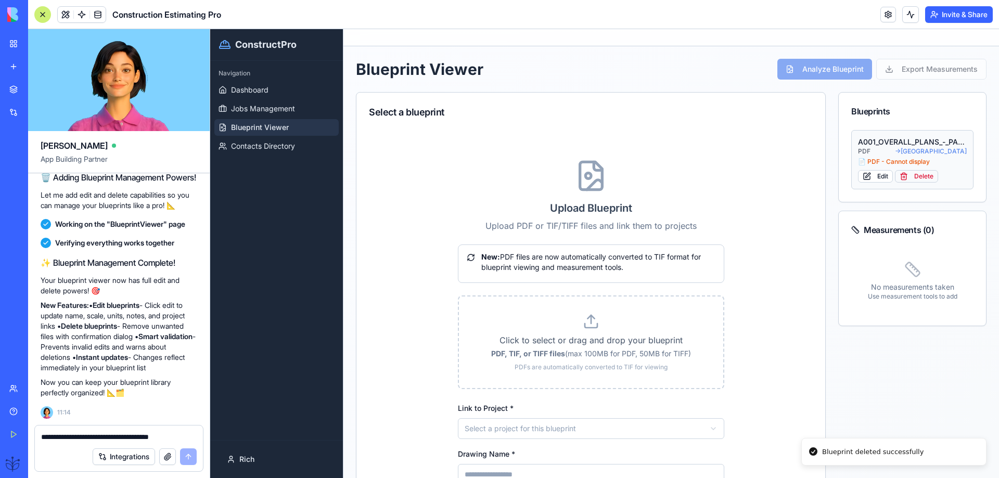
click at [913, 178] on button "Delete" at bounding box center [916, 176] width 43 height 12
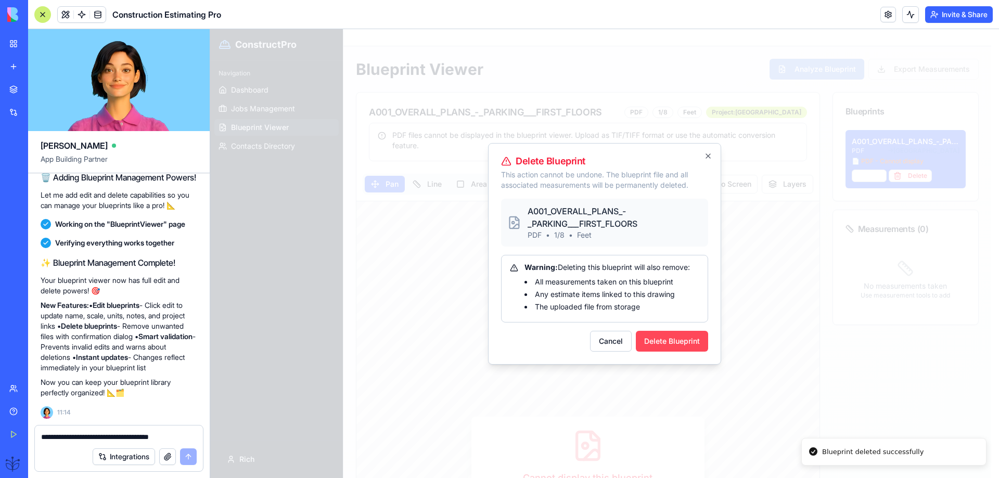
click at [657, 343] on button "Delete Blueprint" at bounding box center [672, 341] width 72 height 21
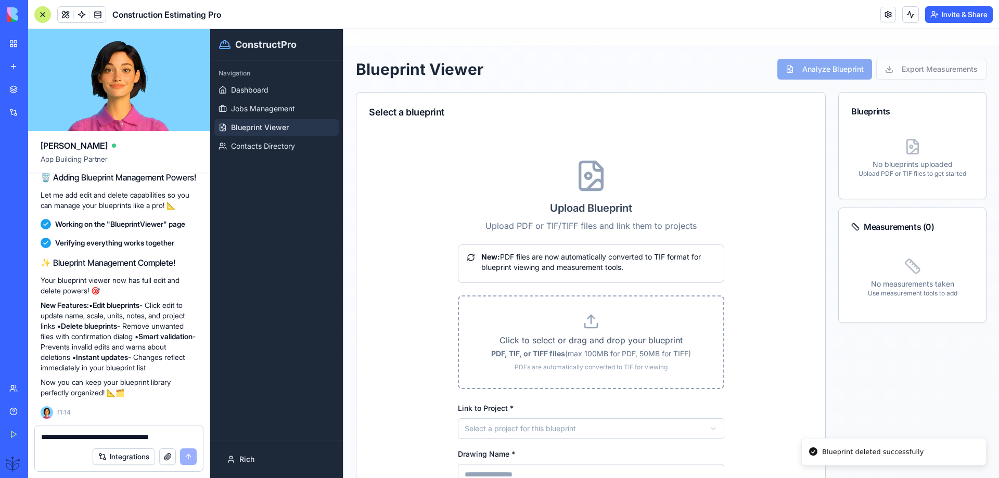
click at [586, 347] on label "Click to select or drag and drop your blueprint PDF, TIF, or TIFF files (max 10…" at bounding box center [590, 342] width 231 height 58
click at [210, 29] on input "Click to select or drag and drop your blueprint PDF, TIF, or TIFF files (max 10…" at bounding box center [210, 29] width 0 height 0
type input "**********"
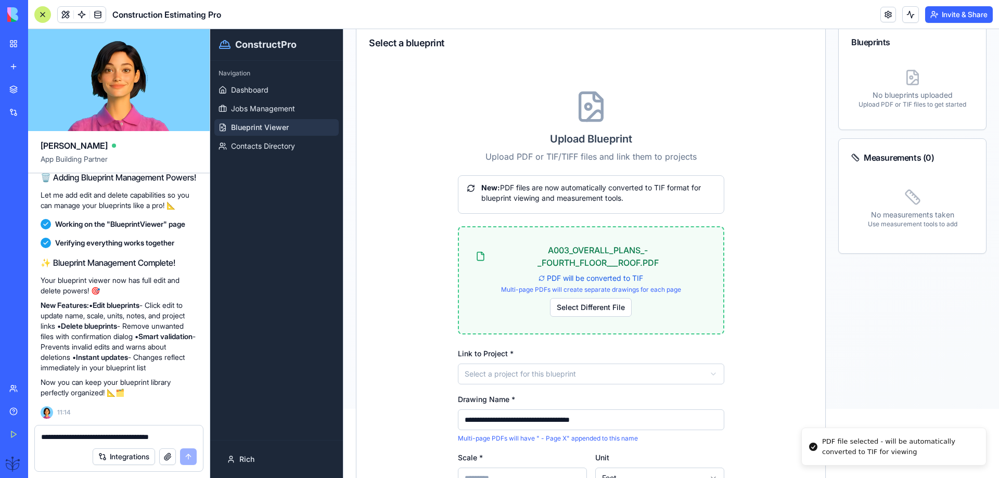
scroll to position [139, 0]
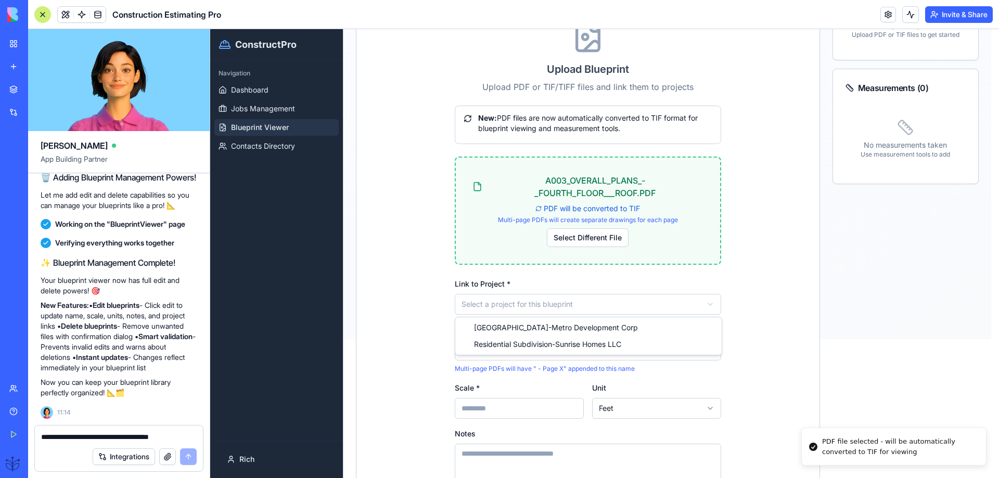
click at [494, 304] on html "**********" at bounding box center [604, 114] width 789 height 449
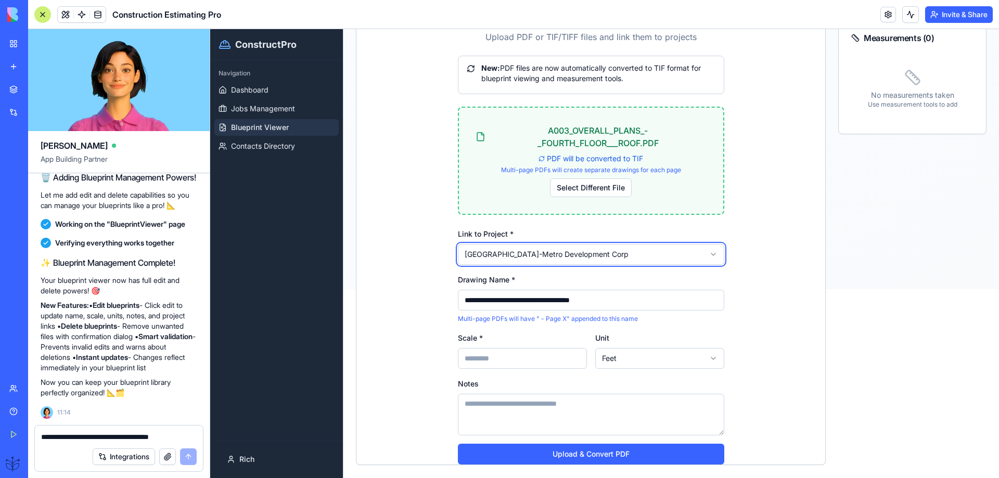
scroll to position [208, 0]
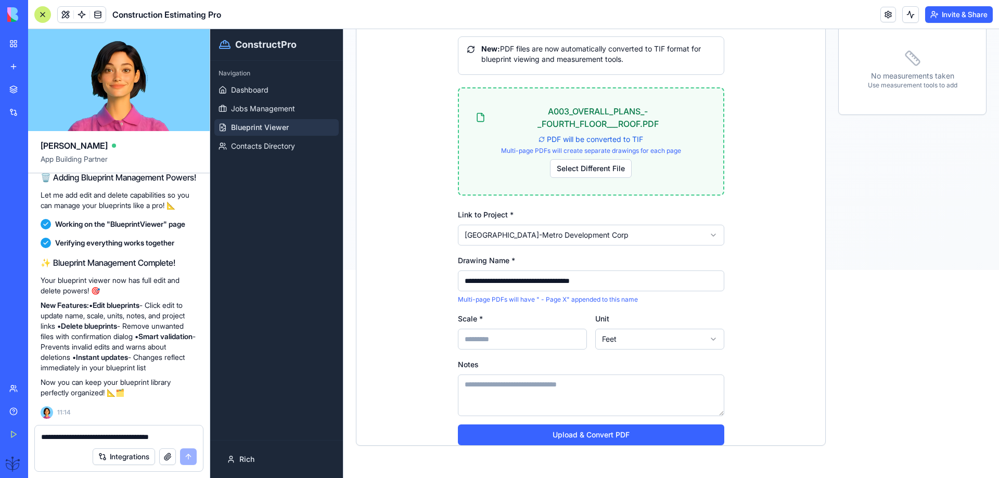
click at [475, 334] on input "Scale *" at bounding box center [522, 339] width 129 height 21
type input "***"
click at [572, 434] on button "Upload & Convert PDF" at bounding box center [591, 434] width 266 height 21
click at [584, 436] on button "Upload & Convert PDF" at bounding box center [591, 434] width 266 height 21
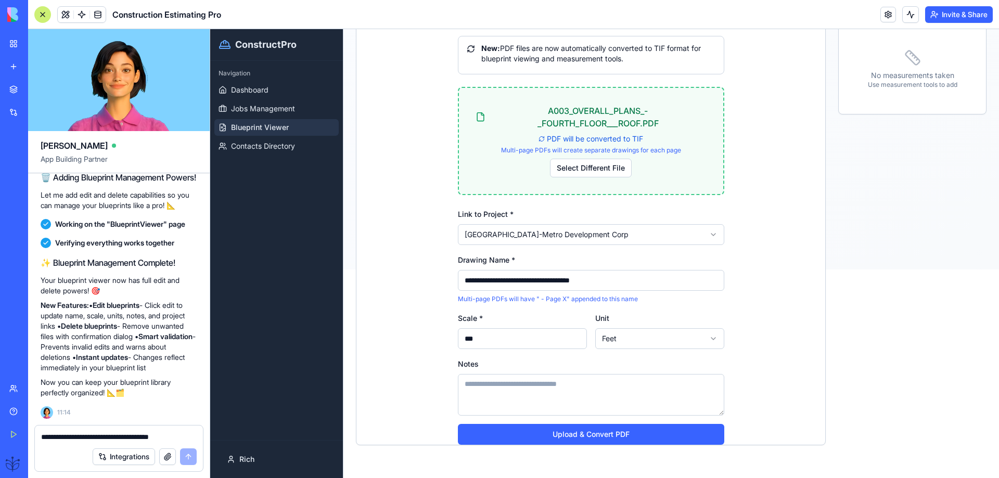
click at [47, 440] on textarea "**********" at bounding box center [119, 437] width 156 height 10
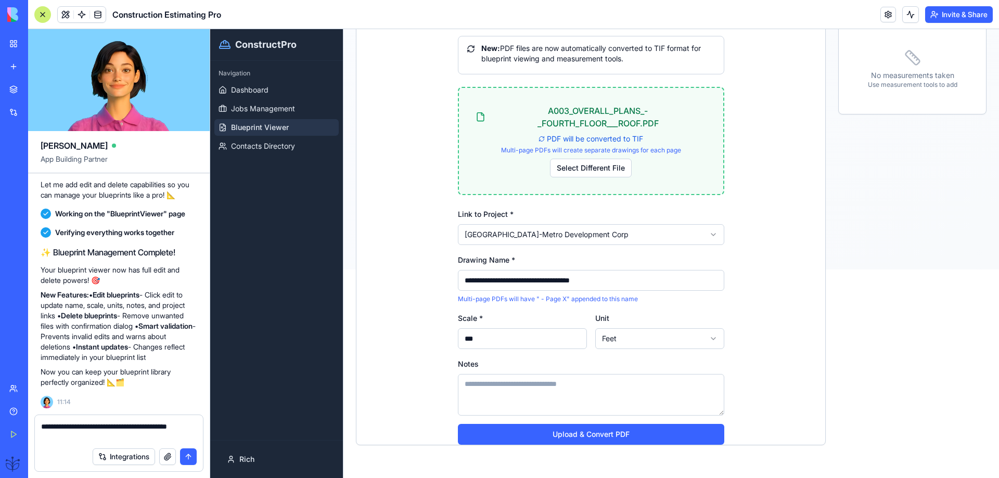
type textarea "**********"
click at [185, 456] on button "submit" at bounding box center [188, 456] width 17 height 17
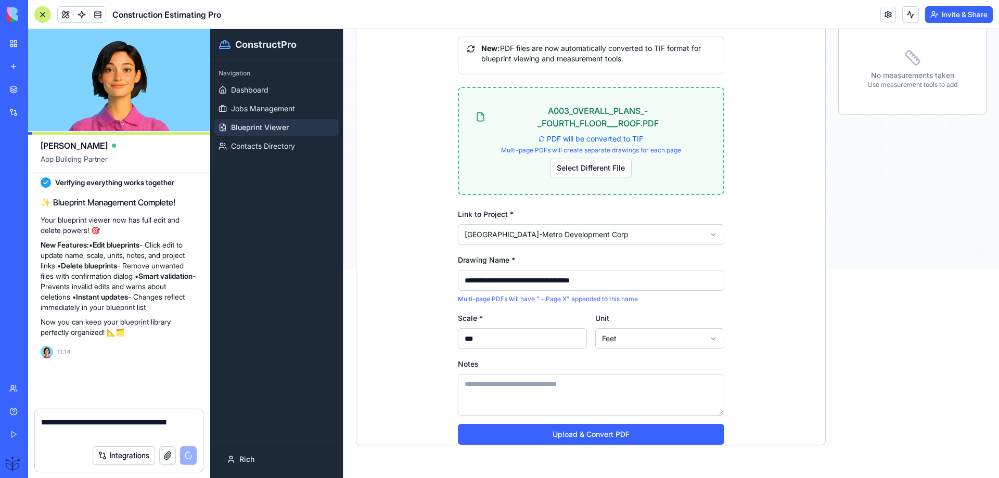
scroll to position [3119, 0]
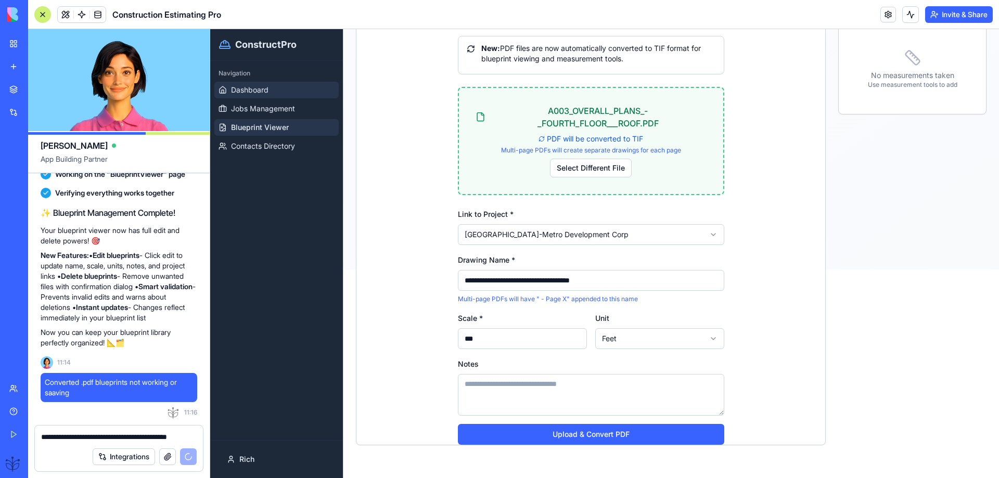
click at [254, 90] on span "Dashboard" at bounding box center [249, 90] width 37 height 10
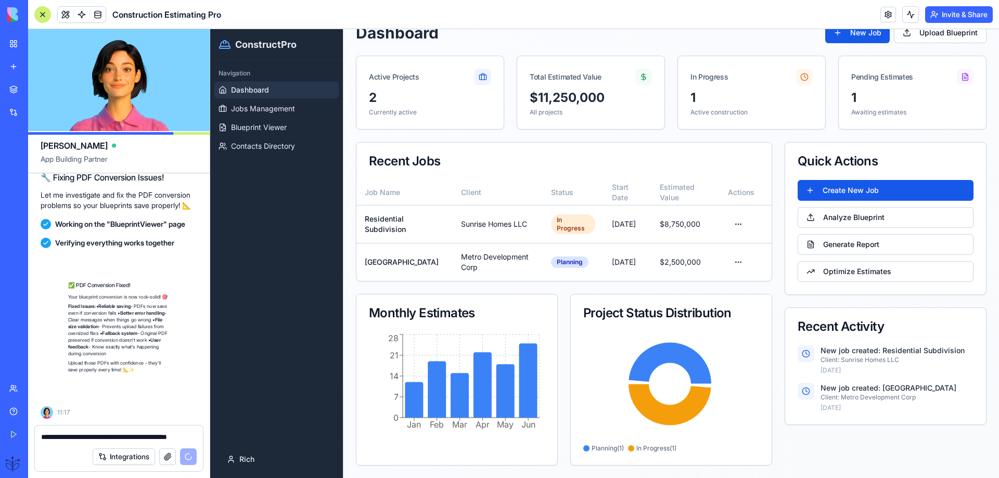
scroll to position [3406, 0]
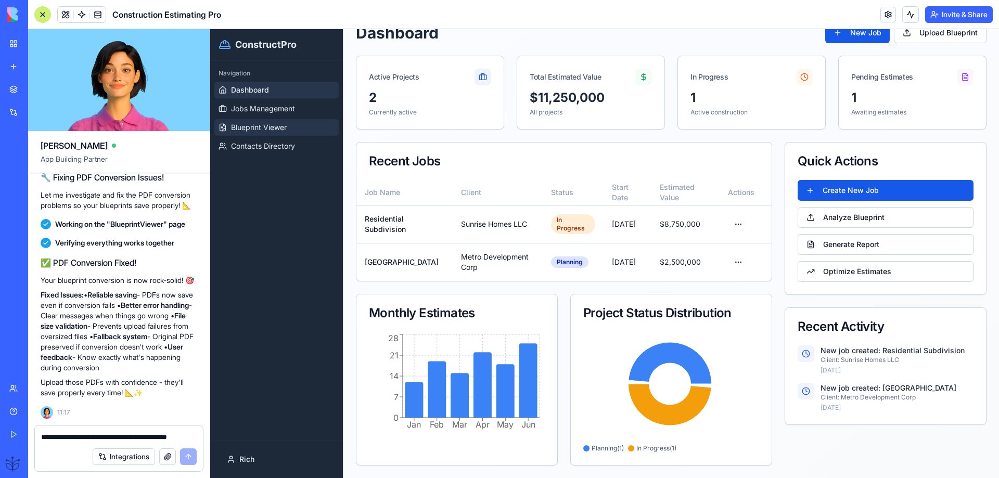
click at [249, 124] on span "Blueprint Viewer" at bounding box center [259, 127] width 56 height 10
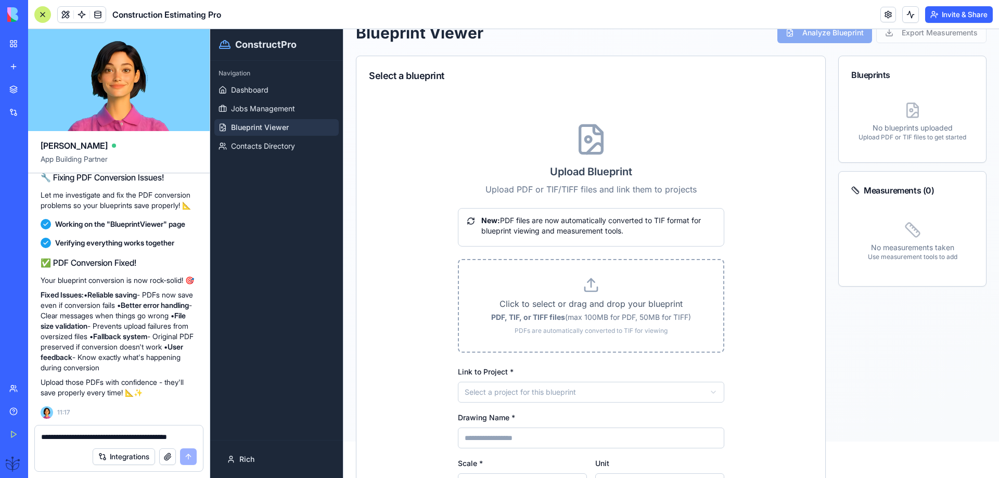
click at [589, 297] on label "Click to select or drag and drop your blueprint PDF, TIF, or TIFF files (max 10…" at bounding box center [590, 306] width 231 height 58
click at [210, 29] on input "Click to select or drag and drop your blueprint PDF, TIF, or TIFF files (max 10…" at bounding box center [210, 29] width 0 height 0
type input "**********"
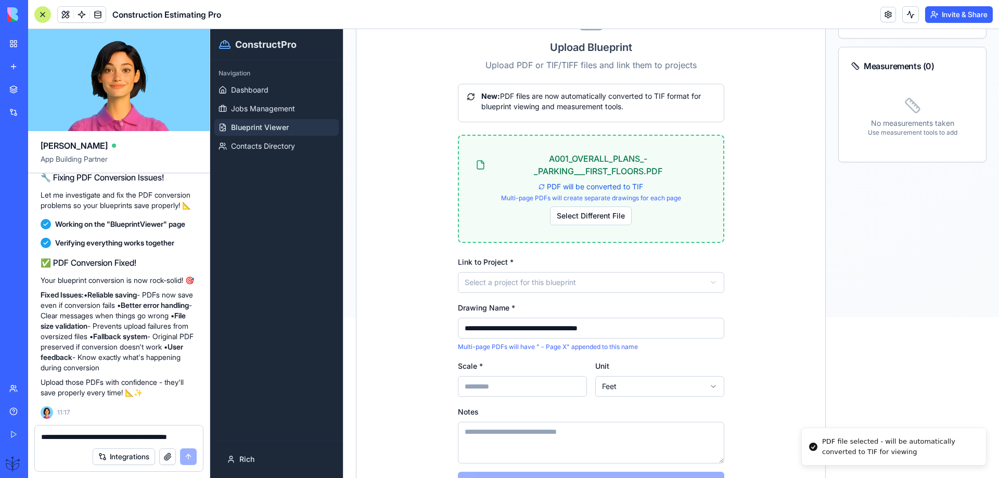
scroll to position [175, 0]
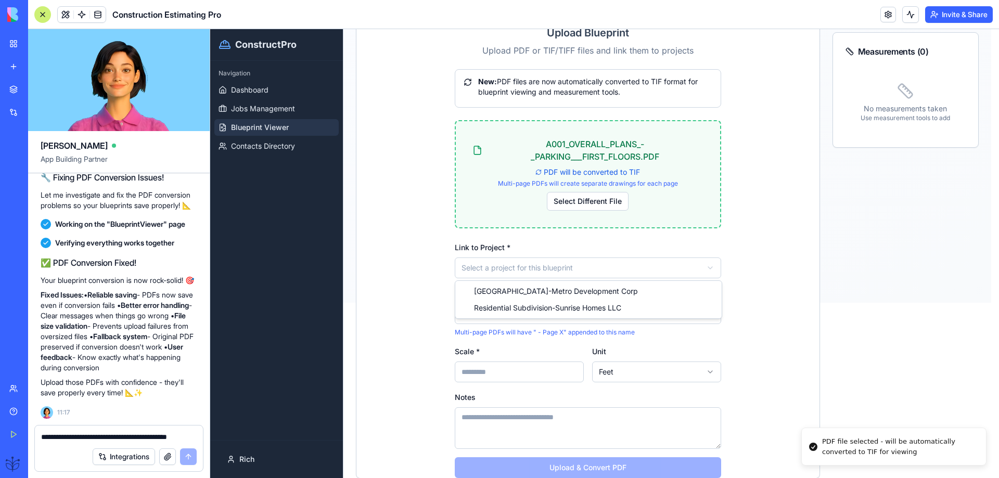
click at [481, 271] on html "**********" at bounding box center [604, 78] width 789 height 449
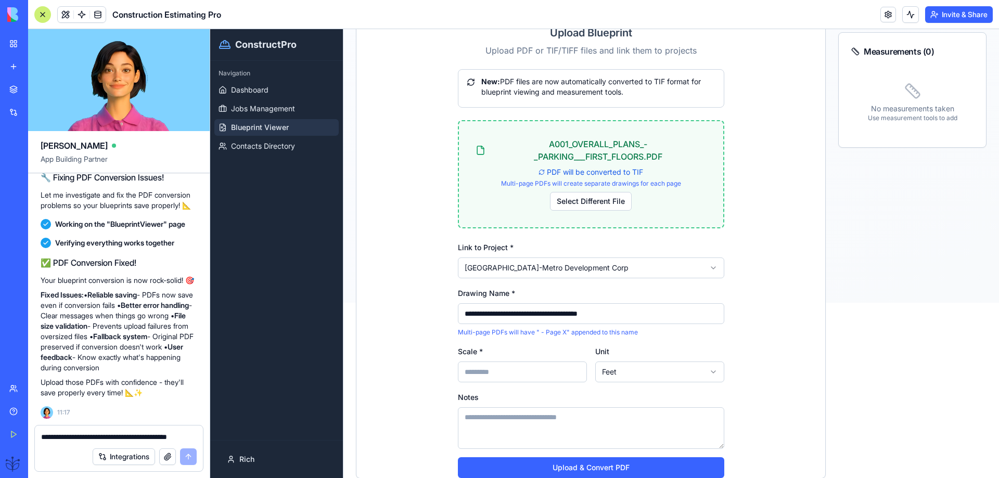
click at [477, 376] on input "Scale *" at bounding box center [522, 372] width 129 height 21
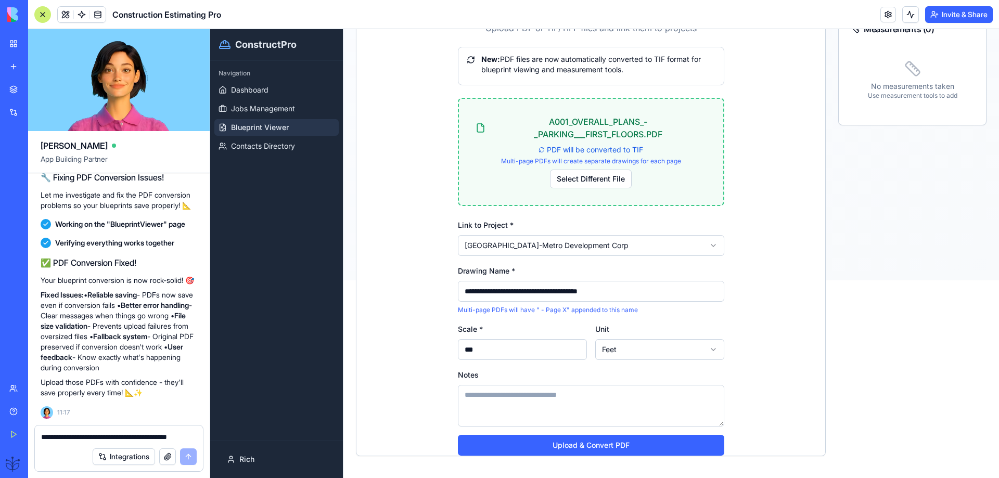
scroll to position [209, 0]
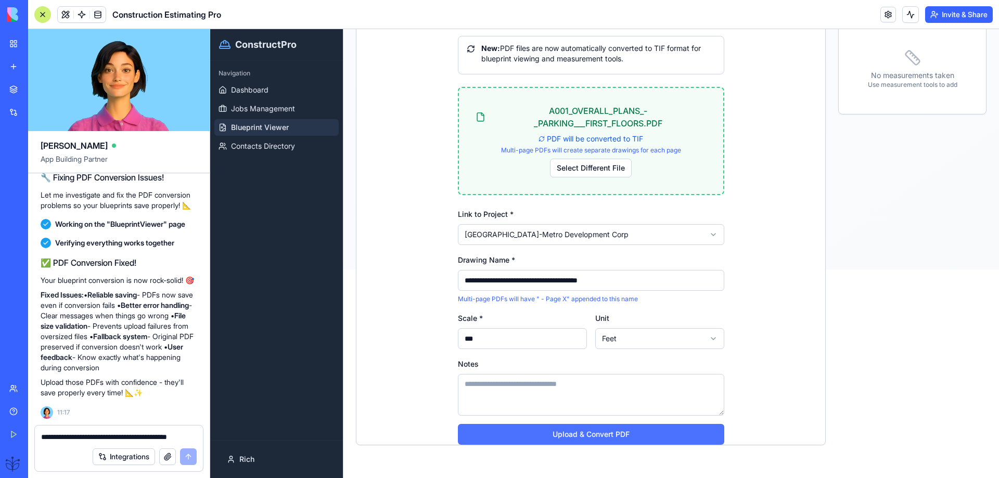
type input "***"
click at [589, 439] on button "Upload & Convert PDF" at bounding box center [591, 434] width 266 height 21
click at [534, 402] on textarea "Notes" at bounding box center [591, 395] width 266 height 42
type textarea "**********"
drag, startPoint x: 562, startPoint y: 440, endPoint x: 573, endPoint y: 437, distance: 11.2
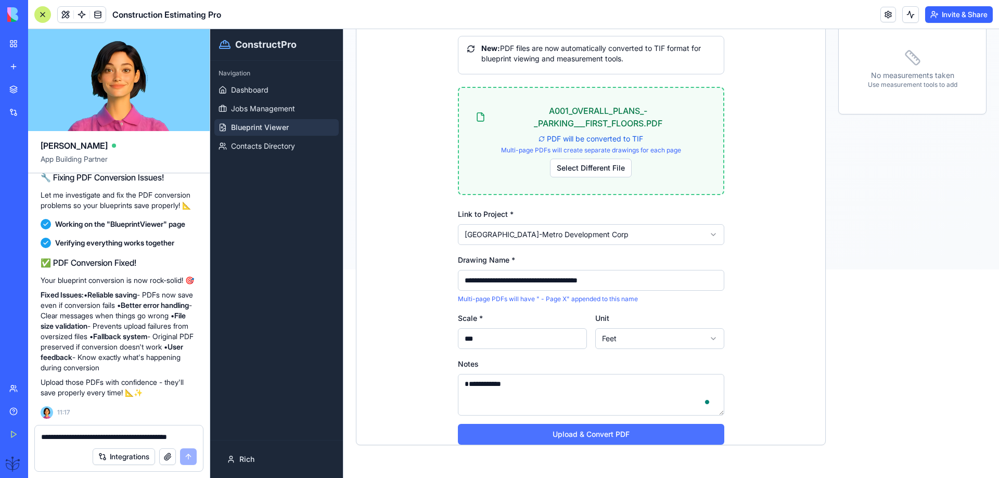
click at [573, 438] on button "Upload & Convert PDF" at bounding box center [591, 434] width 266 height 21
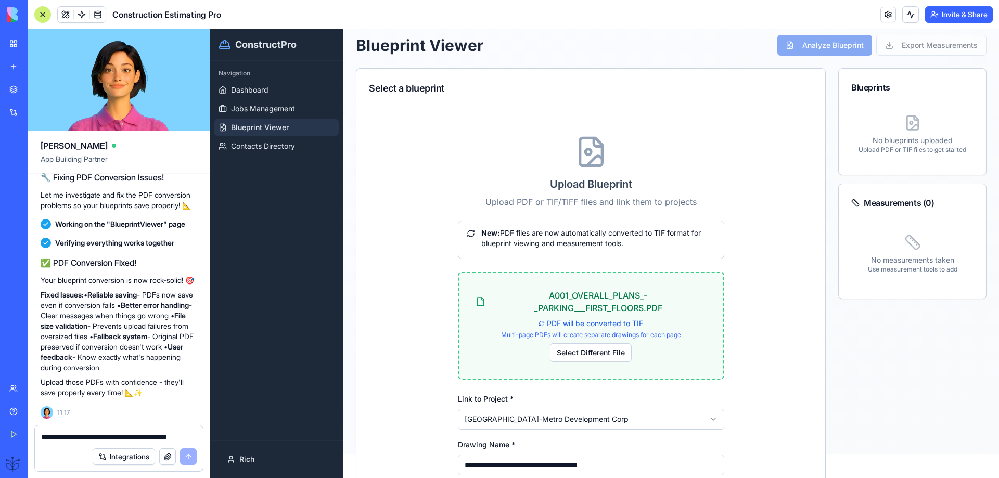
scroll to position [1, 0]
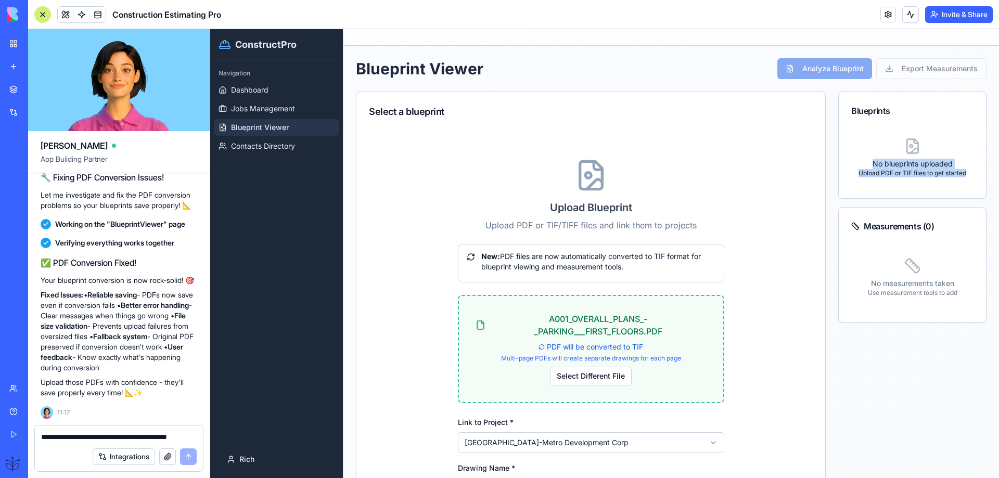
drag, startPoint x: 960, startPoint y: 174, endPoint x: 856, endPoint y: 167, distance: 104.3
click at [856, 167] on div "No blueprints uploaded Upload PDF or TIF files to get started" at bounding box center [912, 158] width 122 height 56
copy div "No blueprints uploaded Upload PDF or TIF files to get started"
click at [42, 434] on textarea "**********" at bounding box center [119, 437] width 156 height 10
click at [43, 436] on textarea "**********" at bounding box center [119, 437] width 156 height 10
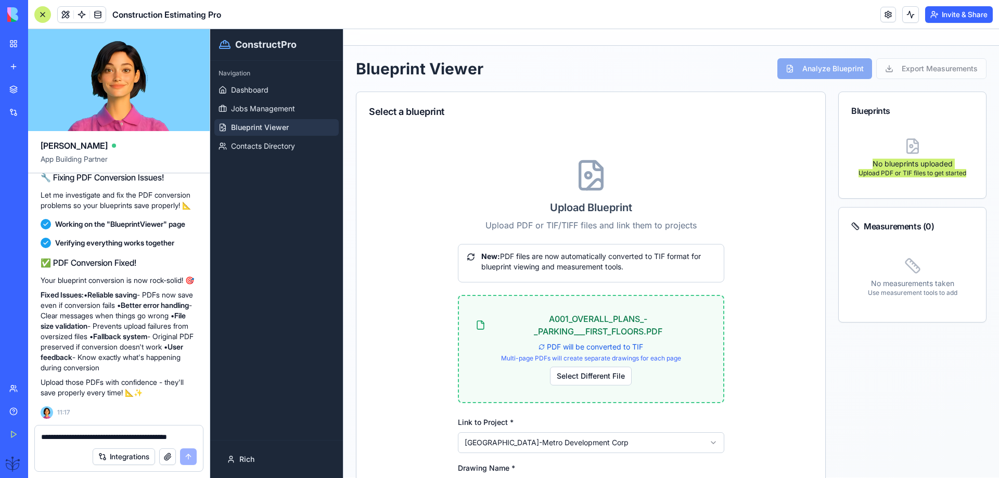
paste textarea "**********"
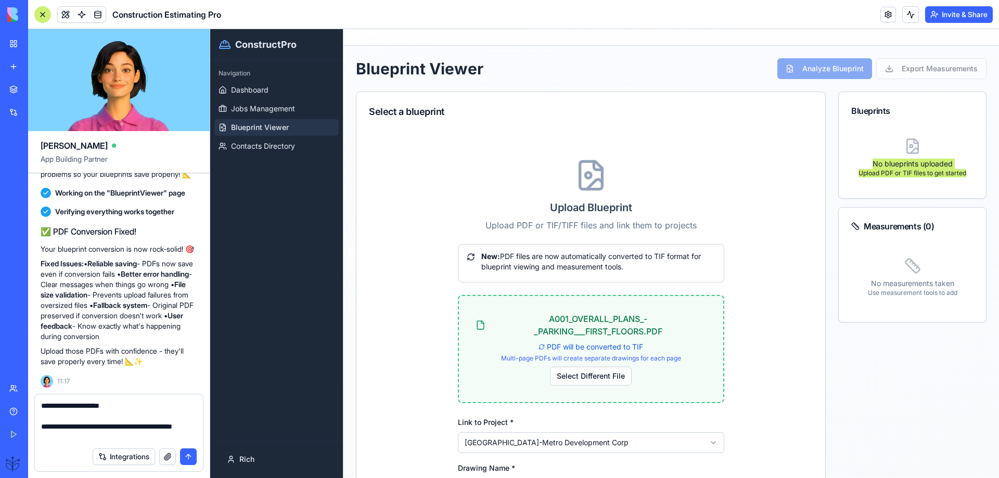
type textarea "**********"
click at [183, 454] on button "submit" at bounding box center [188, 456] width 17 height 17
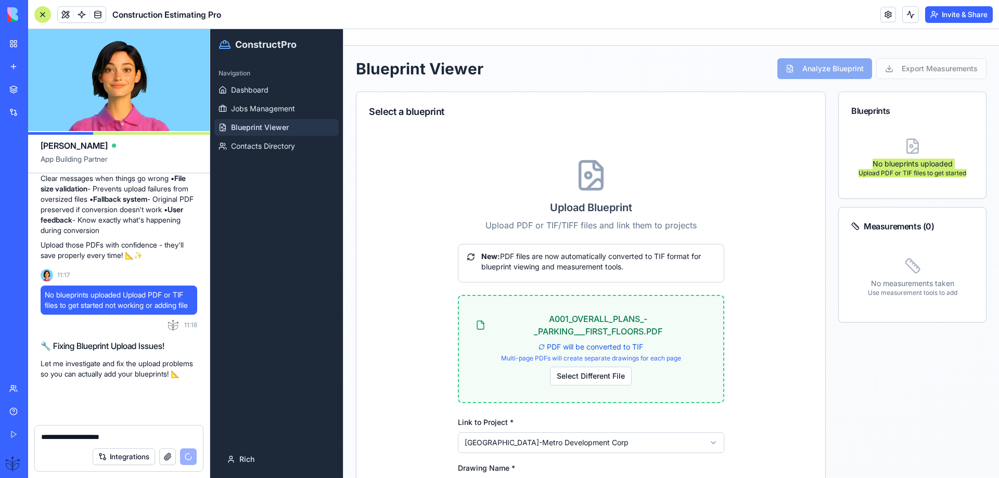
scroll to position [3564, 0]
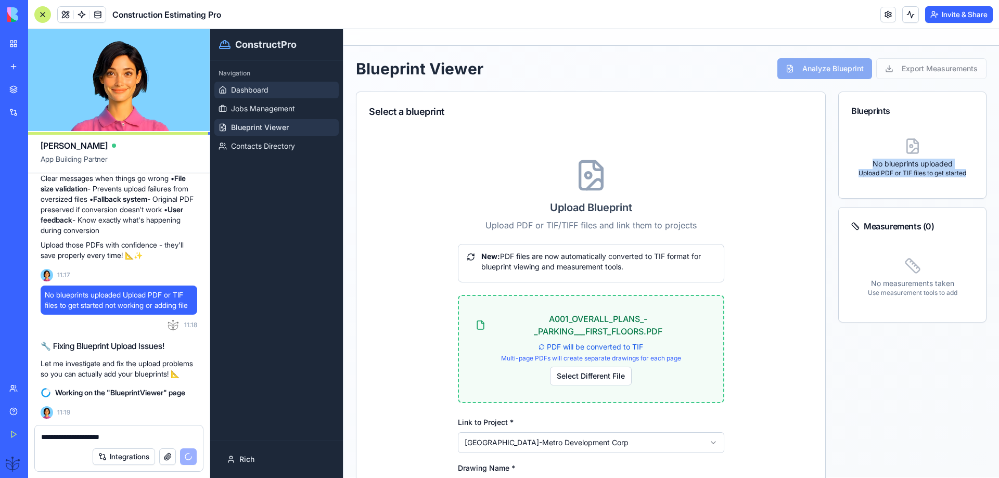
drag, startPoint x: 251, startPoint y: 85, endPoint x: 390, endPoint y: 112, distance: 141.5
click at [251, 85] on span "Dashboard" at bounding box center [249, 90] width 37 height 10
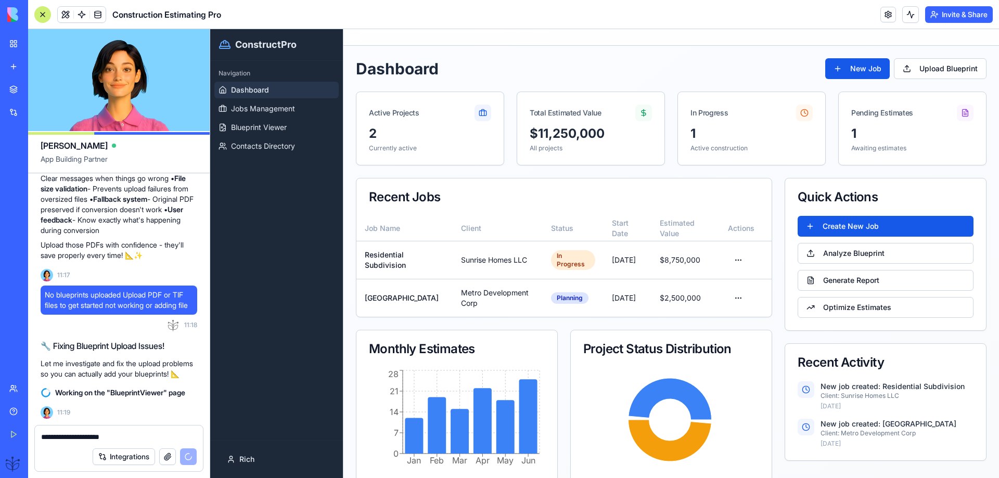
click at [277, 410] on div "Navigation Dashboard Jobs Management Blueprint Viewer Contacts Directory" at bounding box center [276, 250] width 133 height 379
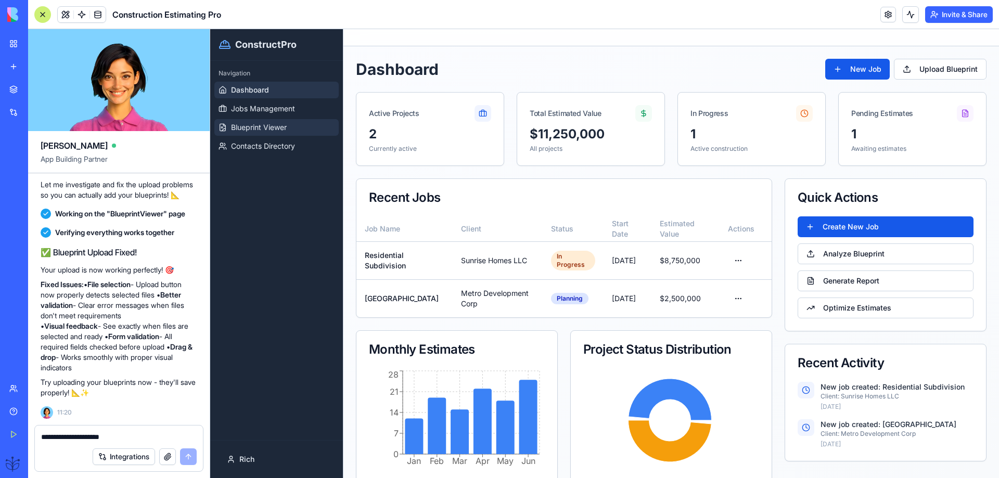
click at [253, 129] on span "Blueprint Viewer" at bounding box center [259, 127] width 56 height 10
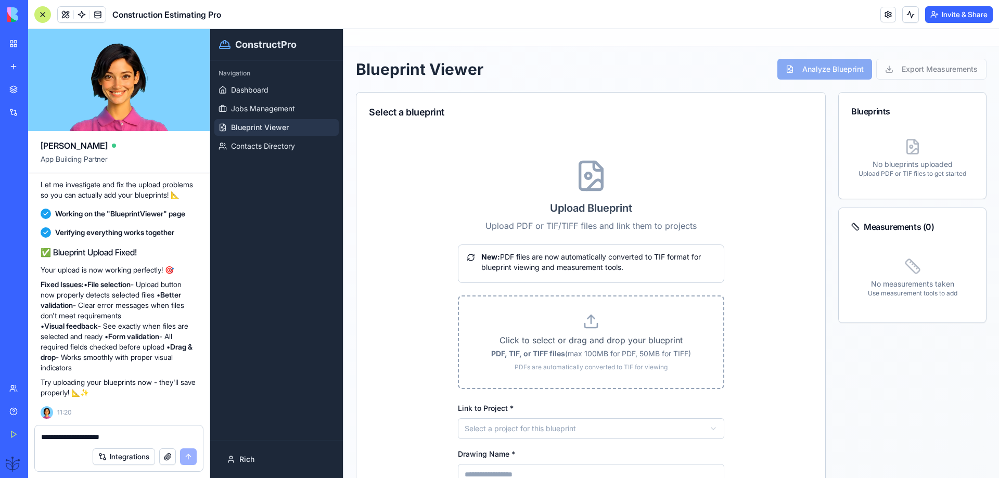
click at [594, 358] on p "PDF, TIF, or TIFF files (max 100MB for PDF, 50MB for TIFF)" at bounding box center [590, 354] width 231 height 10
click at [210, 29] on input "Click to select or drag and drop your blueprint PDF, TIF, or TIFF files (max 10…" at bounding box center [210, 29] width 0 height 0
type input "**********"
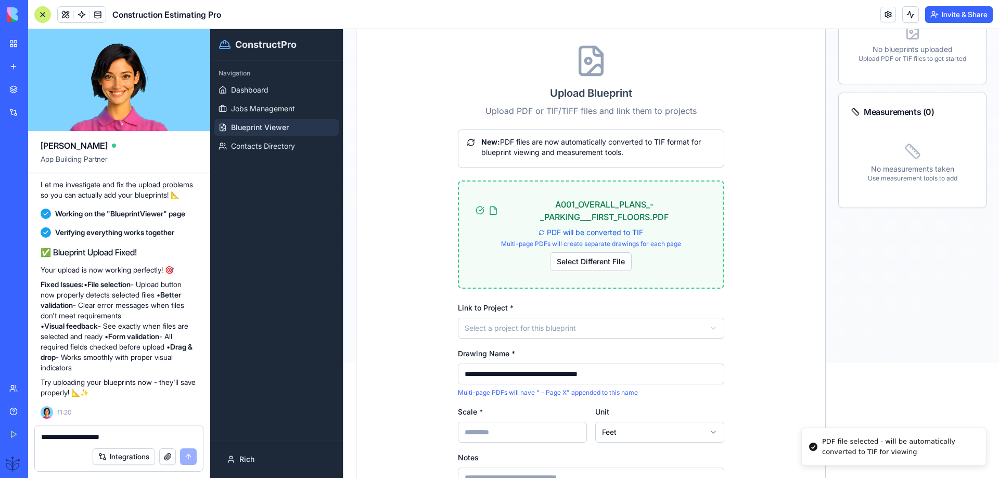
scroll to position [139, 0]
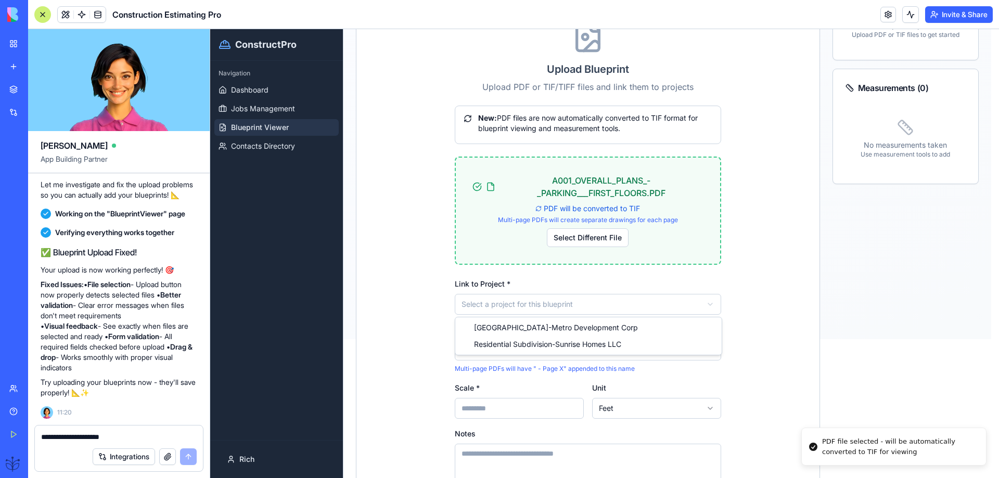
click at [507, 306] on html "**********" at bounding box center [604, 114] width 789 height 449
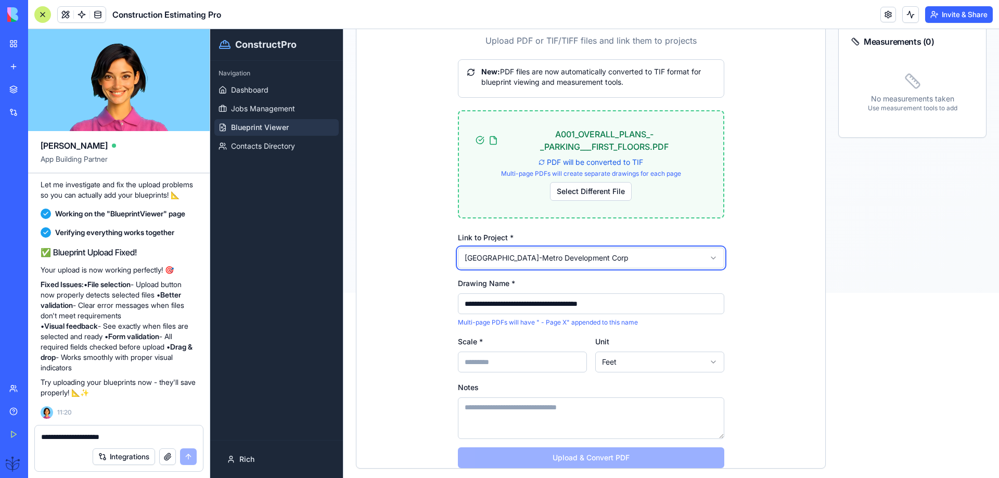
scroll to position [208, 0]
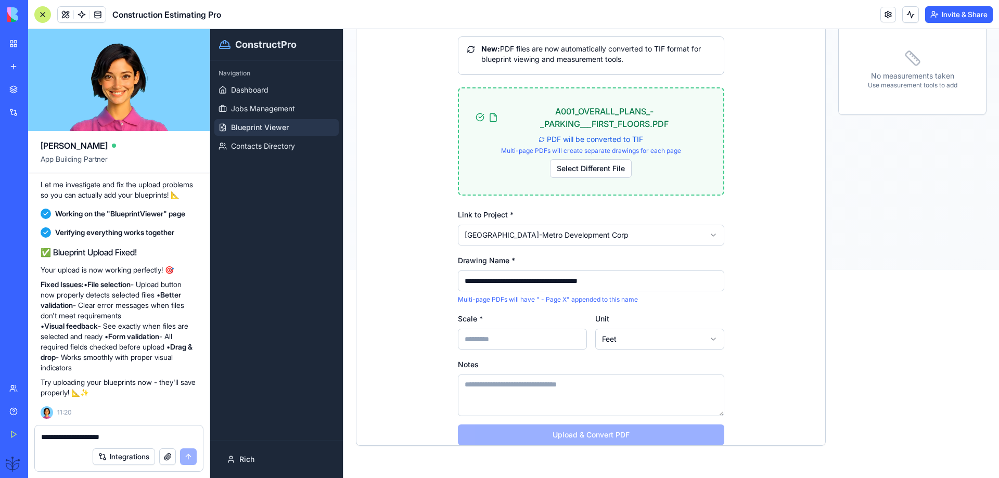
click at [467, 339] on input "Scale *" at bounding box center [522, 339] width 129 height 21
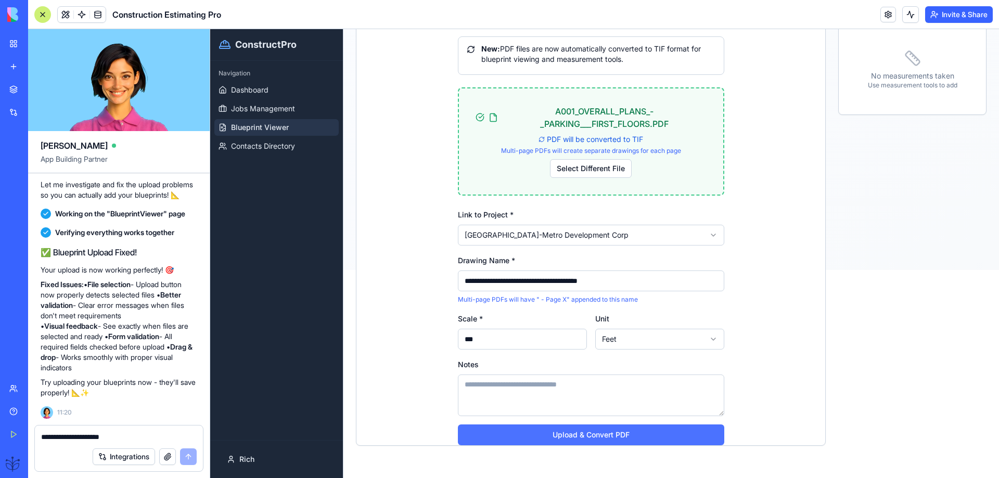
type input "***"
click at [580, 434] on button "Upload & Convert PDF" at bounding box center [591, 434] width 266 height 21
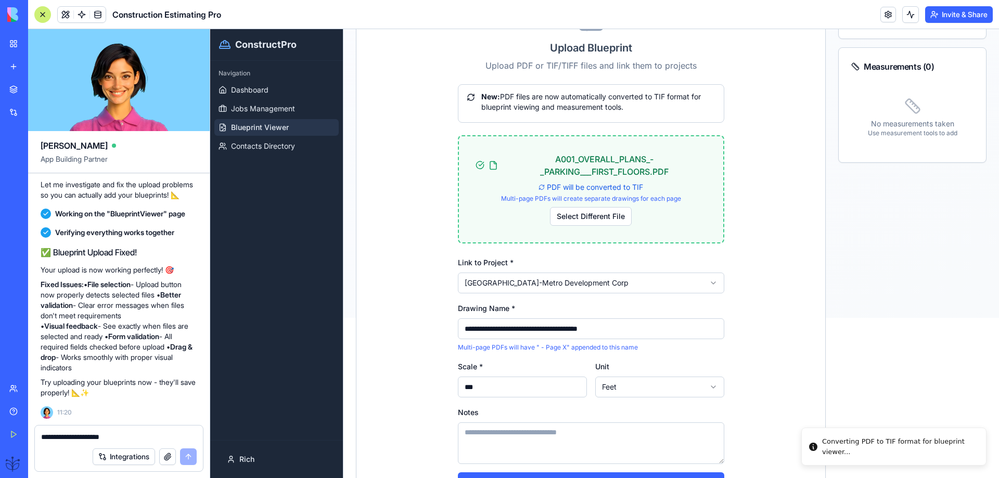
scroll to position [69, 0]
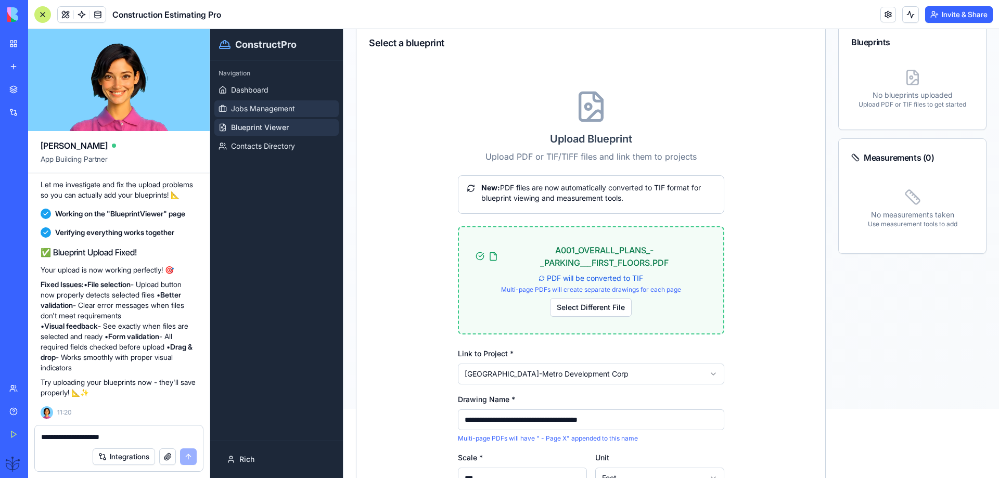
click at [267, 111] on span "Jobs Management" at bounding box center [263, 109] width 64 height 10
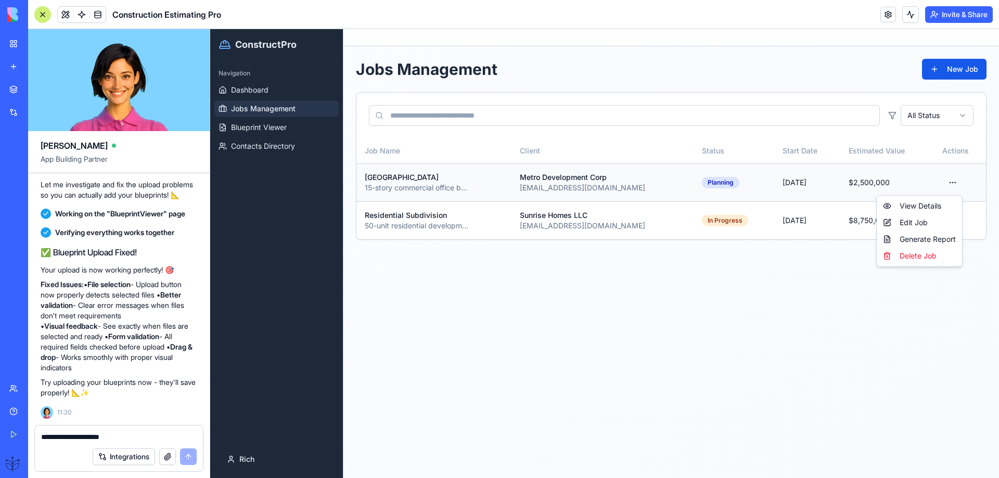
click at [953, 184] on html "ConstructPro Navigation Dashboard Jobs Management Blueprint Viewer Contacts Dir…" at bounding box center [604, 253] width 789 height 449
click at [900, 220] on div "Edit Job" at bounding box center [919, 222] width 81 height 17
click at [947, 181] on html "ConstructPro Navigation Dashboard Jobs Management Blueprint Viewer Contacts Dir…" at bounding box center [604, 253] width 789 height 449
click at [904, 224] on div "Edit Job" at bounding box center [919, 222] width 81 height 17
click at [949, 183] on html "ConstructPro Navigation Dashboard Jobs Management Blueprint Viewer Contacts Dir…" at bounding box center [604, 253] width 789 height 449
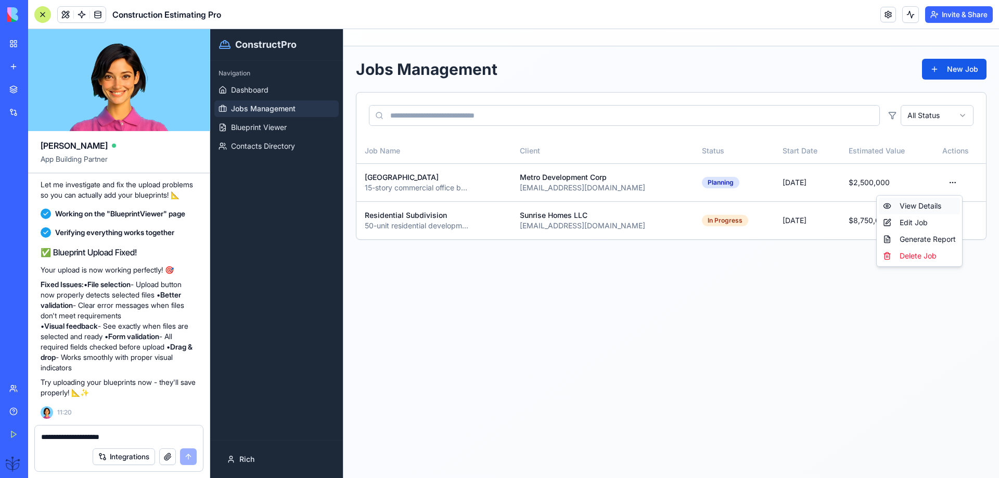
click at [911, 212] on div "View Details" at bounding box center [919, 206] width 81 height 17
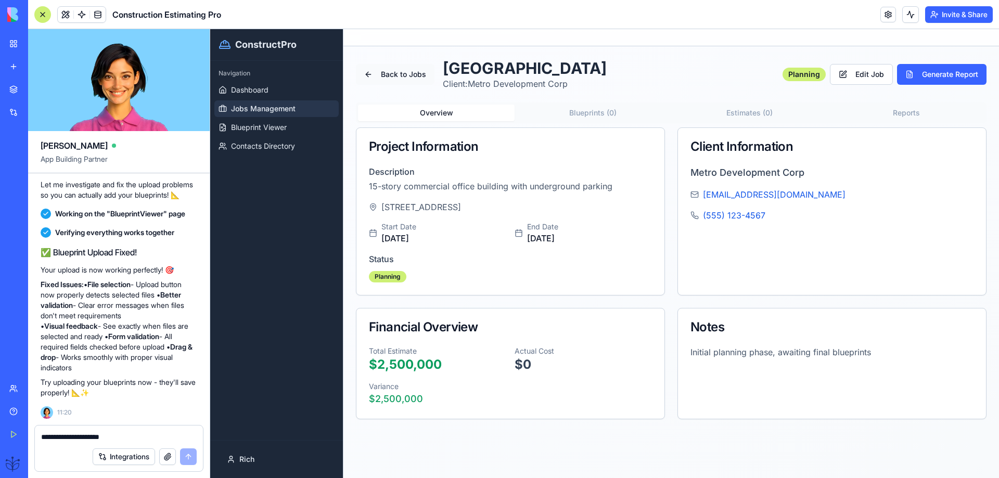
click at [385, 74] on button "Back to Jobs" at bounding box center [395, 74] width 79 height 21
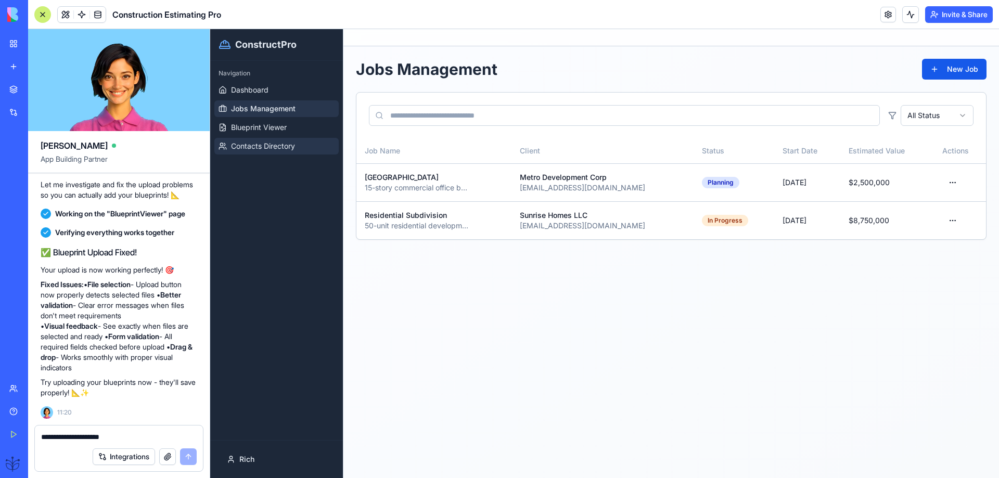
click at [245, 148] on span "Contacts Directory" at bounding box center [263, 146] width 64 height 10
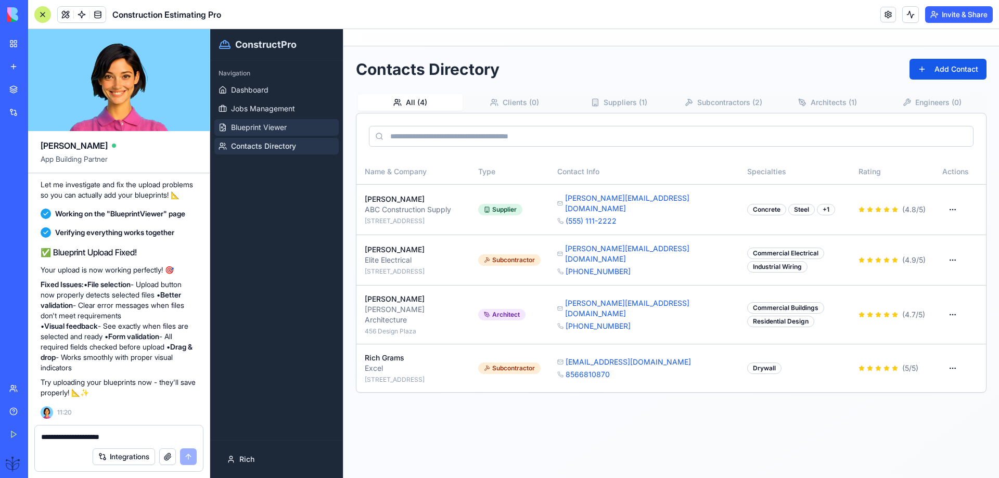
click at [248, 130] on span "Blueprint Viewer" at bounding box center [259, 127] width 56 height 10
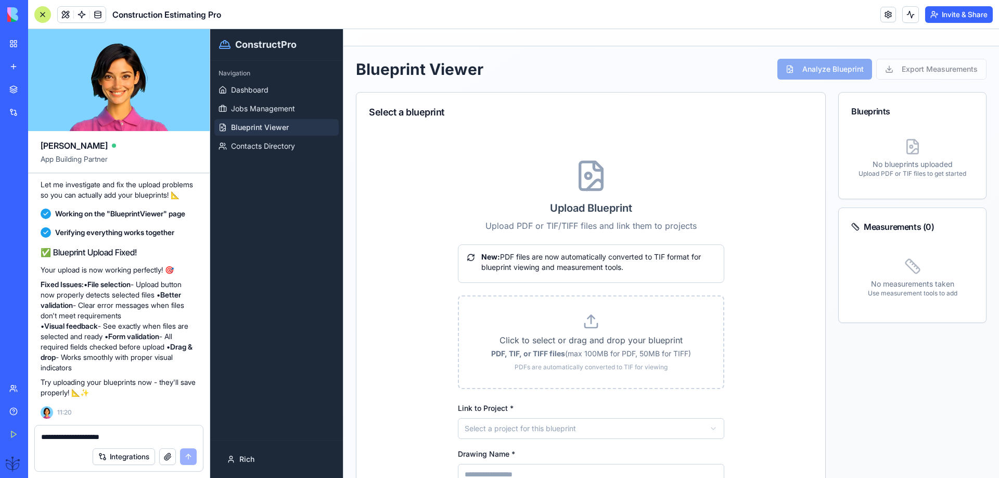
click at [58, 435] on textarea "**********" at bounding box center [119, 437] width 156 height 10
type textarea "**********"
click at [183, 452] on button "submit" at bounding box center [188, 456] width 17 height 17
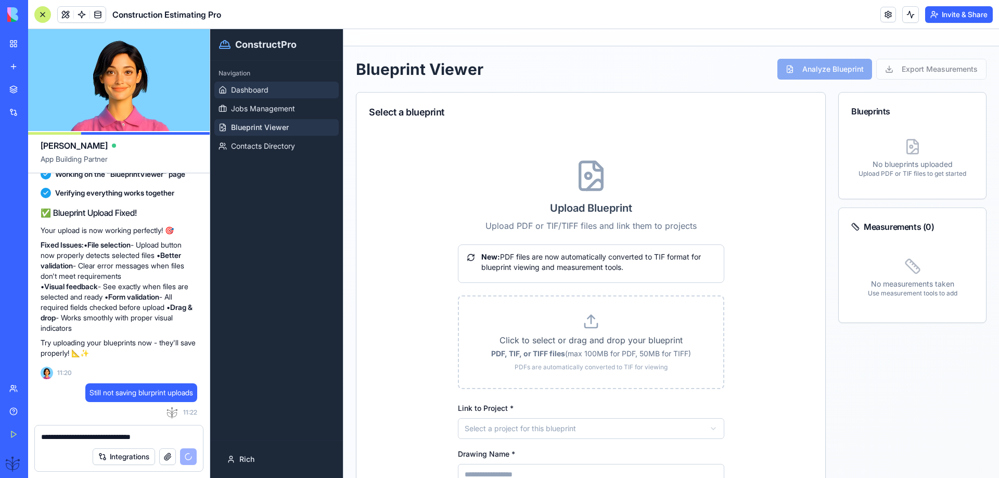
click at [255, 87] on span "Dashboard" at bounding box center [249, 90] width 37 height 10
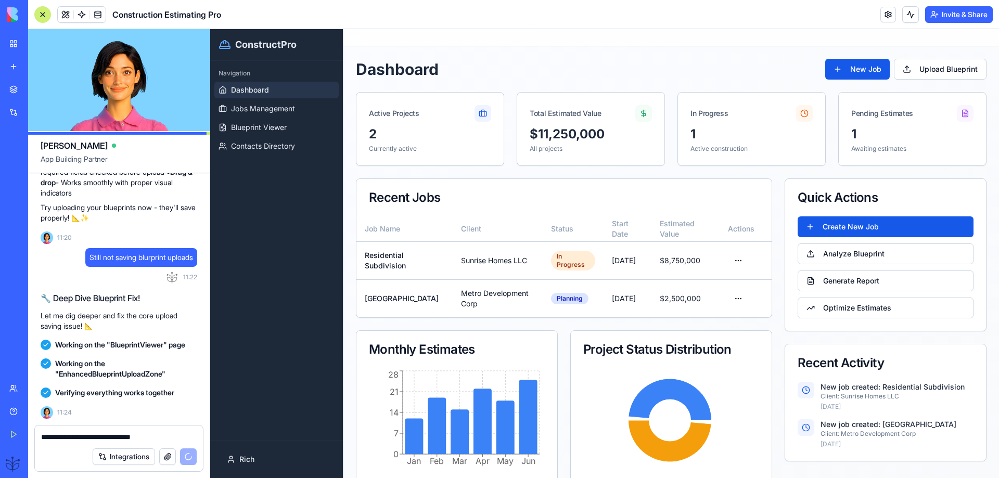
scroll to position [4078, 0]
